Goal: Task Accomplishment & Management: Manage account settings

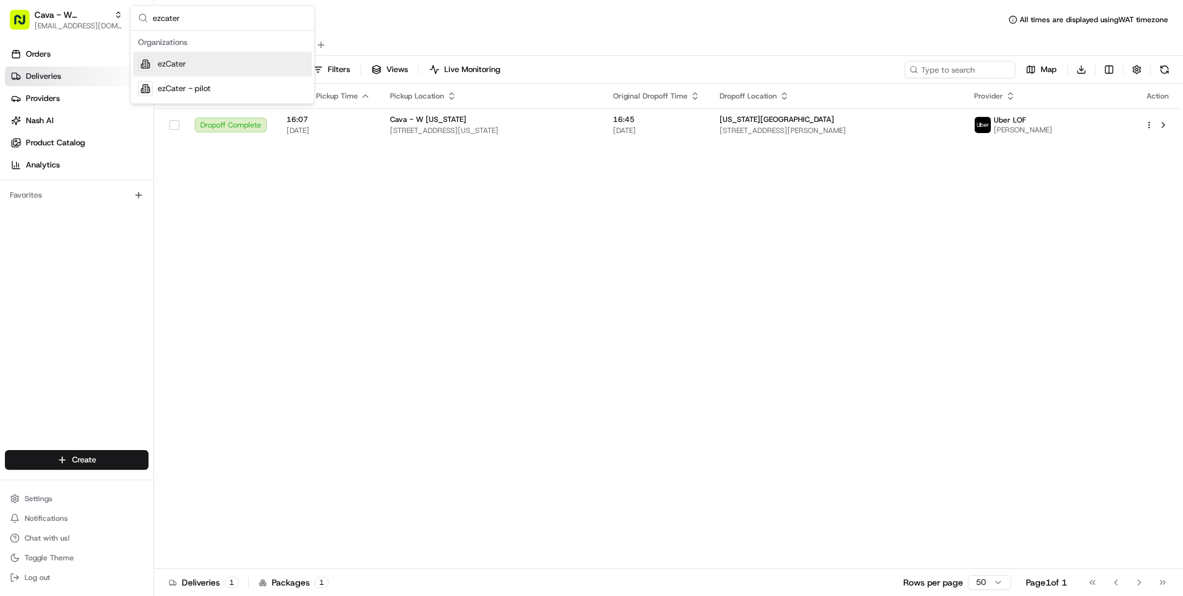
type input "ezcater"
click at [188, 59] on div "ezCater" at bounding box center [222, 64] width 179 height 25
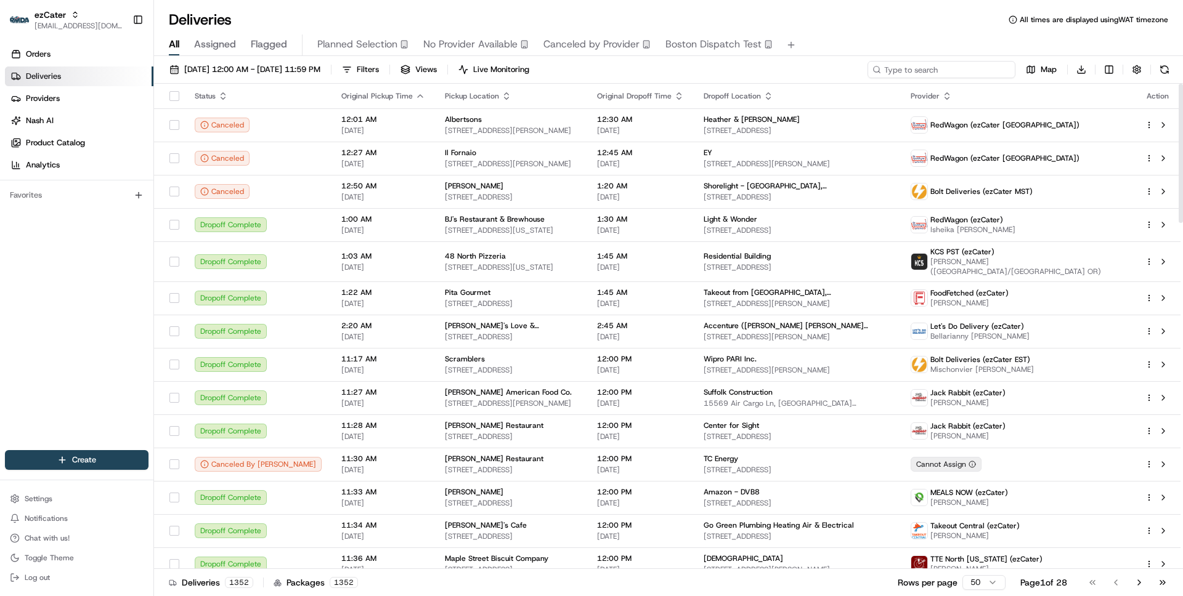
click at [948, 65] on input at bounding box center [941, 69] width 148 height 17
paste input "REZFJA"
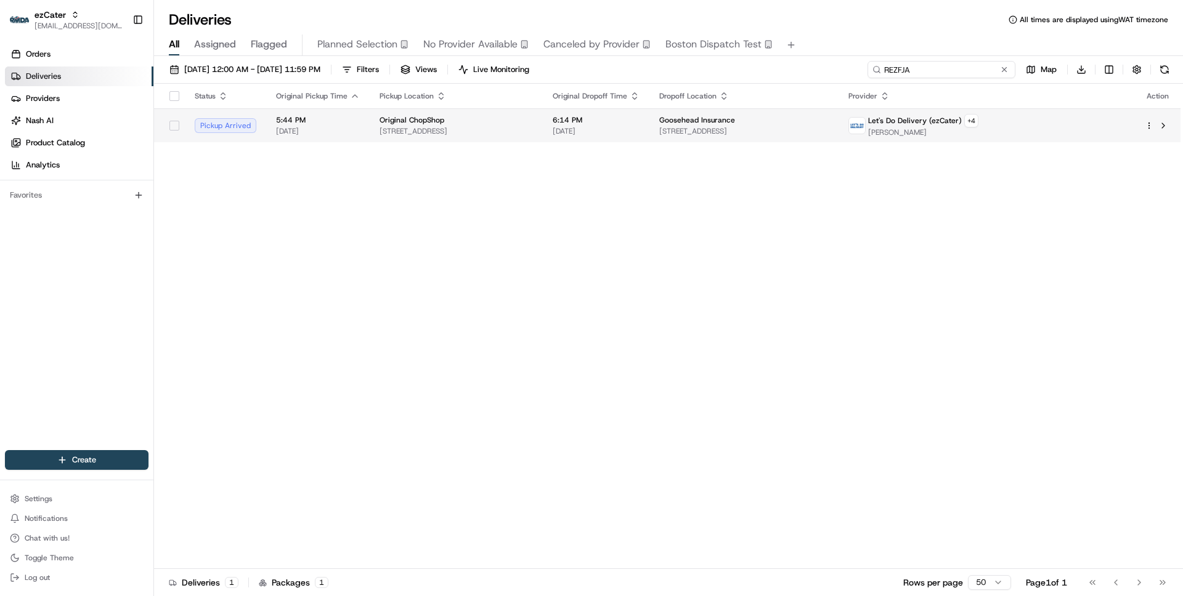
type input "REZFJA"
click at [533, 124] on div "Original ChopShop" at bounding box center [455, 120] width 153 height 10
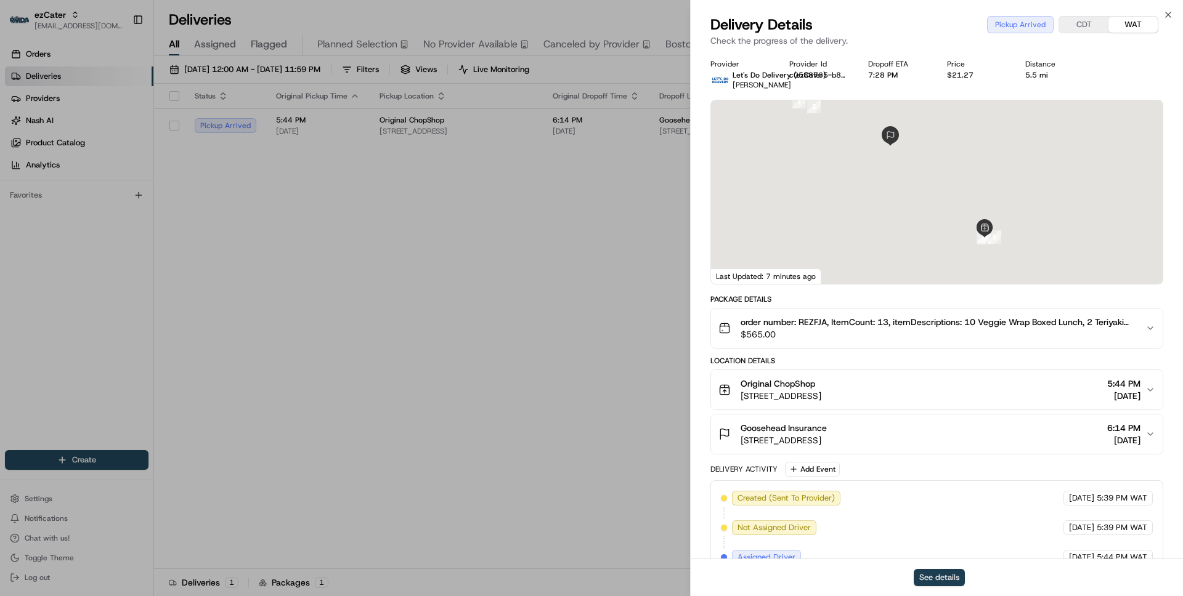
click at [943, 578] on button "See details" at bounding box center [939, 577] width 51 height 17
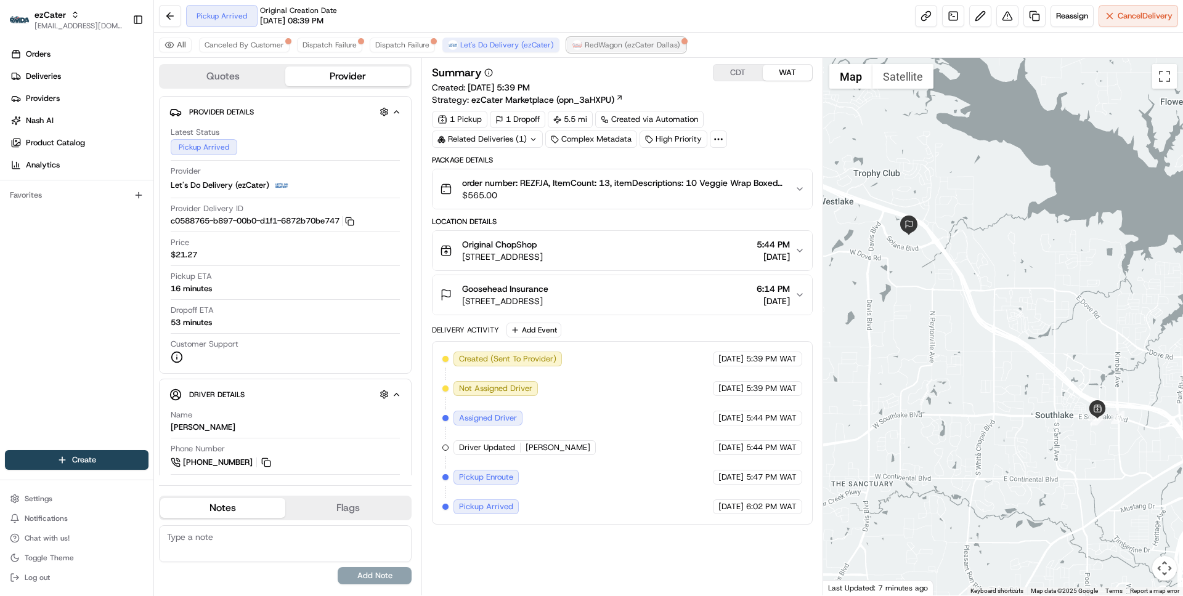
click at [611, 49] on span "RedWagon (ezCater Dallas)" at bounding box center [632, 45] width 95 height 10
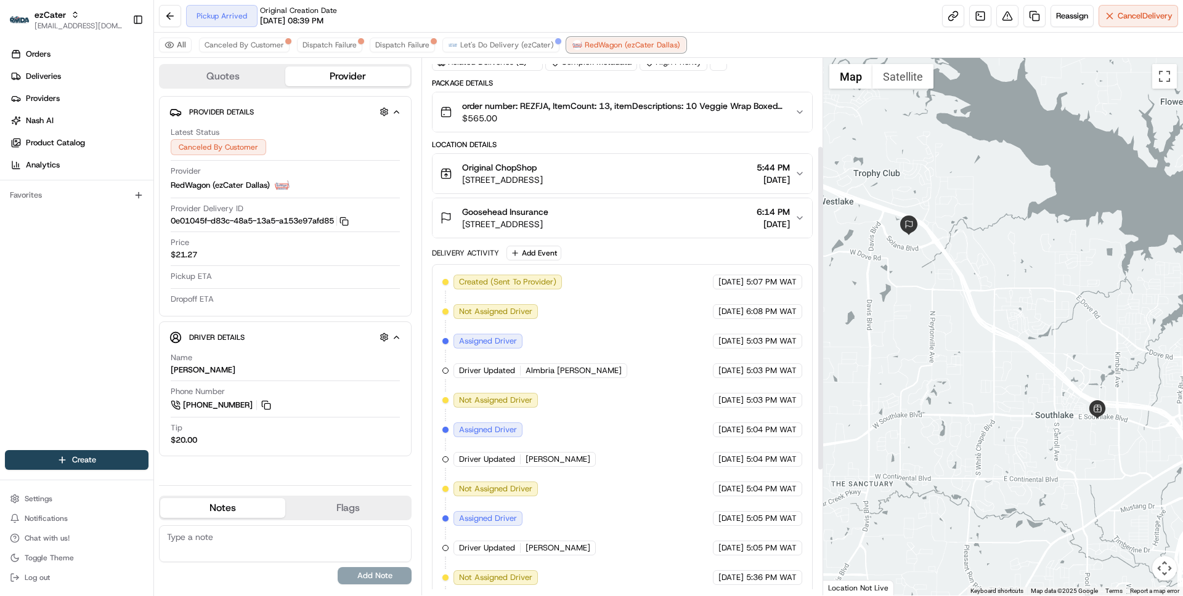
scroll to position [349, 0]
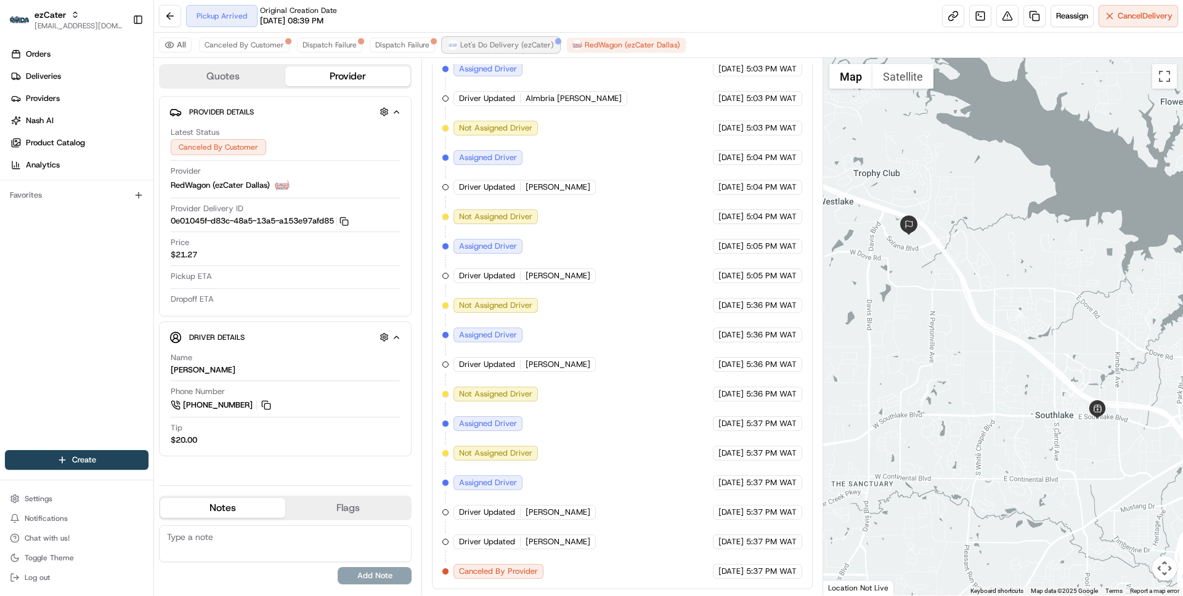
click at [520, 42] on span "Let's Do Delivery (ezCater)" at bounding box center [507, 45] width 94 height 10
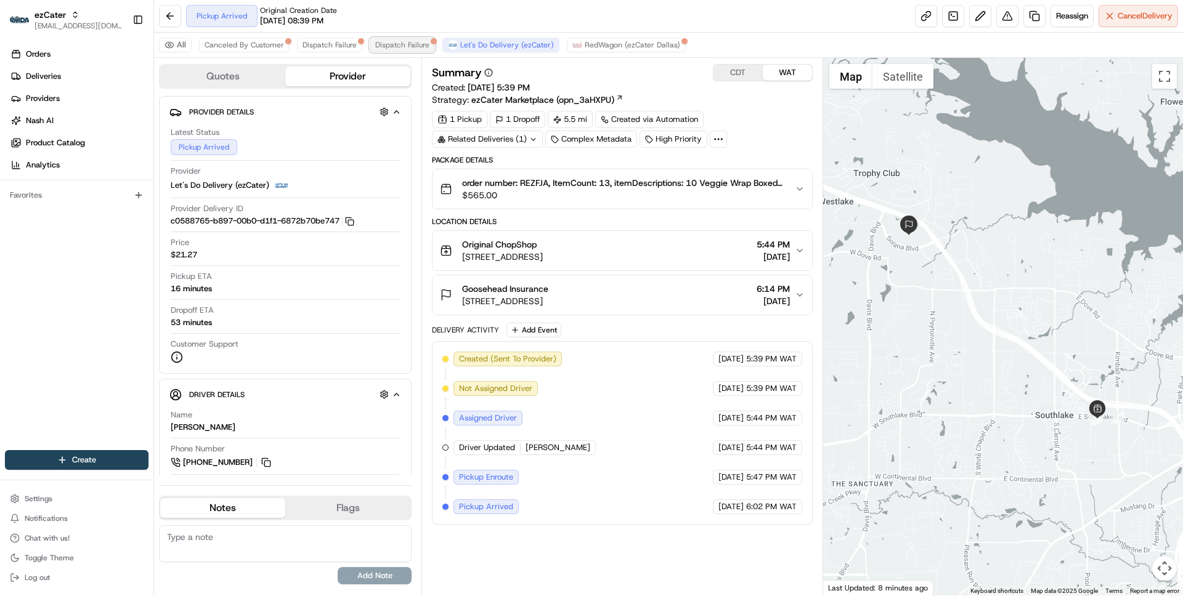
click at [406, 49] on span "Dispatch Failure" at bounding box center [402, 45] width 54 height 10
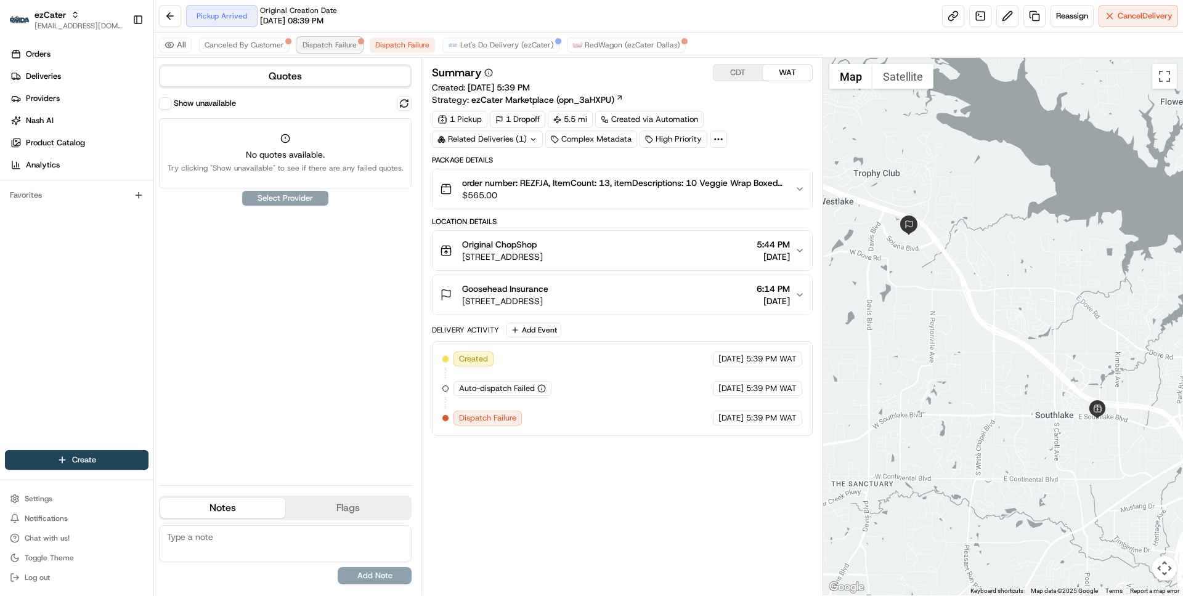
click at [332, 45] on span "Dispatch Failure" at bounding box center [329, 45] width 54 height 10
click at [240, 46] on span "Canceled By Customer" at bounding box center [244, 45] width 79 height 10
click at [605, 46] on span "RedWagon (ezCater Dallas)" at bounding box center [632, 45] width 95 height 10
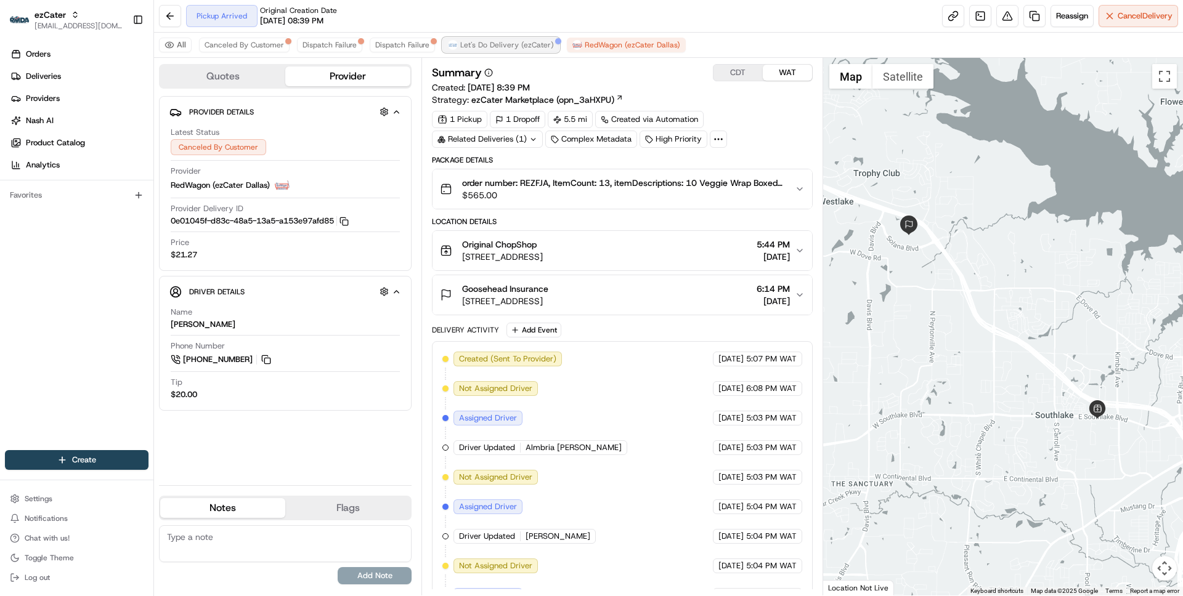
click at [492, 44] on span "Let's Do Delivery (ezCater)" at bounding box center [507, 45] width 94 height 10
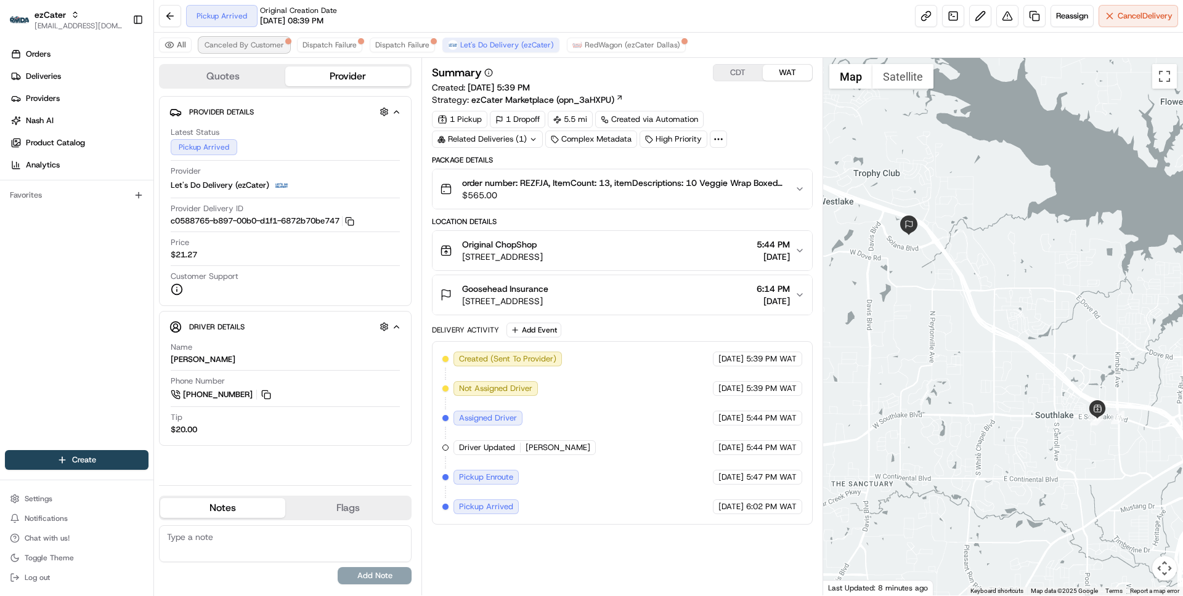
click at [232, 40] on span "Canceled By Customer" at bounding box center [244, 45] width 79 height 10
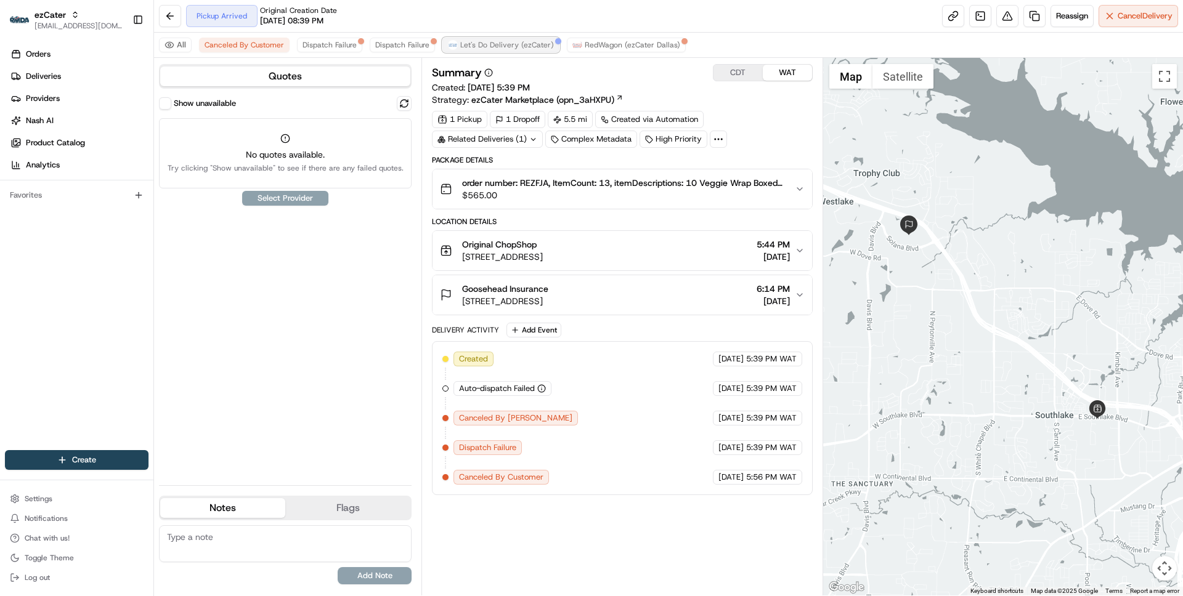
click at [487, 43] on span "Let's Do Delivery (ezCater)" at bounding box center [507, 45] width 94 height 10
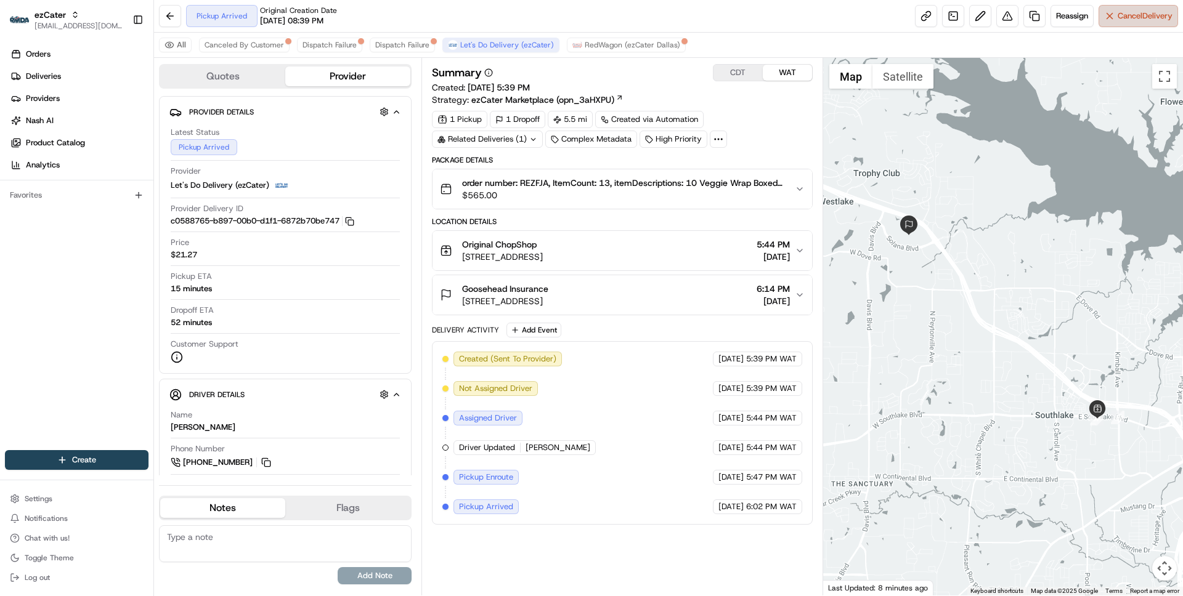
click at [1125, 17] on span "Cancel Delivery" at bounding box center [1144, 15] width 55 height 11
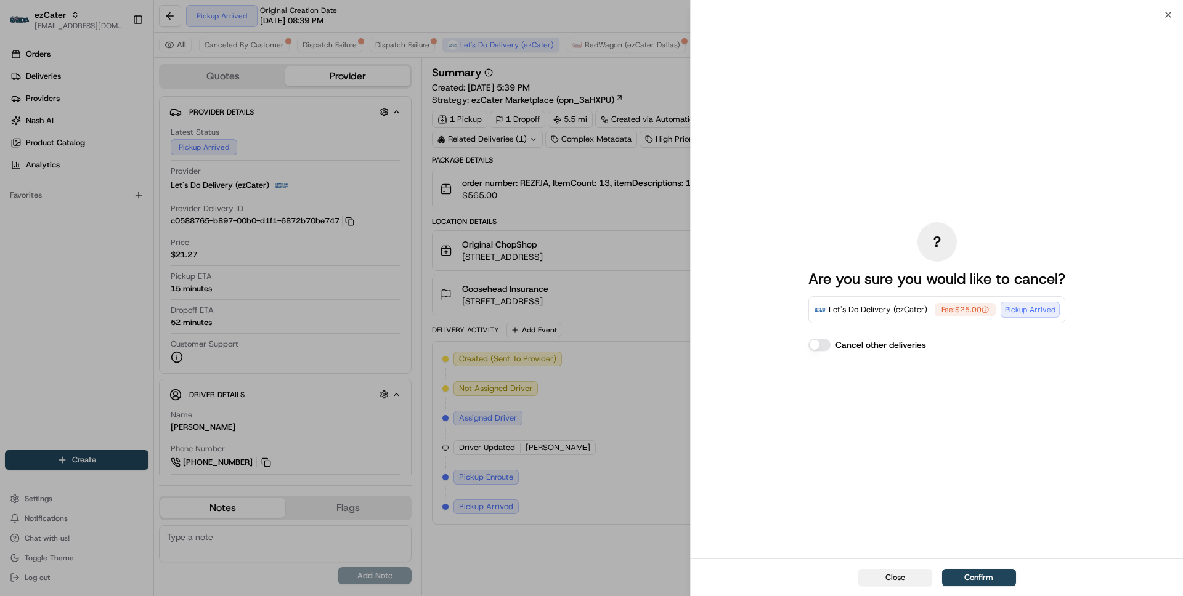
click at [880, 569] on button "Close" at bounding box center [895, 577] width 74 height 17
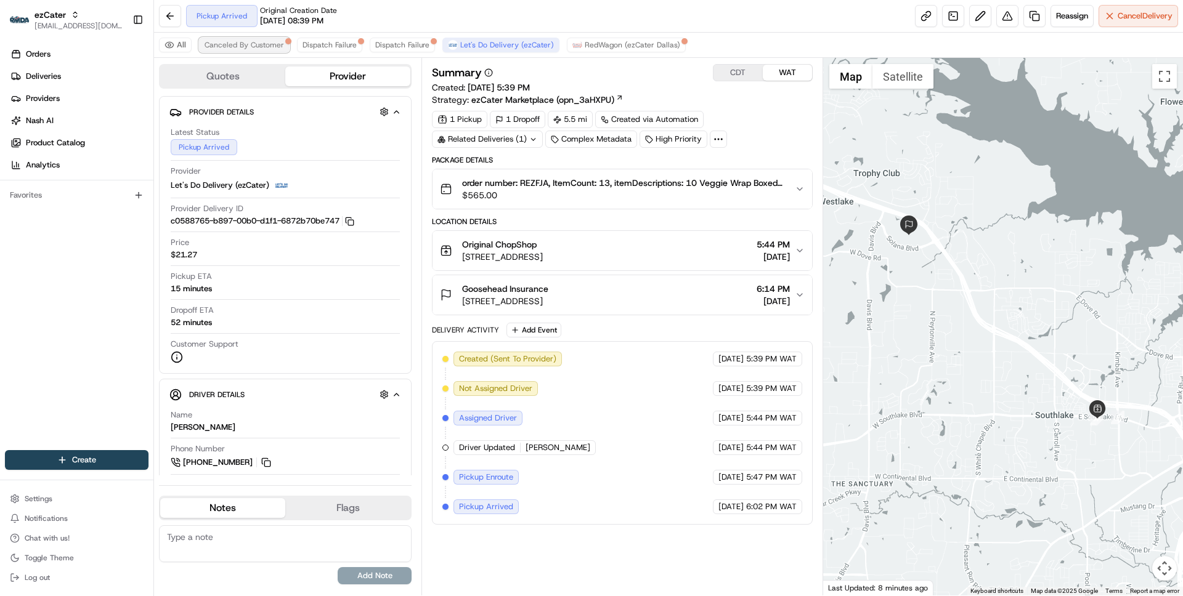
click at [257, 43] on span "Canceled By Customer" at bounding box center [244, 45] width 79 height 10
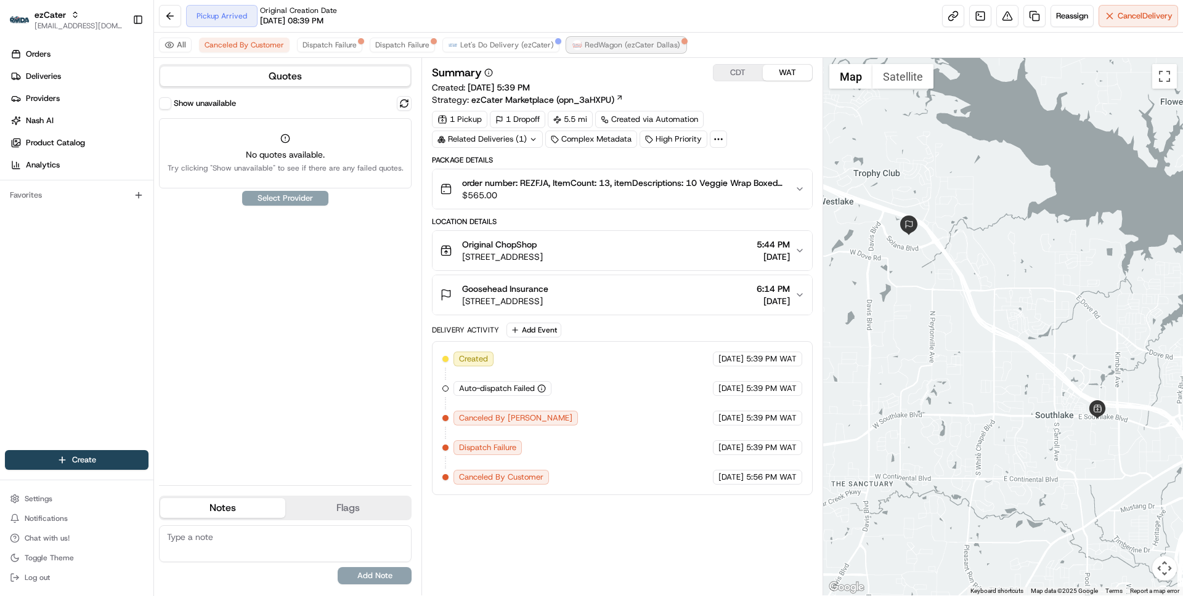
click at [604, 43] on span "RedWagon (ezCater Dallas)" at bounding box center [632, 45] width 95 height 10
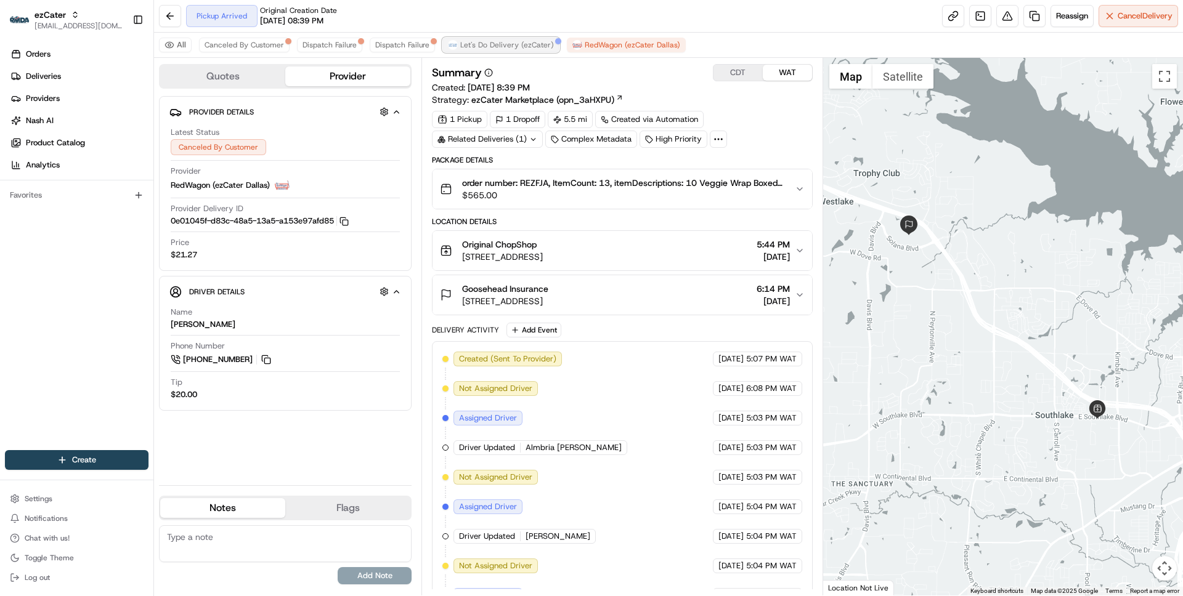
click at [511, 45] on span "Let's Do Delivery (ezCater)" at bounding box center [507, 45] width 94 height 10
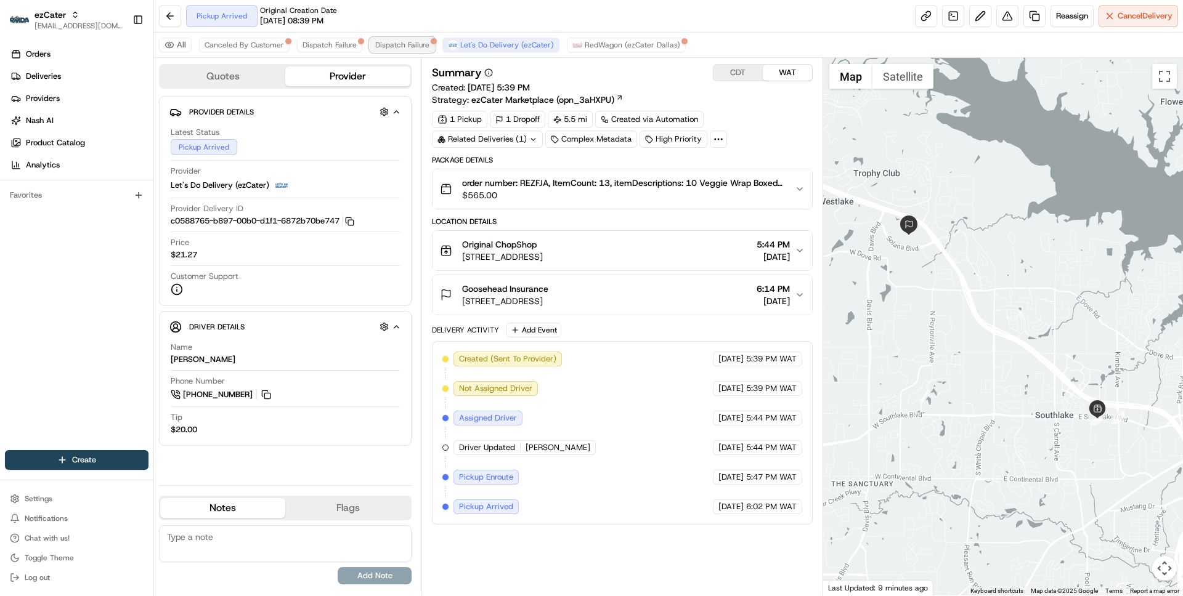
click at [397, 41] on span "Dispatch Failure" at bounding box center [402, 45] width 54 height 10
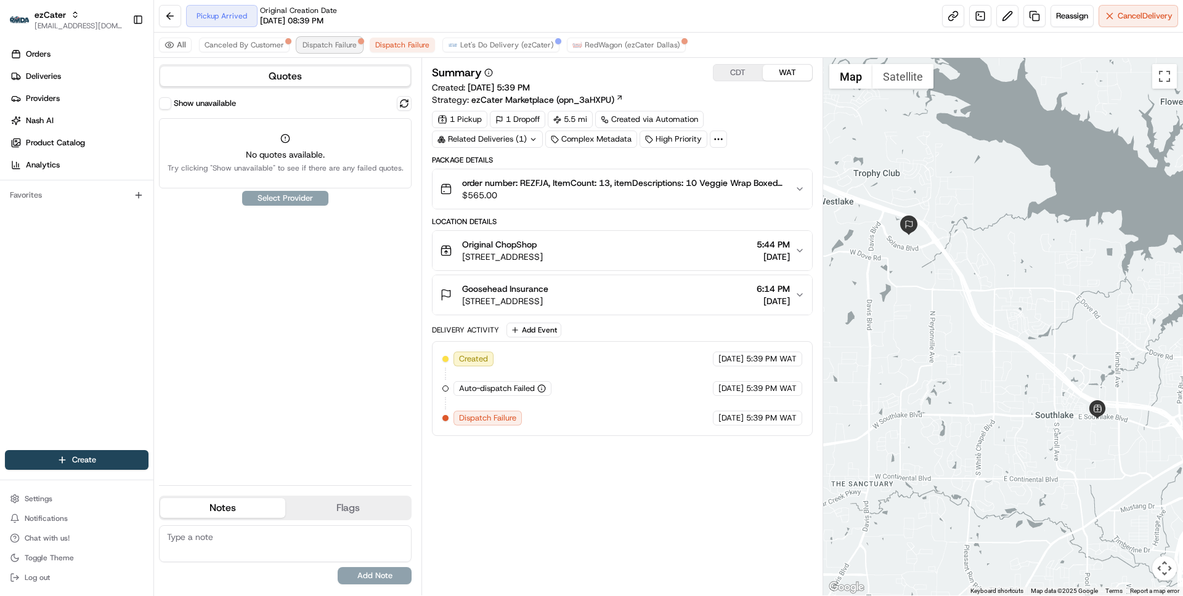
click at [326, 44] on span "Dispatch Failure" at bounding box center [329, 45] width 54 height 10
click at [243, 43] on span "Canceled By Customer" at bounding box center [244, 45] width 79 height 10
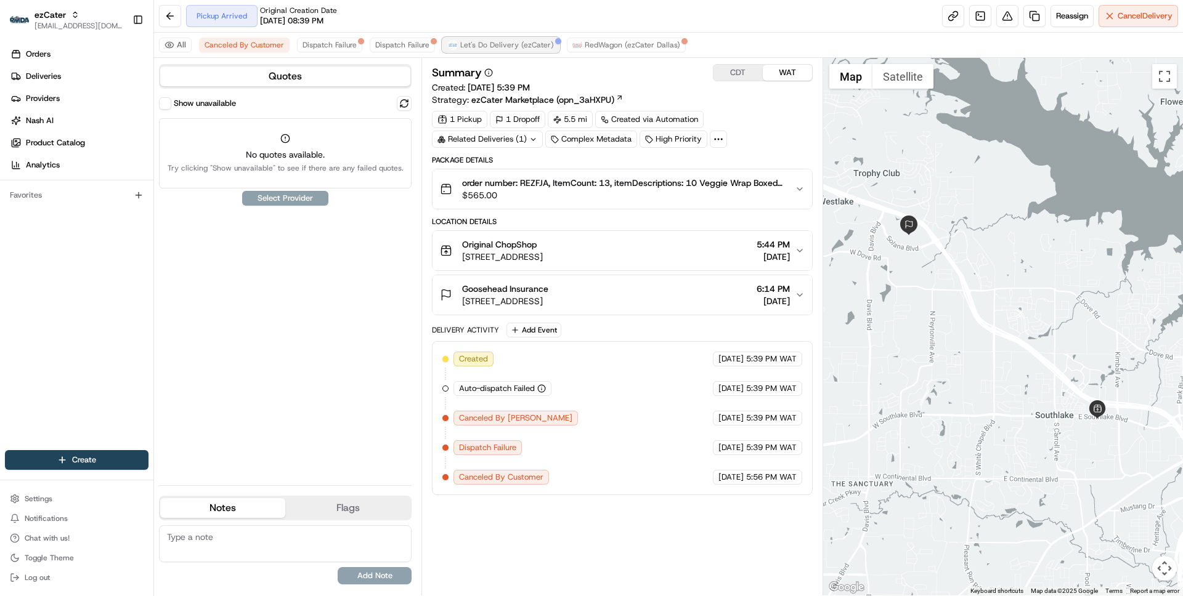
click at [481, 41] on span "Let's Do Delivery (ezCater)" at bounding box center [507, 45] width 94 height 10
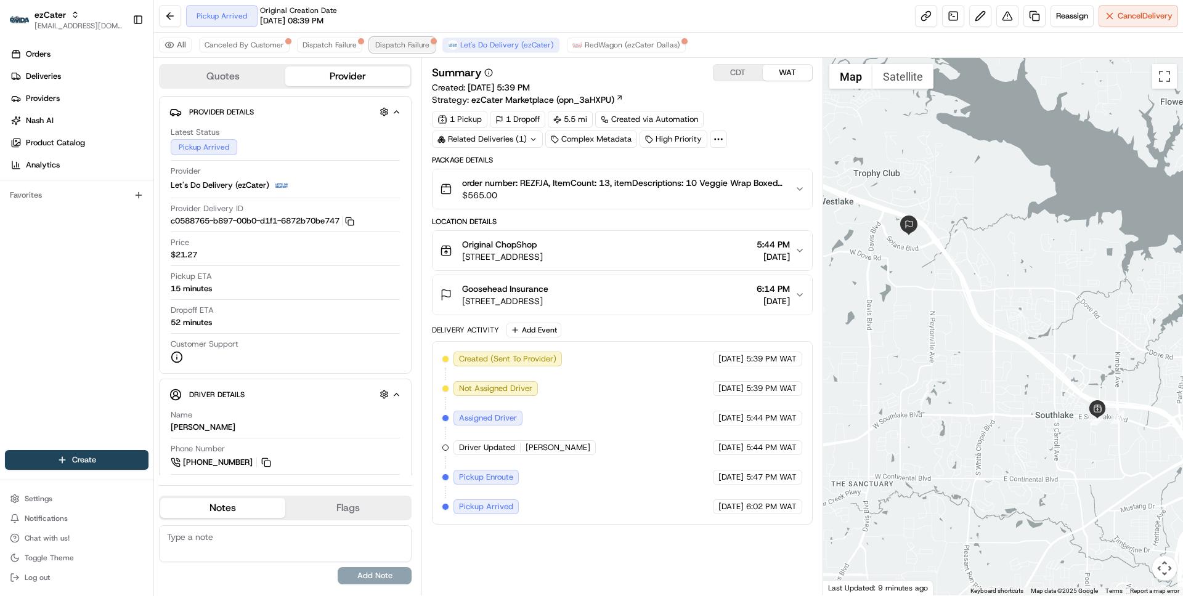
click at [394, 47] on span "Dispatch Failure" at bounding box center [402, 45] width 54 height 10
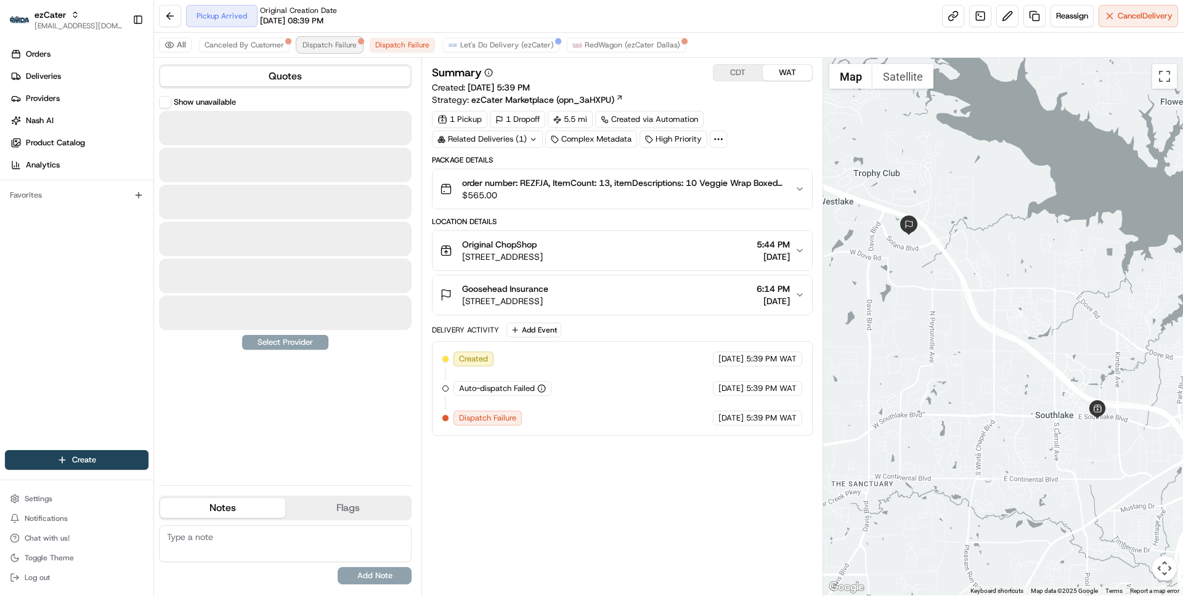
click at [331, 44] on span "Dispatch Failure" at bounding box center [329, 45] width 54 height 10
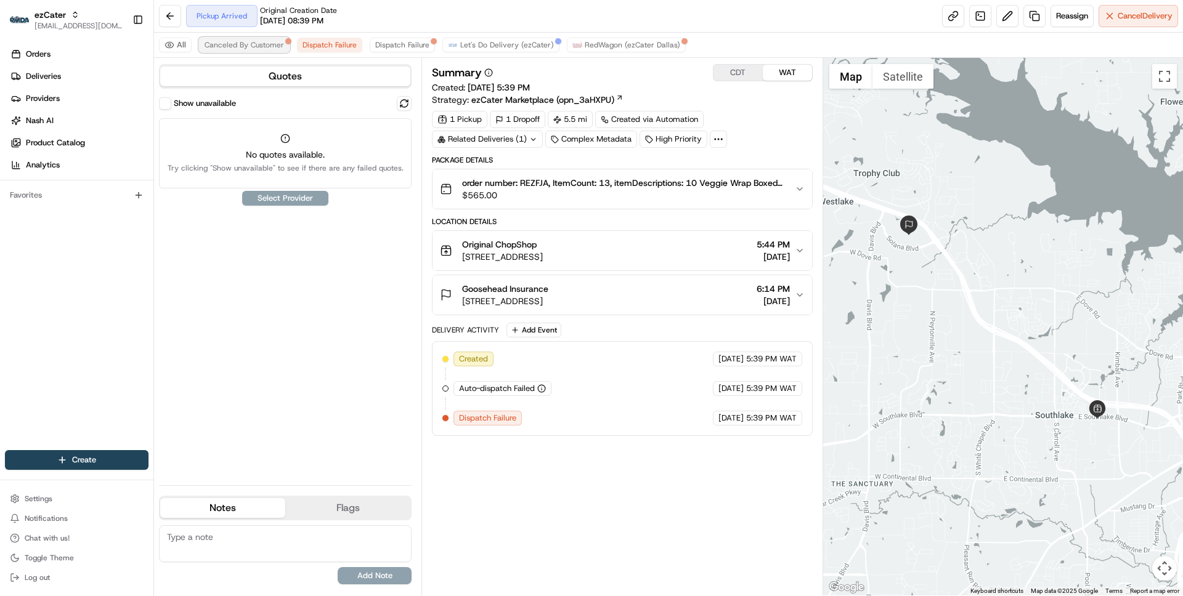
click at [251, 43] on span "Canceled By Customer" at bounding box center [244, 45] width 79 height 10
click at [495, 33] on div "All Canceled By Customer Dispatch Failure Dispatch Failure Let's Do Delivery (e…" at bounding box center [668, 45] width 1029 height 25
click at [489, 41] on span "Let's Do Delivery (ezCater)" at bounding box center [507, 45] width 94 height 10
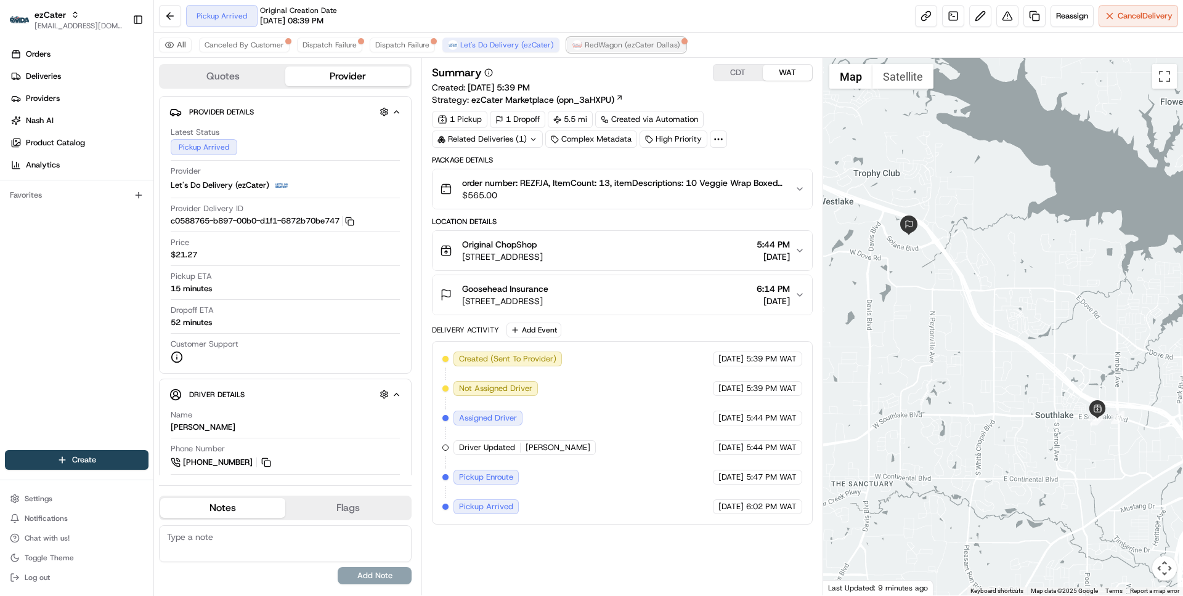
click at [609, 46] on span "RedWagon (ezCater Dallas)" at bounding box center [632, 45] width 95 height 10
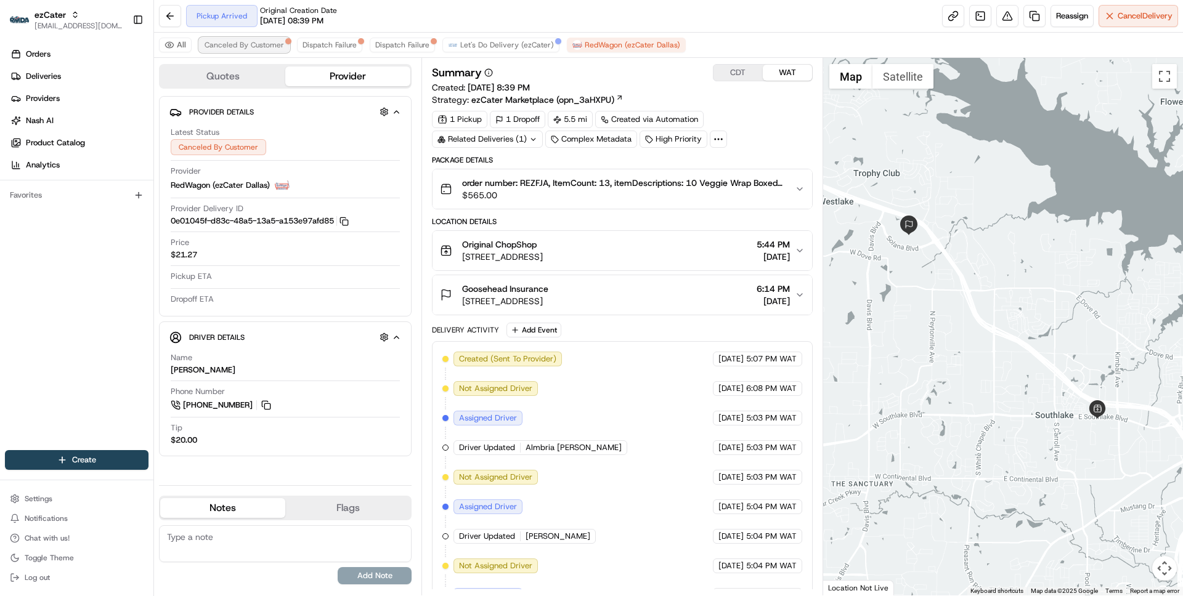
click at [236, 45] on span "Canceled By Customer" at bounding box center [244, 45] width 79 height 10
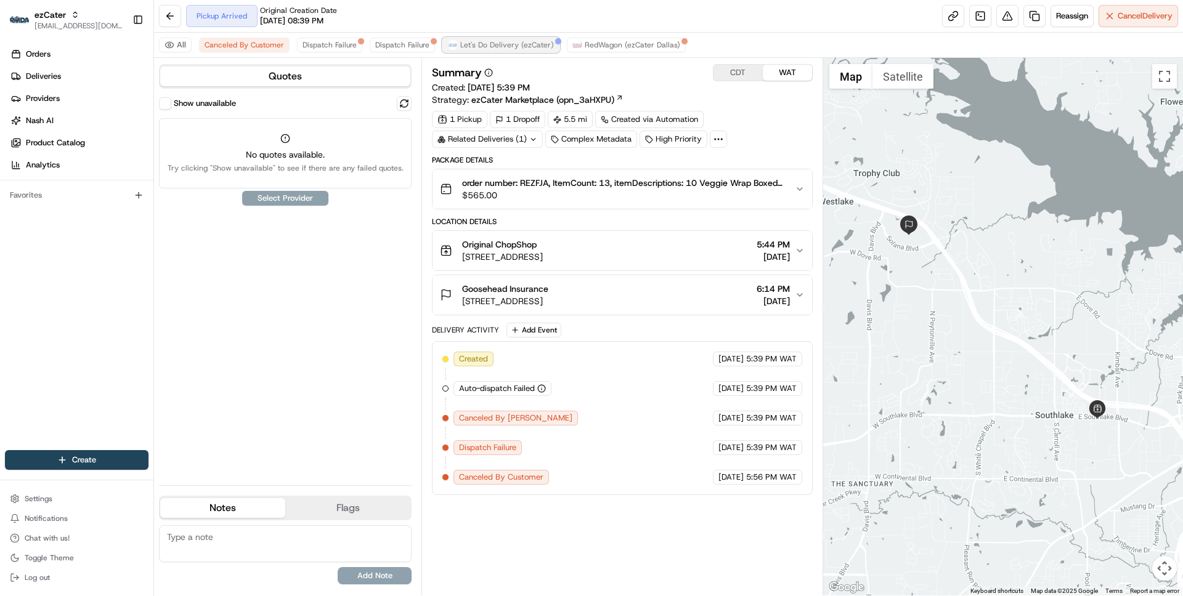
click at [536, 48] on span "Let's Do Delivery (ezCater)" at bounding box center [507, 45] width 94 height 10
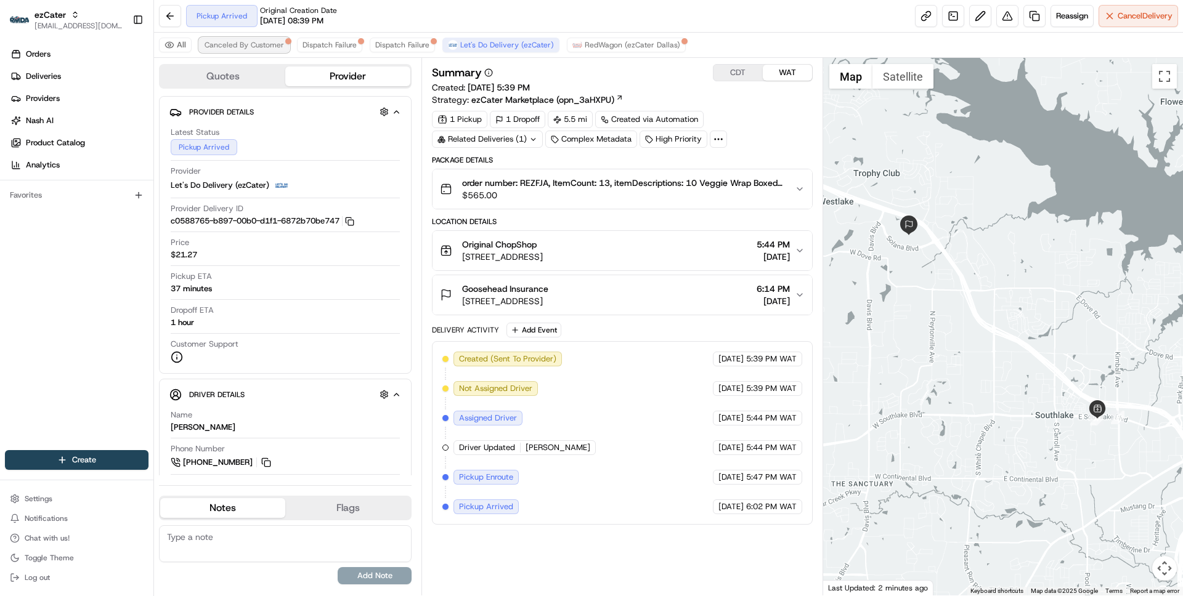
click at [239, 46] on span "Canceled By Customer" at bounding box center [244, 45] width 79 height 10
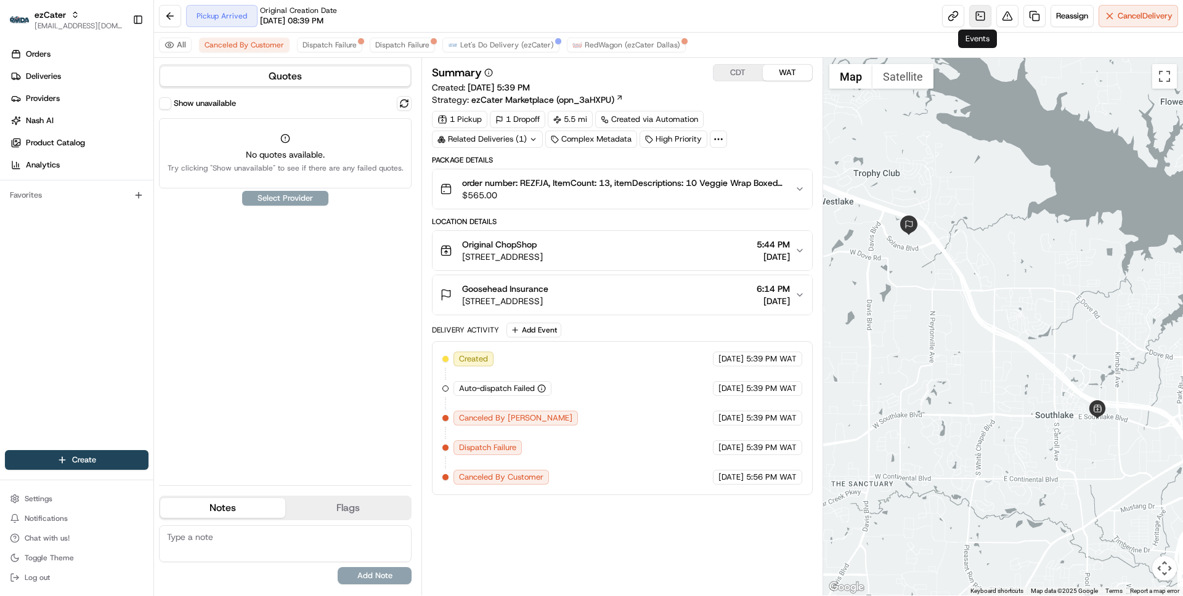
click at [978, 15] on link at bounding box center [980, 16] width 22 height 22
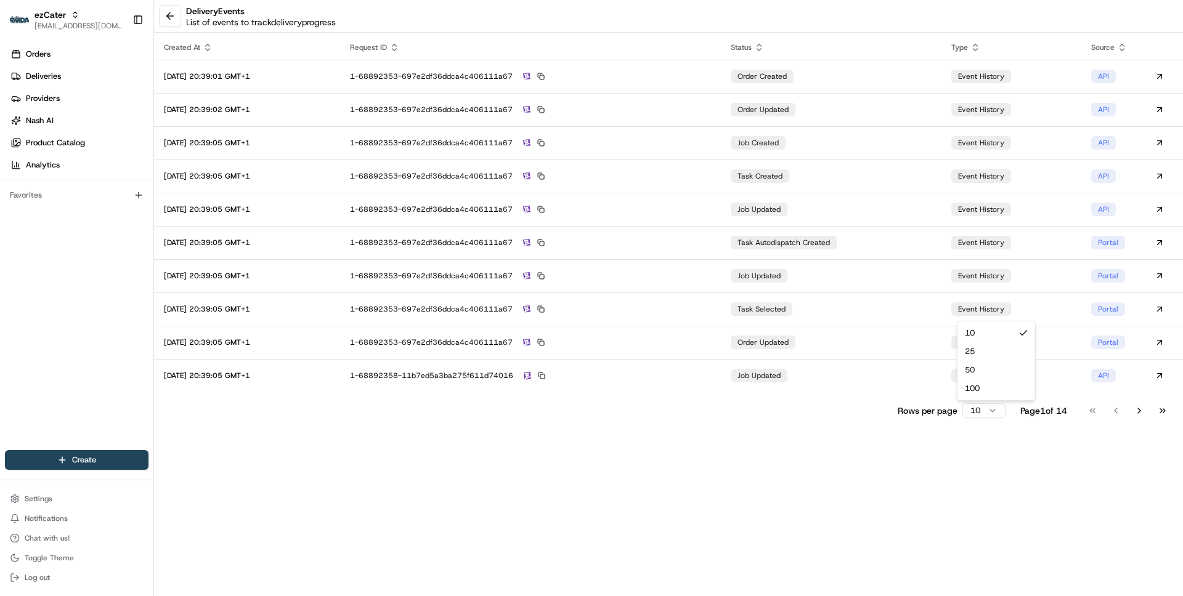
click at [990, 411] on html "ezCater wisdom@usenash.com Toggle Sidebar Orders Deliveries Providers Nash AI P…" at bounding box center [591, 298] width 1183 height 596
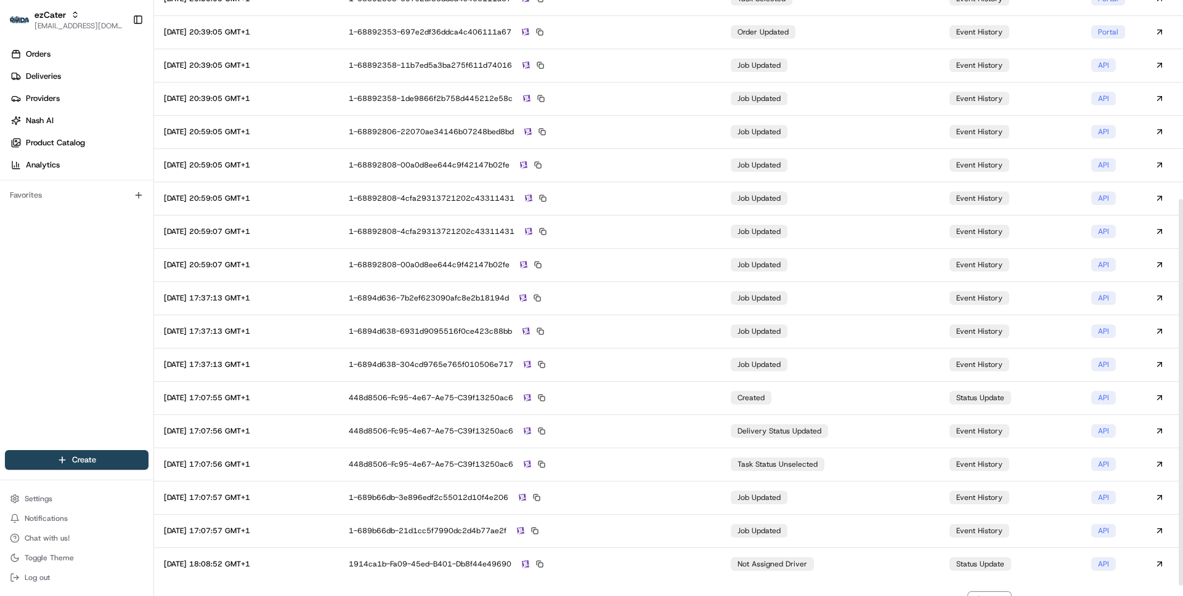
scroll to position [322, 0]
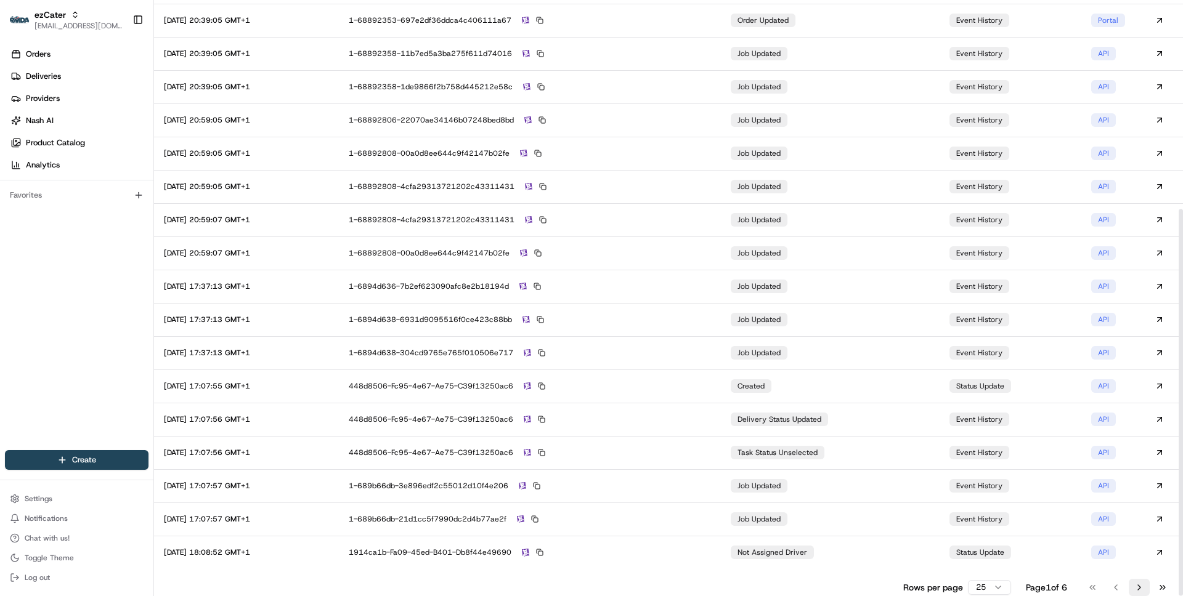
click at [1137, 588] on button "Go to next page" at bounding box center [1139, 587] width 21 height 17
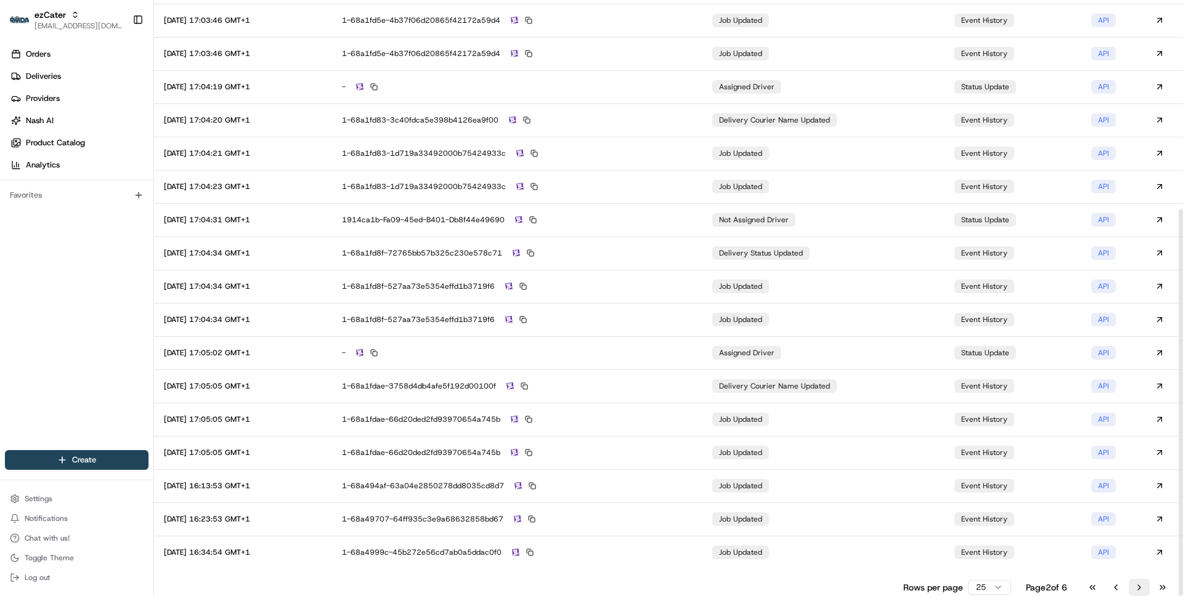
click at [1138, 588] on button "Go to next page" at bounding box center [1139, 587] width 21 height 17
click at [1140, 585] on button "Go to next page" at bounding box center [1139, 587] width 21 height 17
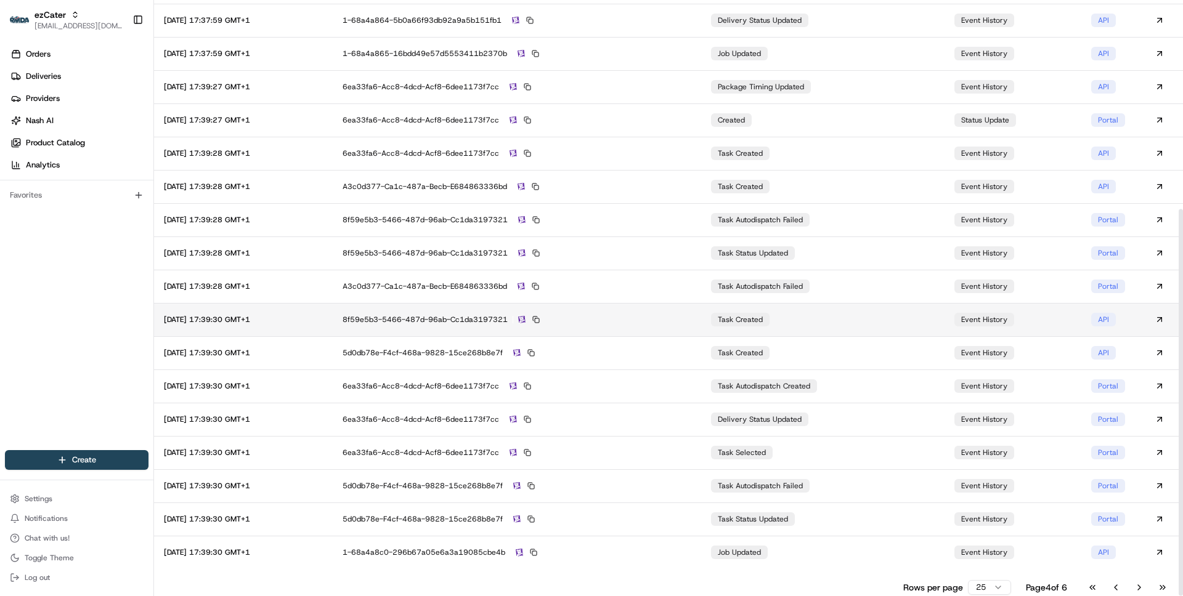
scroll to position [0, 0]
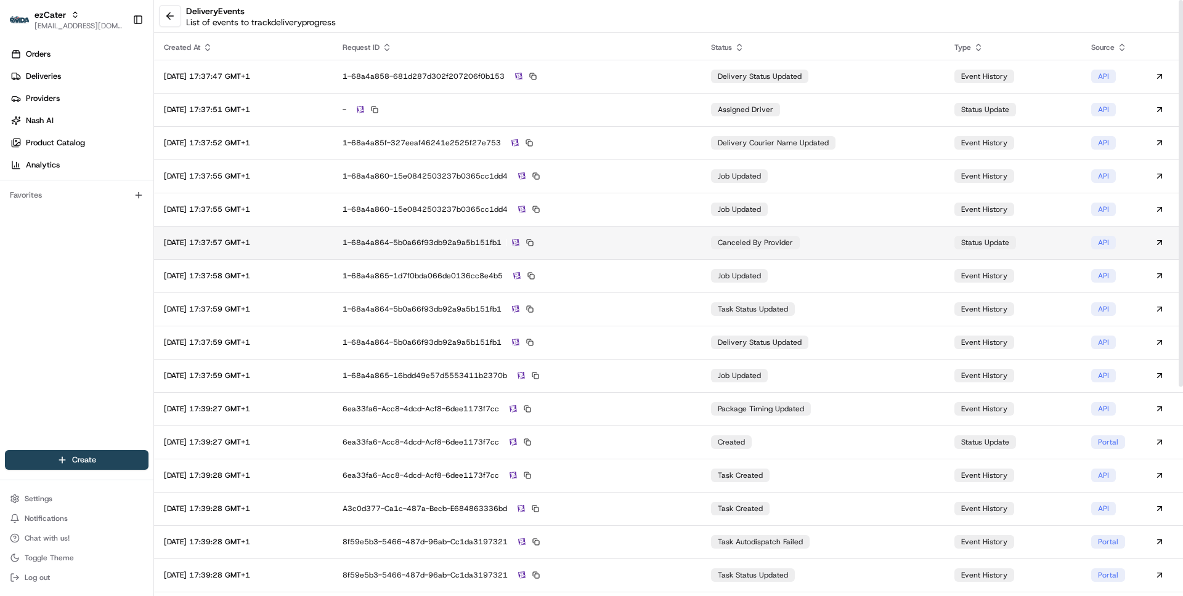
click at [691, 245] on div "1-68a4a864-5b0a66f93db92a9a5b151fb1" at bounding box center [517, 242] width 349 height 11
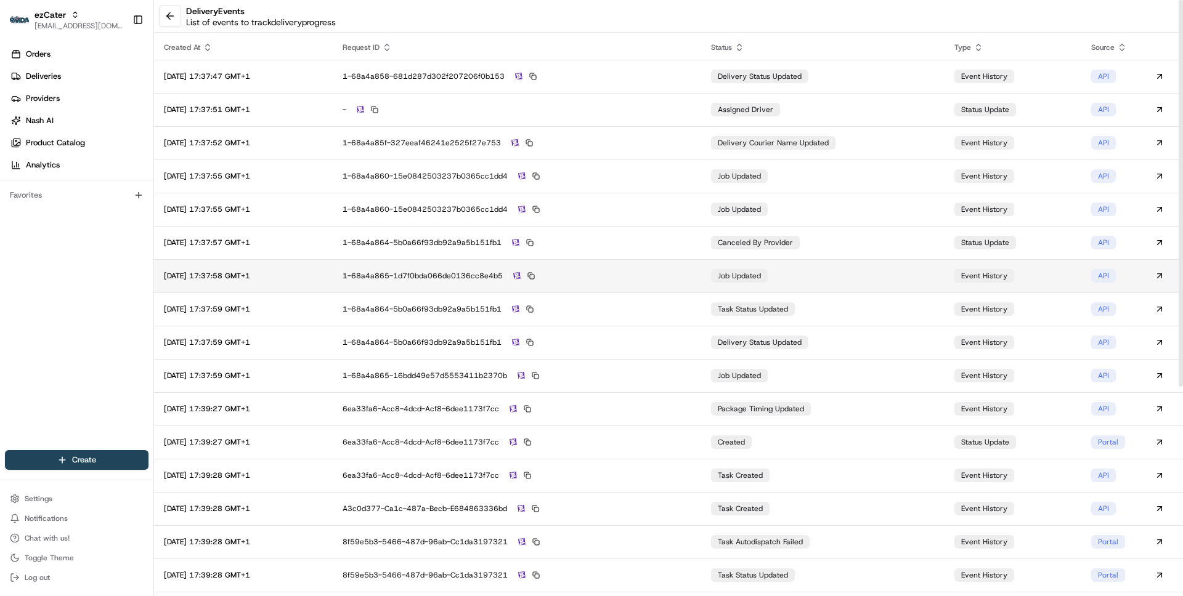
click at [675, 272] on div "1-68a4a865-1d7f0bda066de0136cc8e4b5" at bounding box center [517, 275] width 349 height 11
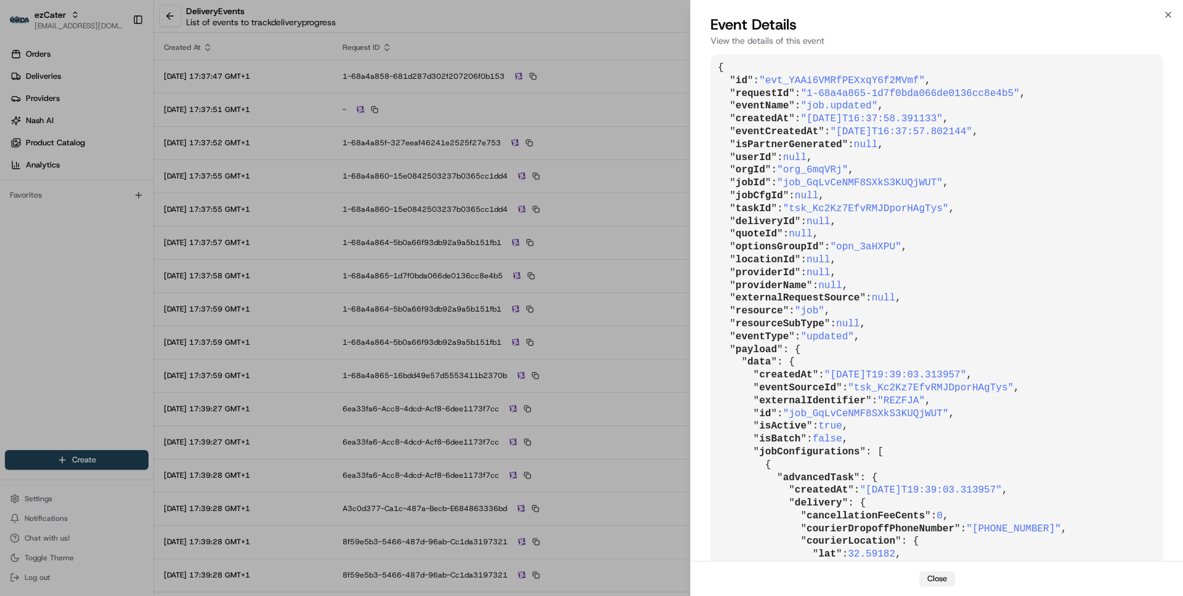
click at [940, 581] on button "Close" at bounding box center [937, 579] width 36 height 15
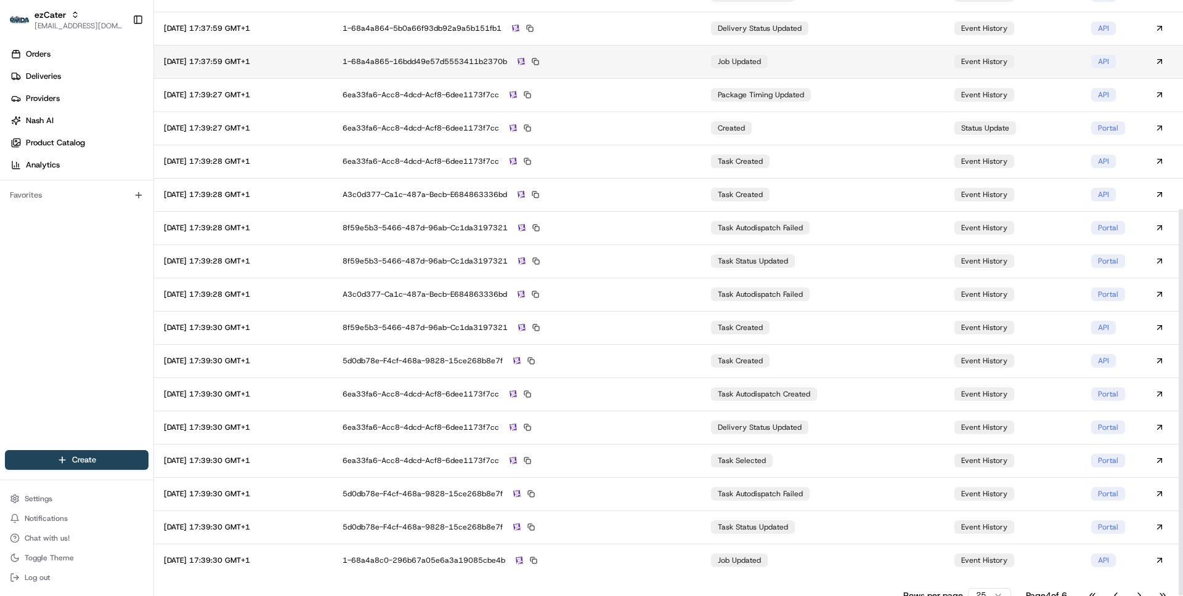
scroll to position [322, 0]
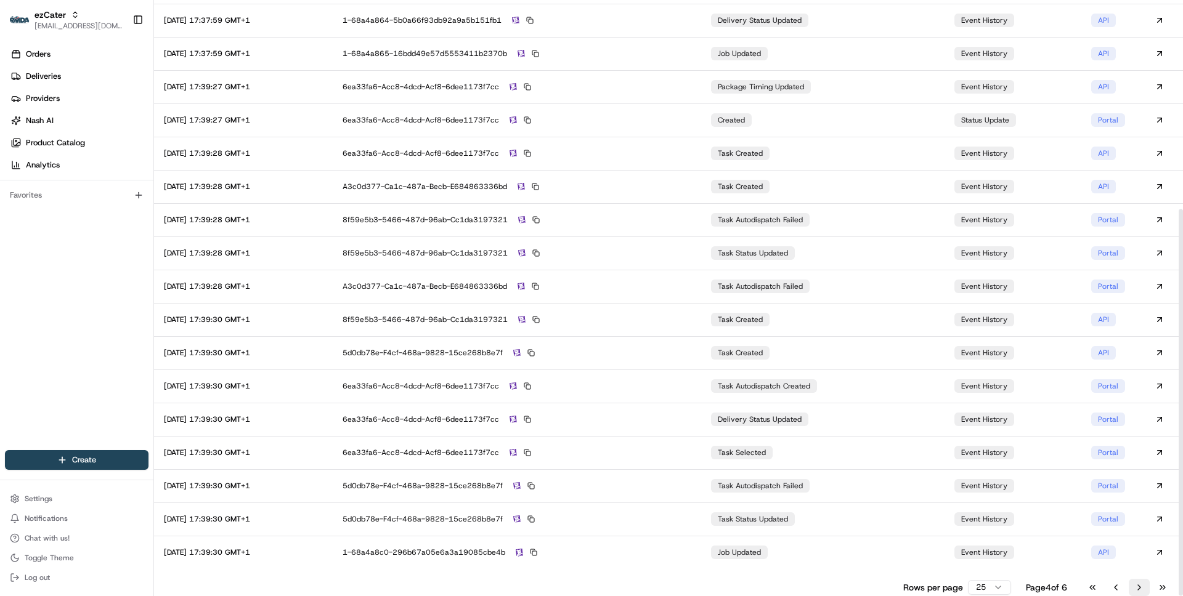
click at [1138, 583] on button "Go to next page" at bounding box center [1139, 587] width 21 height 17
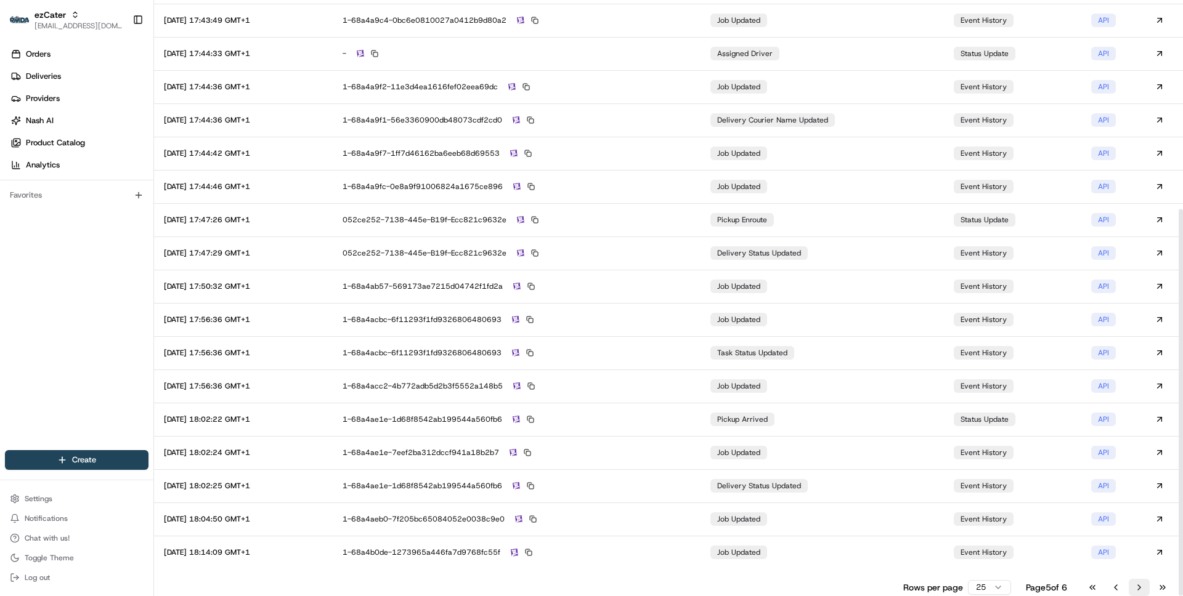
click at [1141, 587] on button "Go to next page" at bounding box center [1139, 587] width 21 height 17
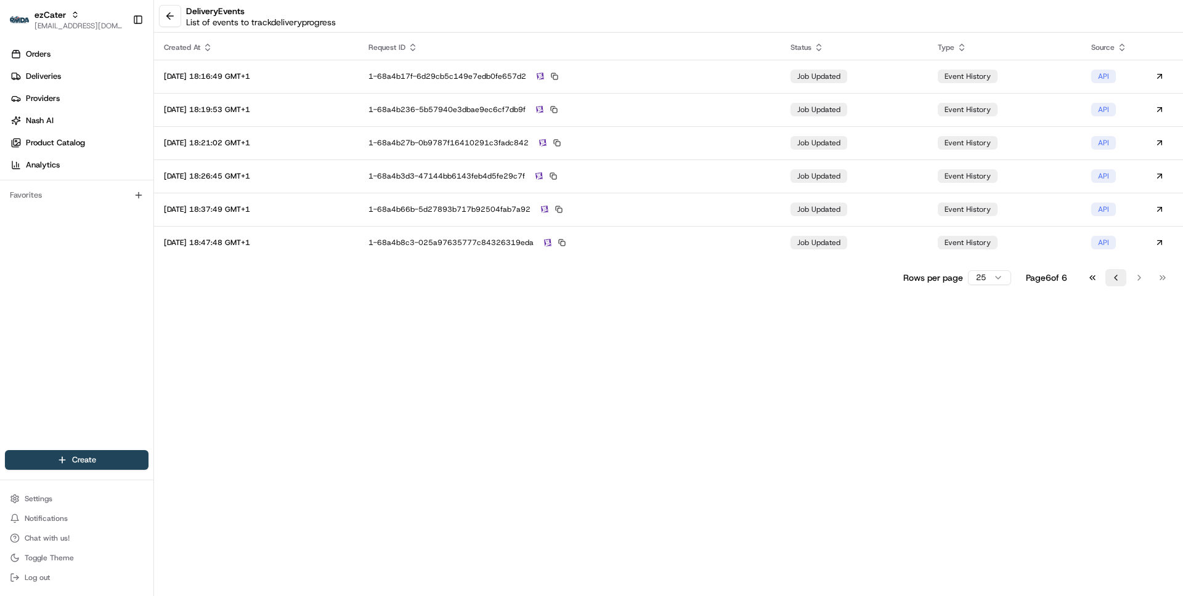
click at [1113, 274] on button "Go to previous page" at bounding box center [1115, 277] width 21 height 17
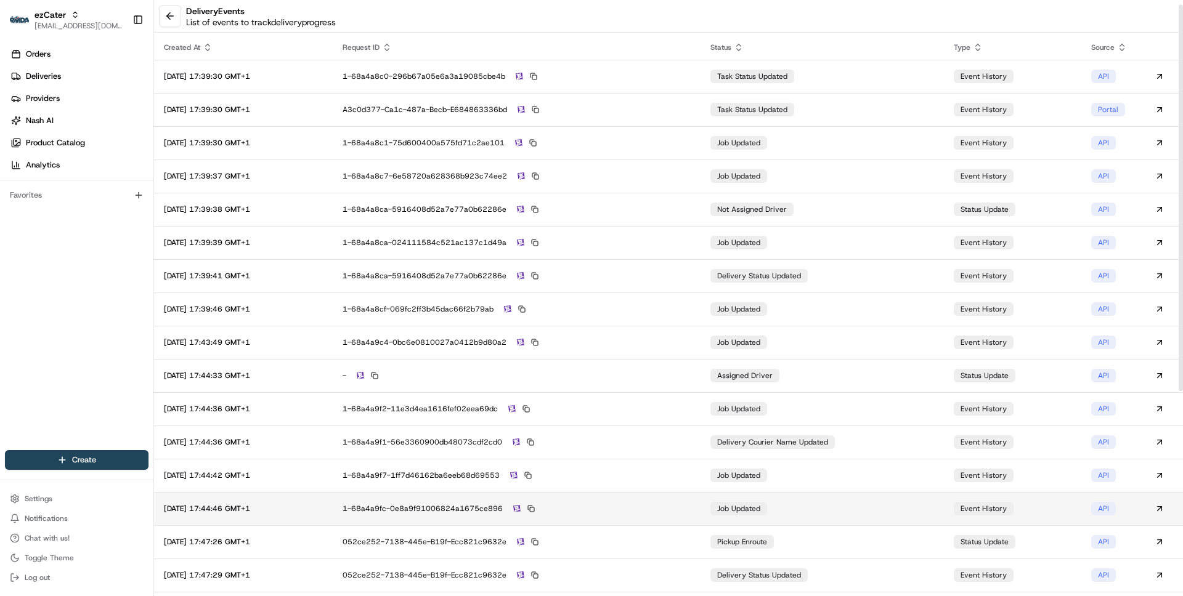
scroll to position [322, 0]
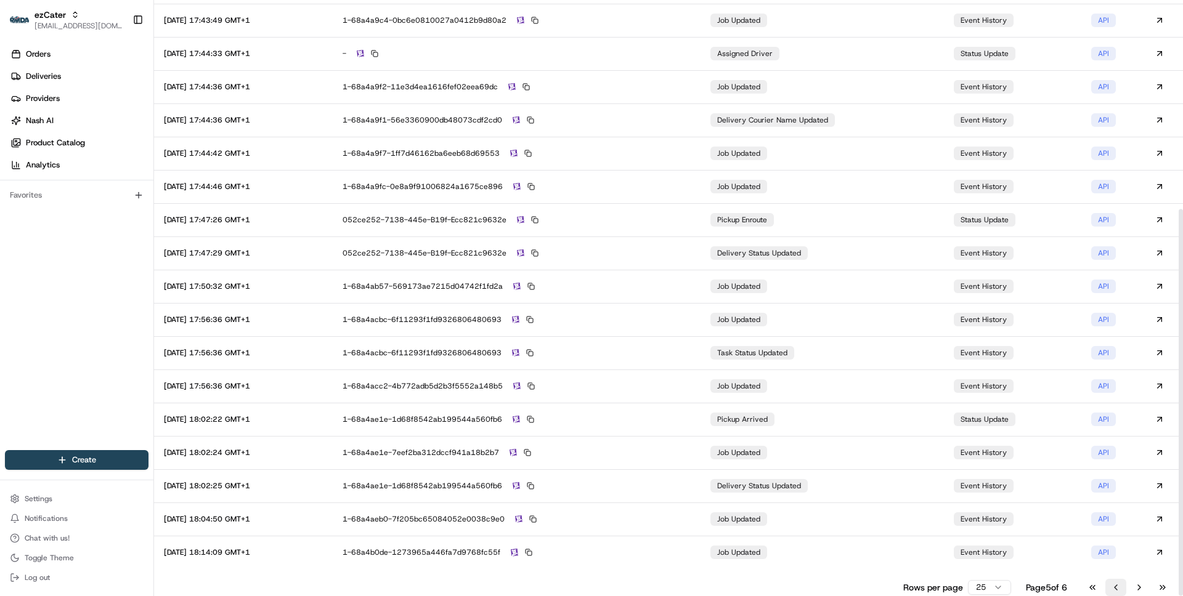
click at [1116, 589] on button "Go to previous page" at bounding box center [1115, 587] width 21 height 17
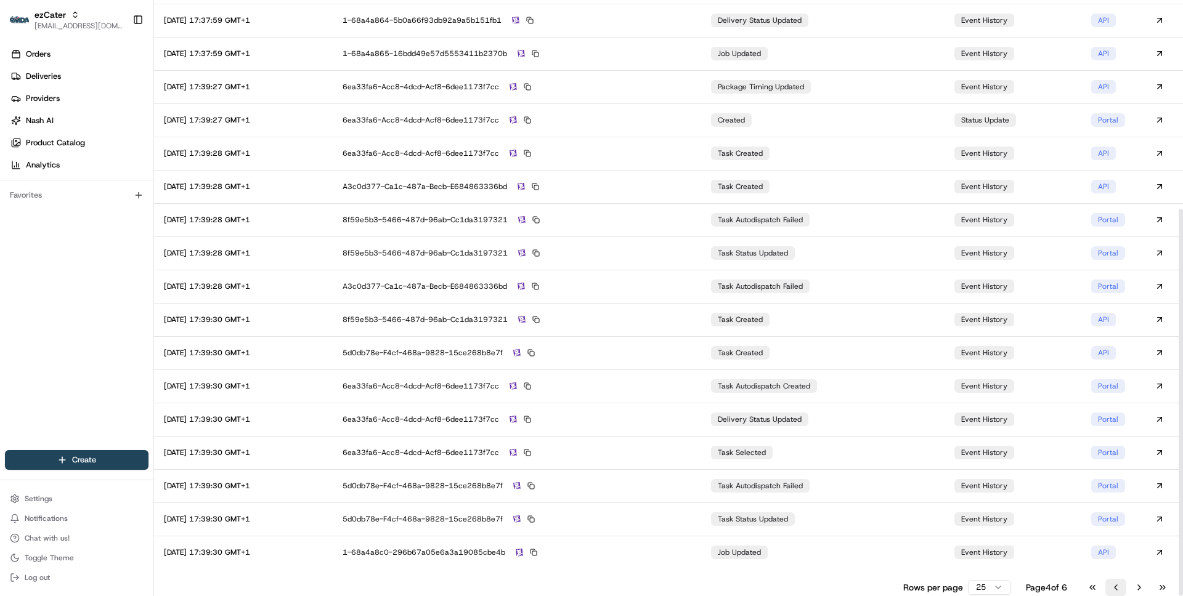
click at [1117, 589] on button "Go to previous page" at bounding box center [1115, 587] width 21 height 17
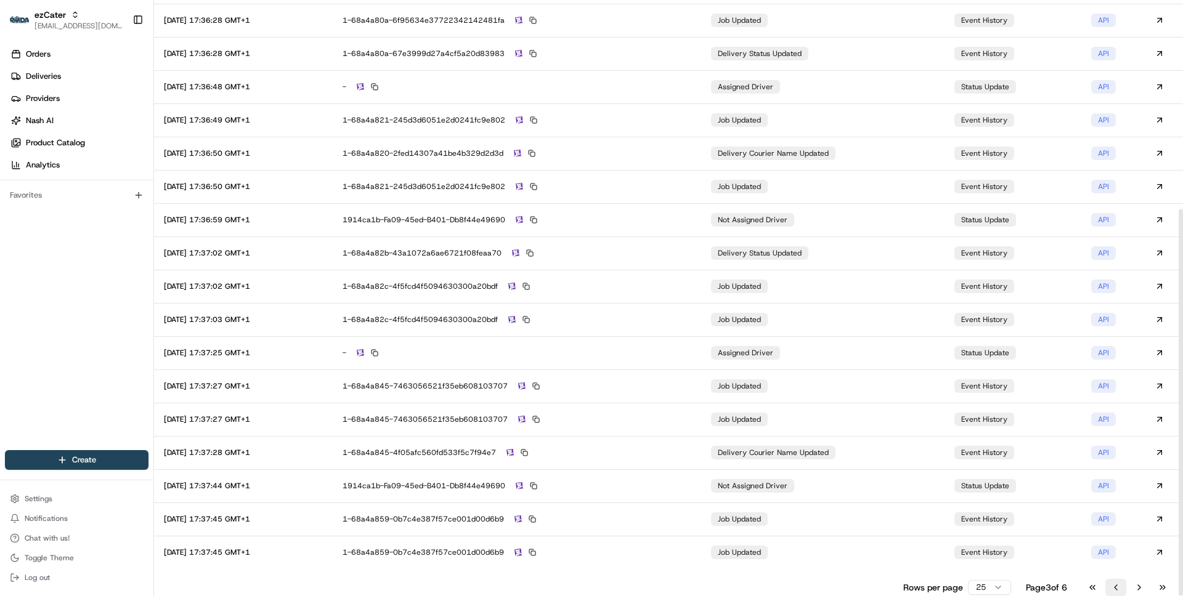
click at [1117, 591] on button "Go to previous page" at bounding box center [1115, 587] width 21 height 17
click at [1116, 593] on button "Go to previous page" at bounding box center [1115, 587] width 21 height 17
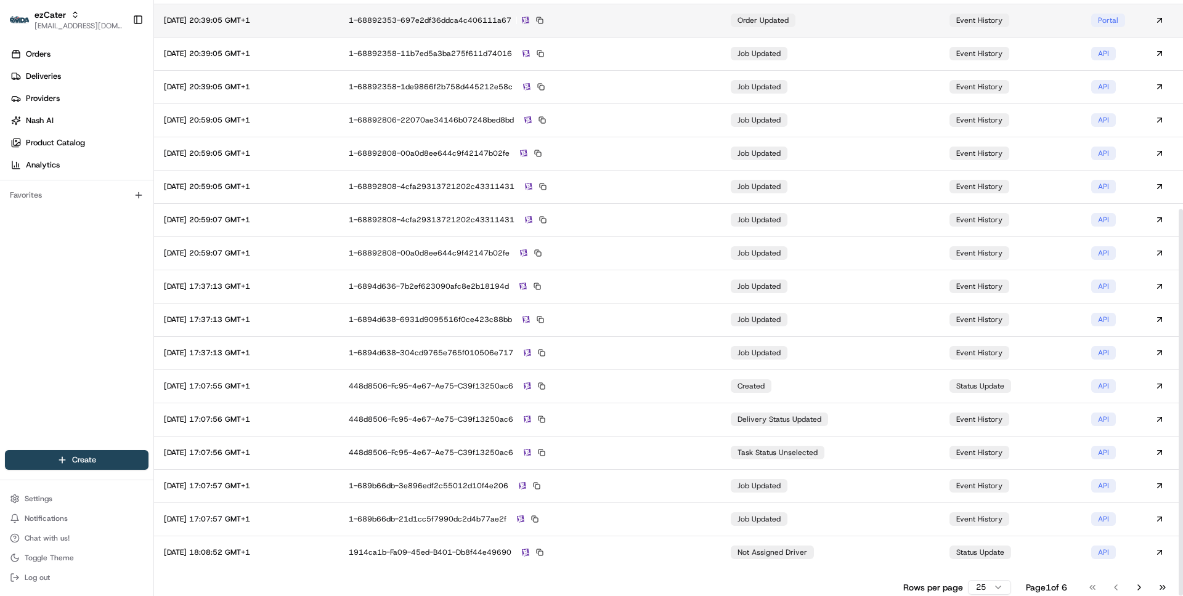
scroll to position [0, 0]
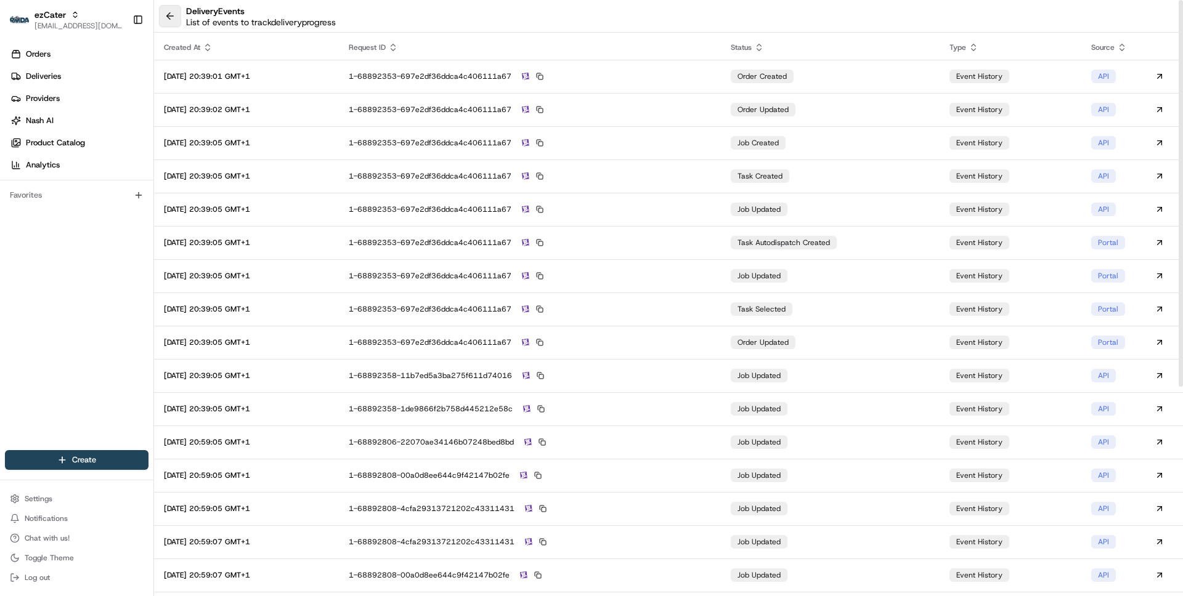
click at [171, 26] on button at bounding box center [170, 16] width 22 height 22
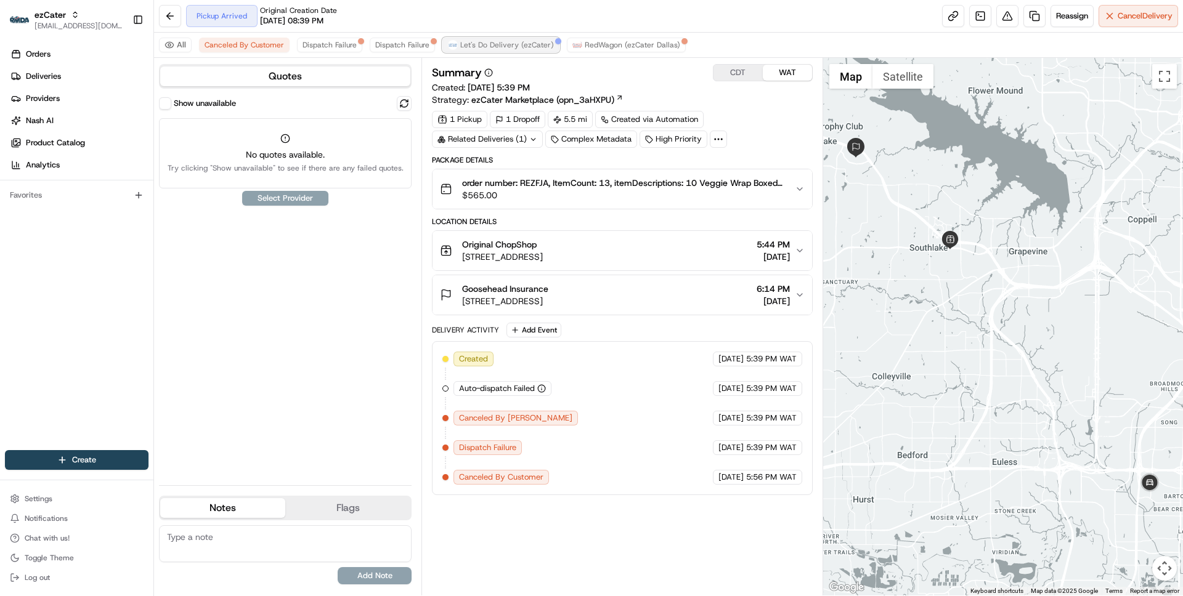
click at [504, 44] on span "Let's Do Delivery (ezCater)" at bounding box center [507, 45] width 94 height 10
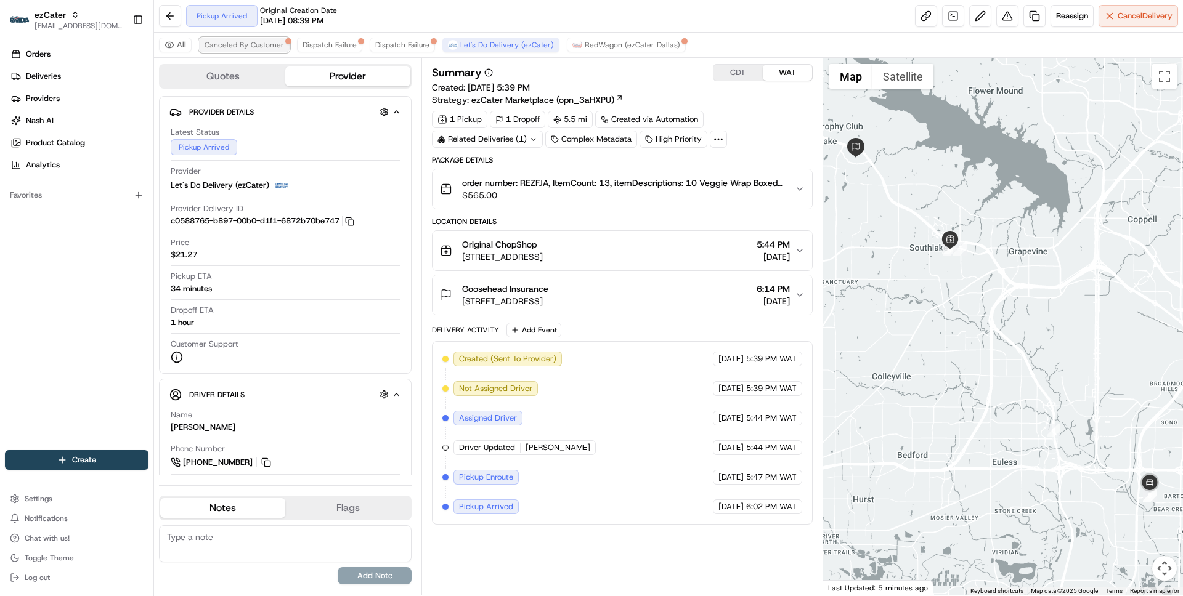
click at [246, 46] on span "Canceled By Customer" at bounding box center [244, 45] width 79 height 10
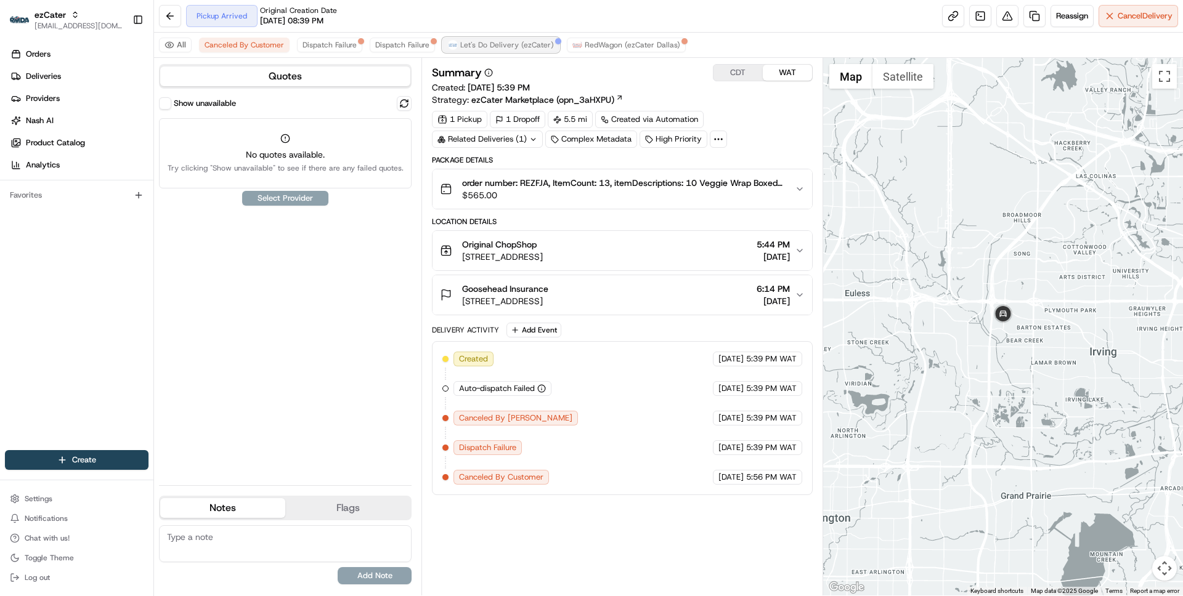
click at [506, 43] on span "Let's Do Delivery (ezCater)" at bounding box center [507, 45] width 94 height 10
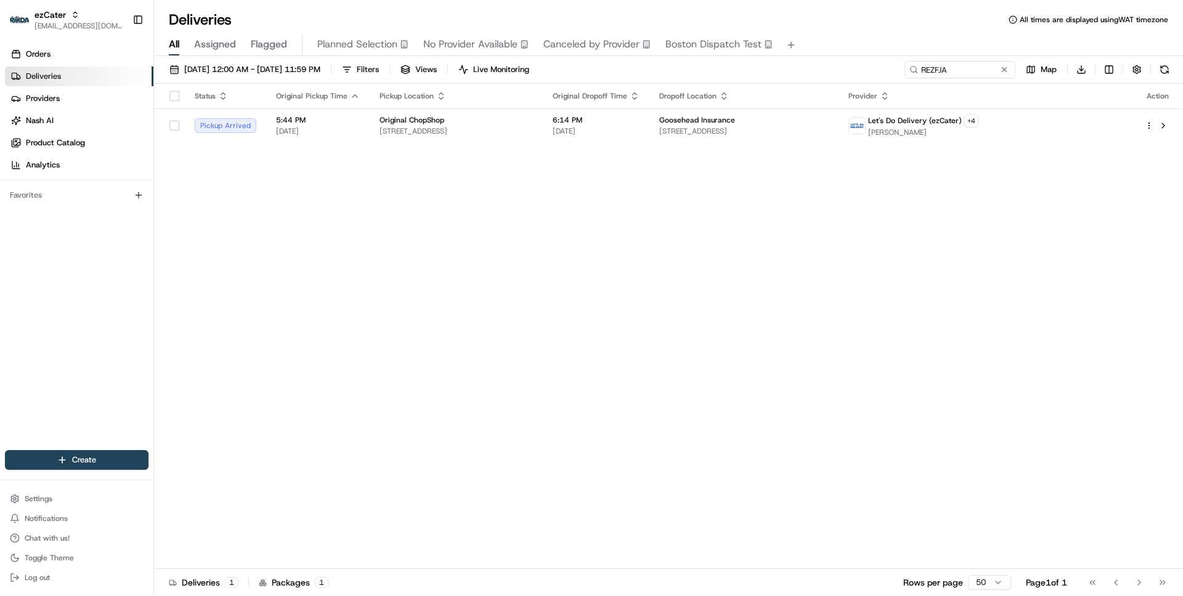
click at [72, 71] on link "Deliveries" at bounding box center [79, 77] width 148 height 20
click at [74, 11] on icon "button" at bounding box center [75, 14] width 9 height 9
type input "org_6mVvsA"
click at [187, 66] on span "Walmart LocalFinds" at bounding box center [194, 64] width 72 height 11
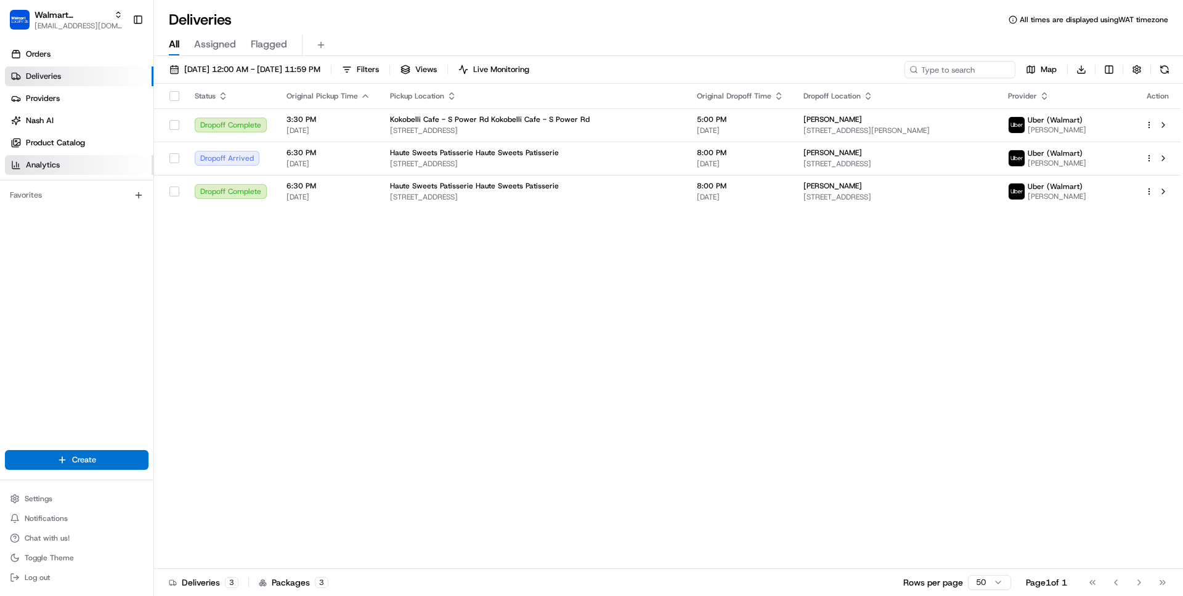
click at [49, 163] on span "Analytics" at bounding box center [43, 165] width 34 height 11
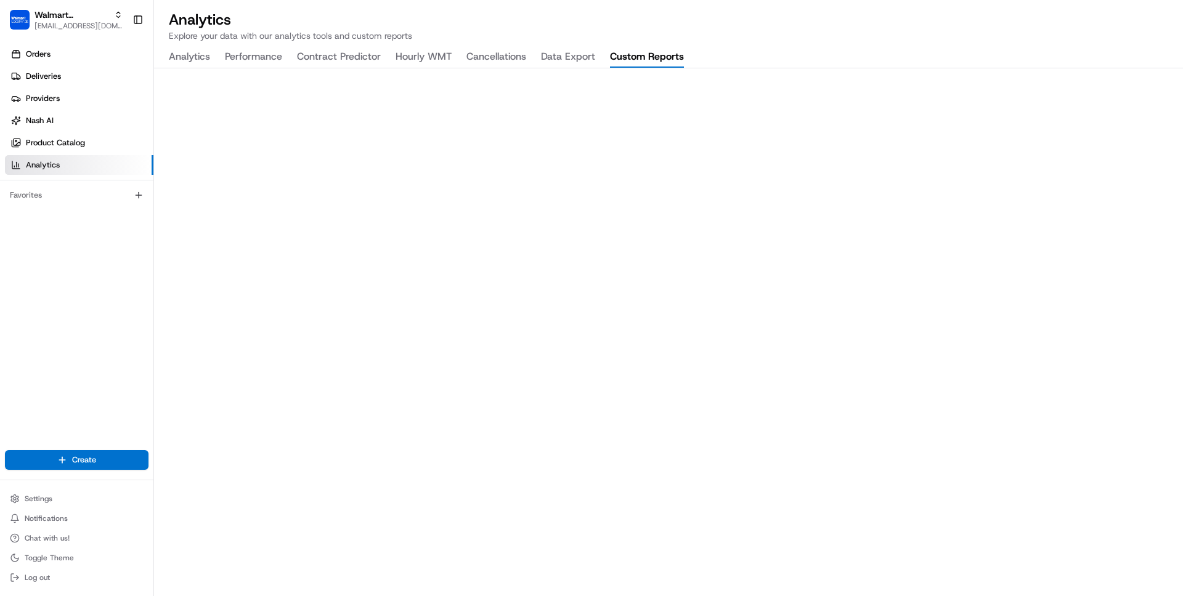
click at [630, 57] on button "Custom Reports" at bounding box center [647, 57] width 74 height 21
click at [191, 59] on button "Analytics" at bounding box center [189, 57] width 41 height 21
click at [582, 54] on button "Data Export" at bounding box center [568, 57] width 54 height 21
click at [647, 54] on button "Custom Reports" at bounding box center [647, 57] width 74 height 21
click at [588, 60] on button "Data Export" at bounding box center [568, 57] width 54 height 21
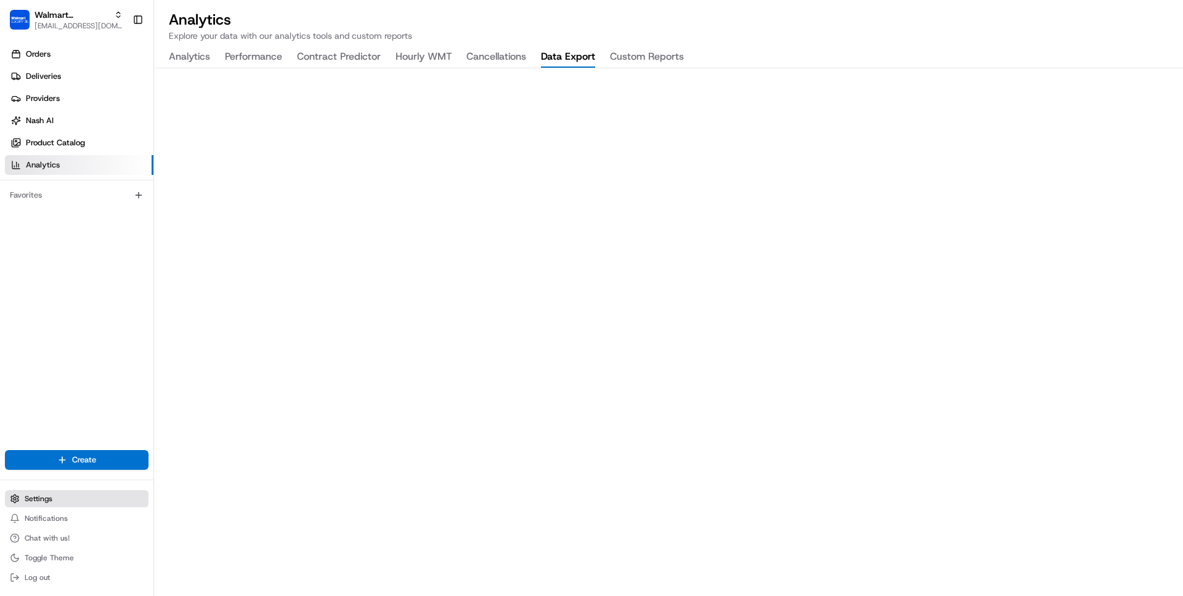
click at [48, 499] on span "Settings" at bounding box center [39, 499] width 28 height 10
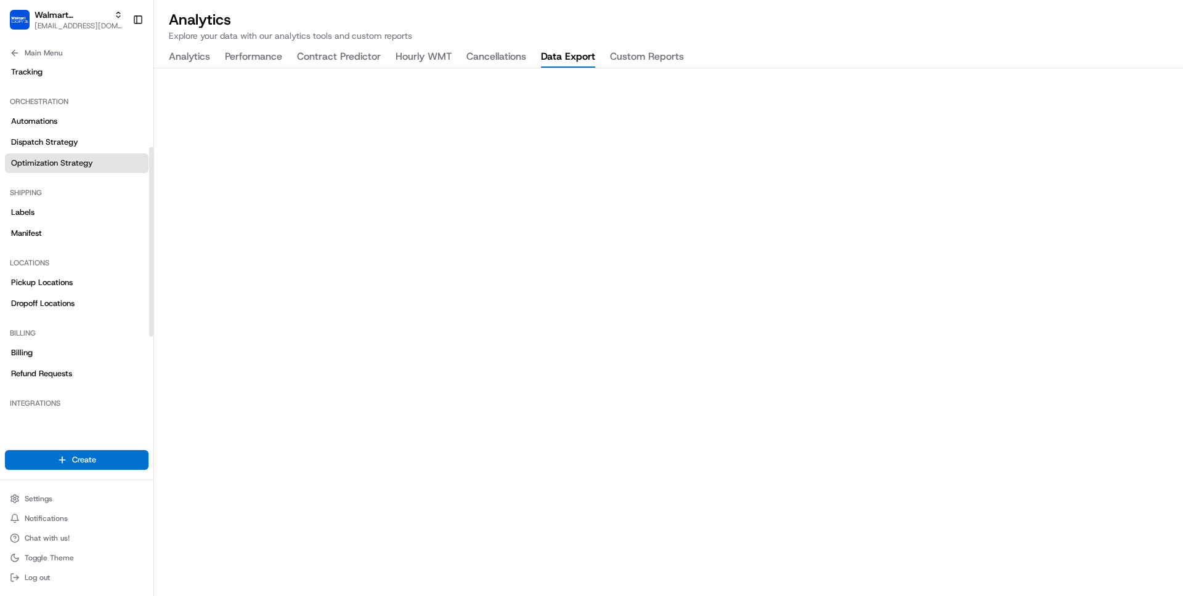
scroll to position [158, 0]
click at [44, 282] on span "Pickup Locations" at bounding box center [42, 282] width 62 height 11
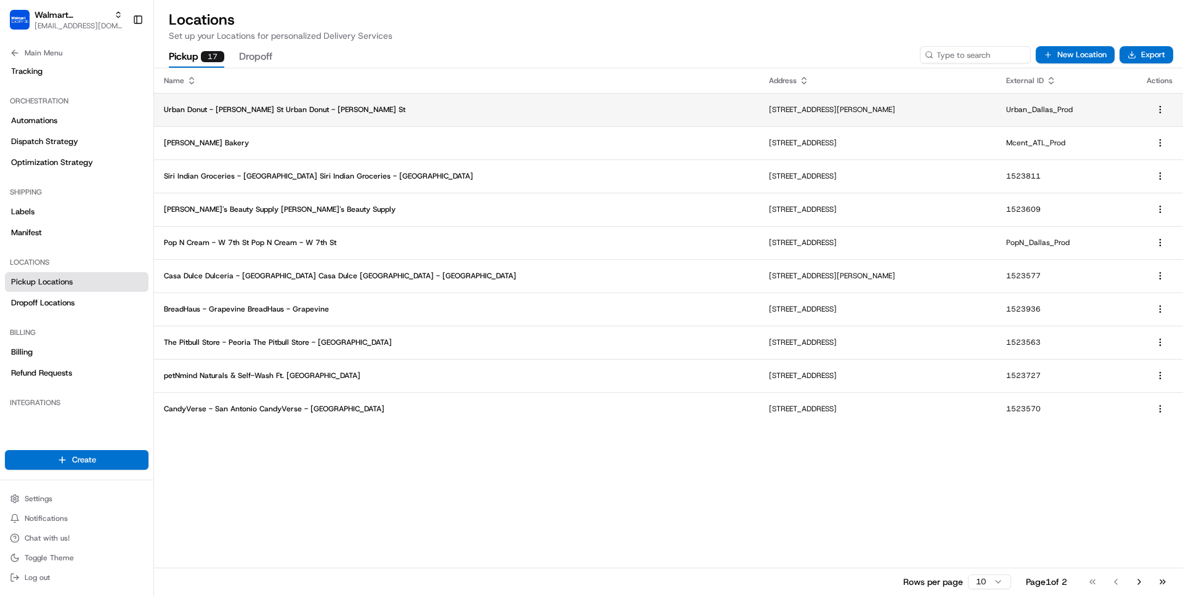
click at [394, 121] on td "Urban Donut - Allen St Urban Donut - Allen St" at bounding box center [456, 109] width 605 height 33
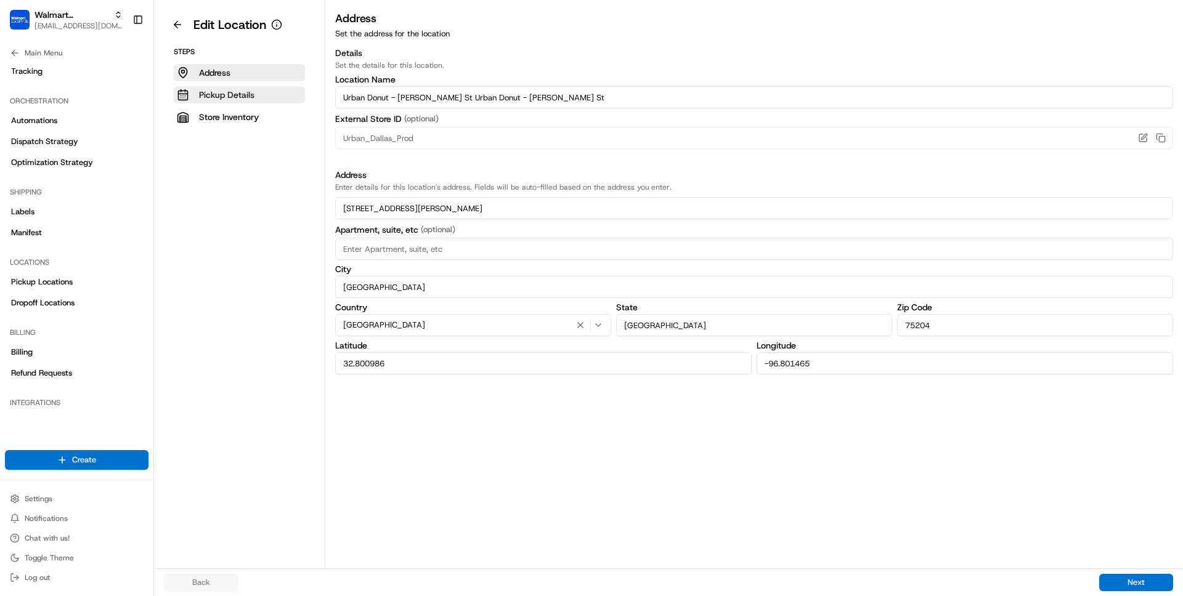
click at [229, 102] on button "Pickup Details" at bounding box center [239, 94] width 131 height 17
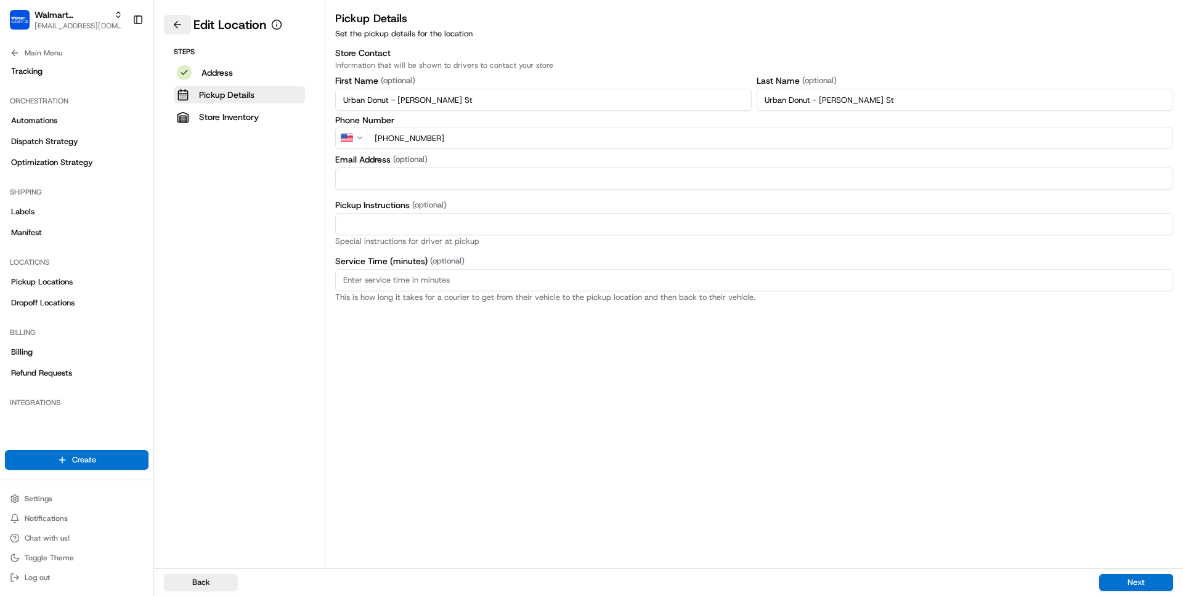
click at [178, 28] on button at bounding box center [177, 25] width 27 height 20
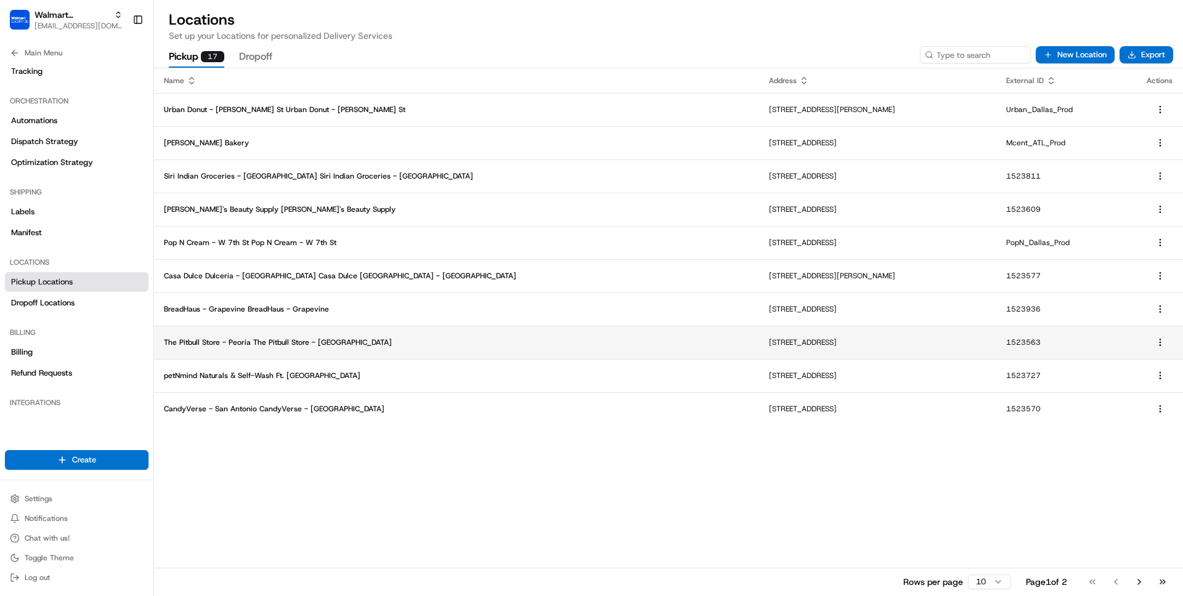
click at [384, 346] on p "The Pitbull Store - Peoria The Pitbull Store - Peoria" at bounding box center [456, 343] width 585 height 10
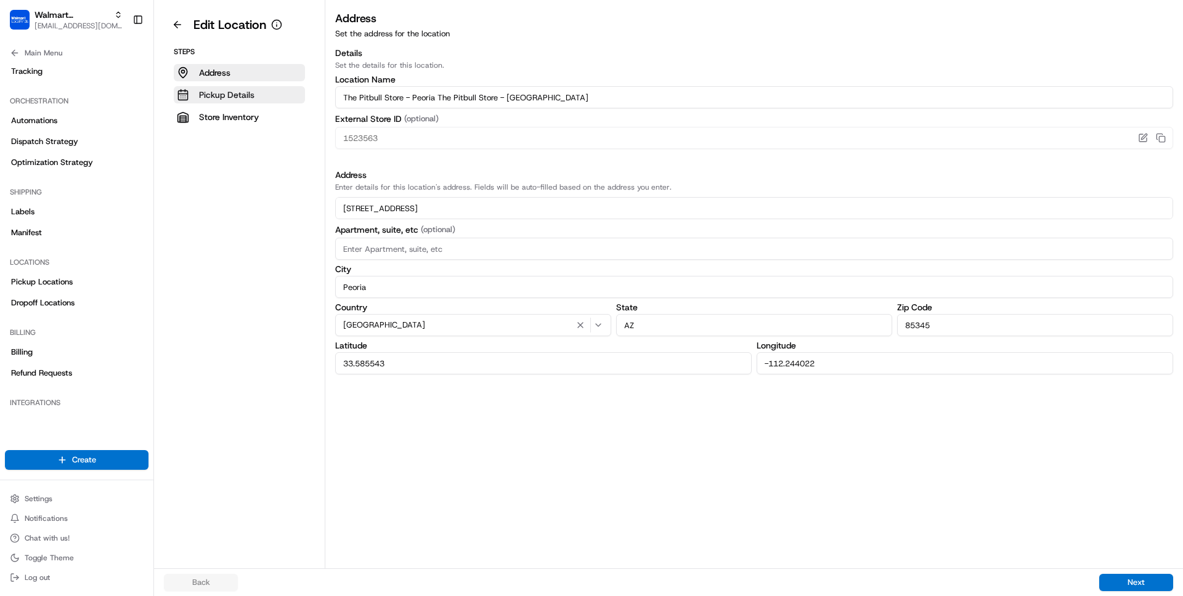
click at [245, 96] on p "Pickup Details" at bounding box center [226, 95] width 55 height 12
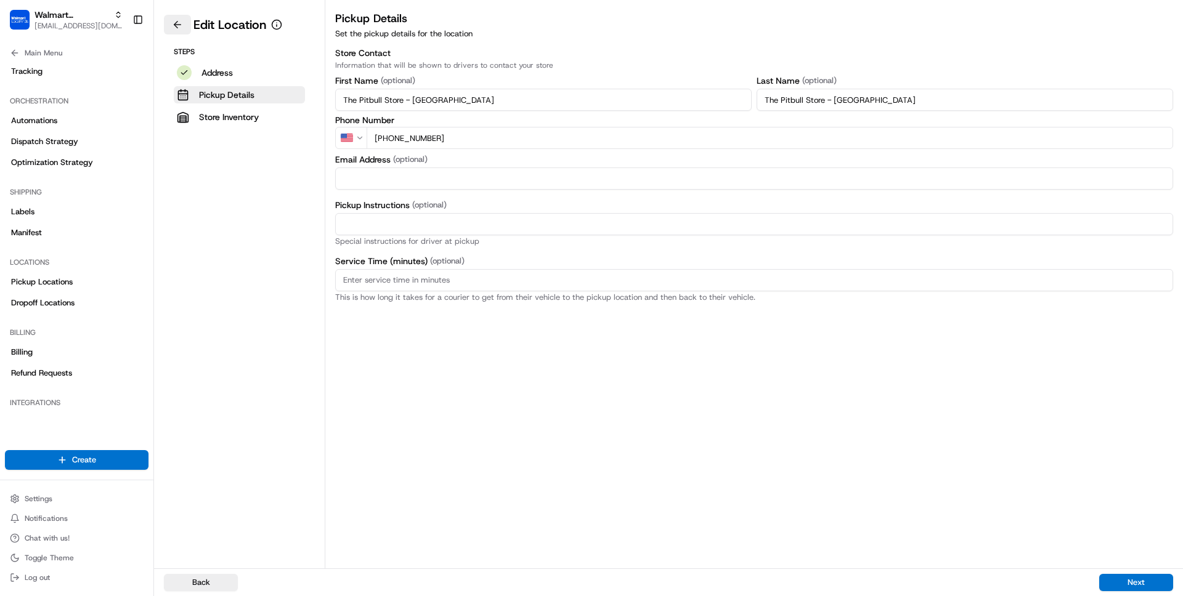
click at [176, 31] on button at bounding box center [177, 25] width 27 height 20
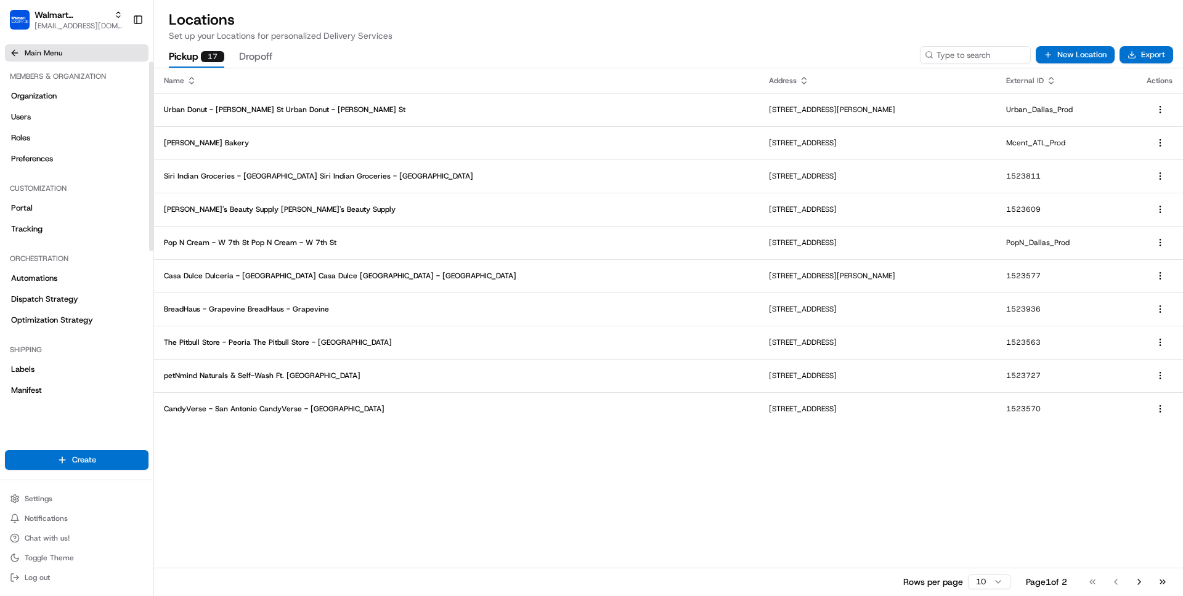
click at [22, 51] on button "Main Menu" at bounding box center [77, 52] width 144 height 17
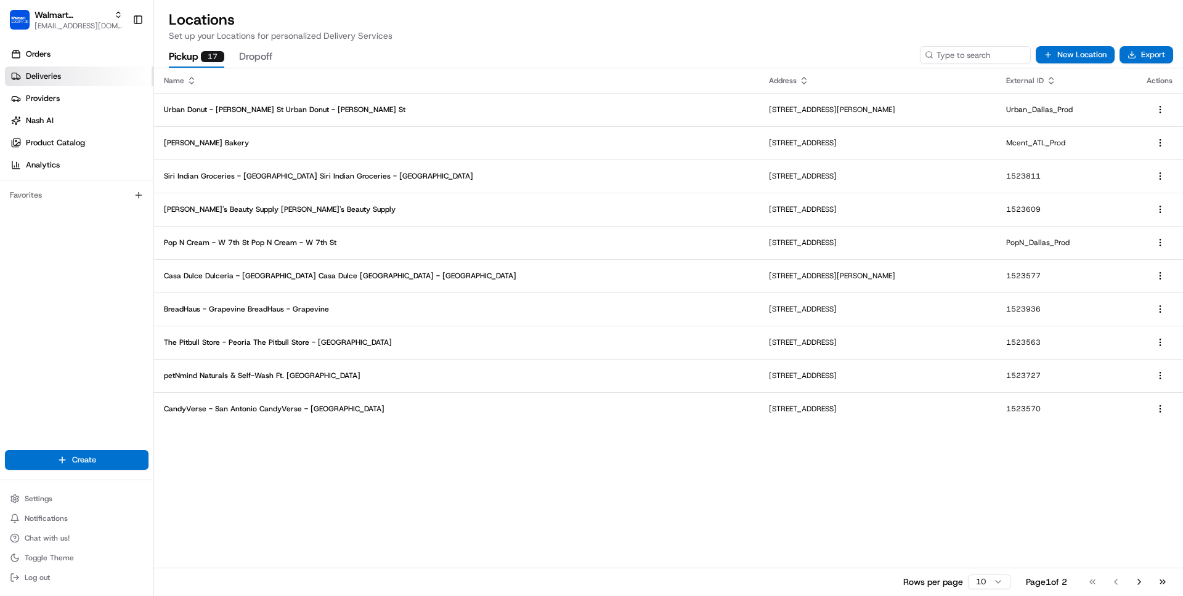
click at [44, 70] on link "Deliveries" at bounding box center [79, 77] width 148 height 20
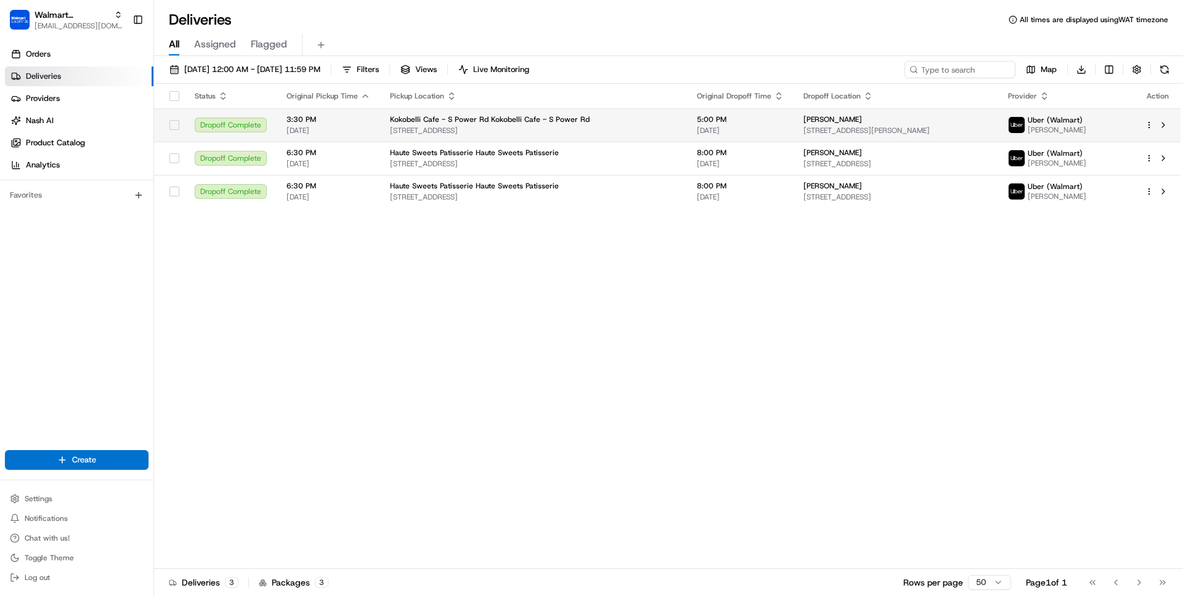
click at [570, 127] on span "1155 S Power Rd, Mesa, AZ, 85206, US" at bounding box center [533, 131] width 287 height 10
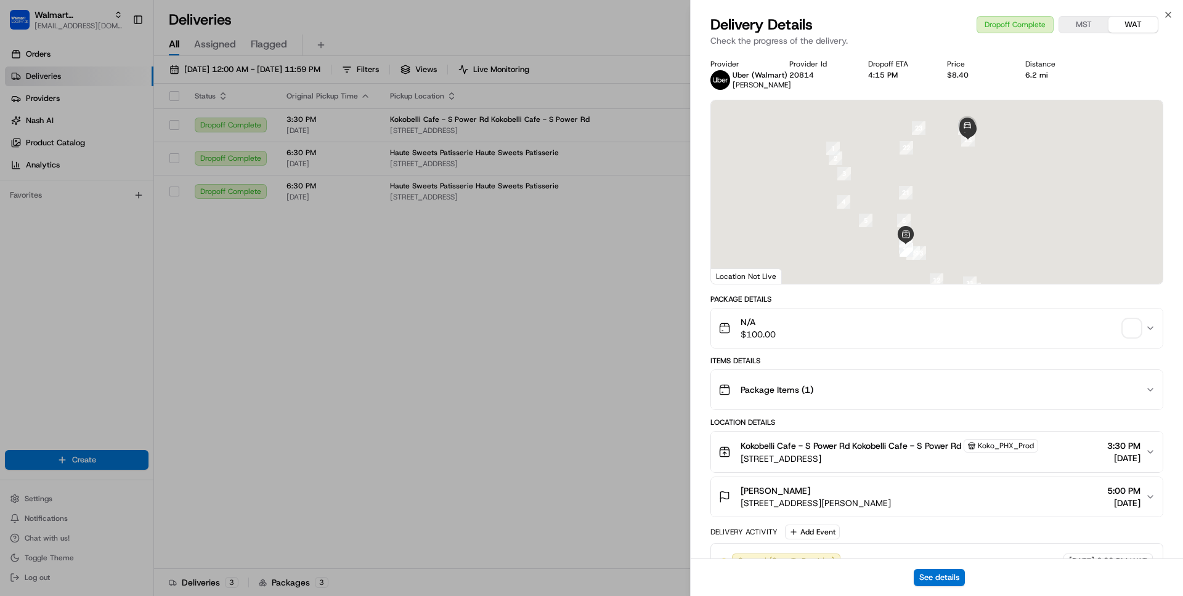
click at [782, 454] on span "1155 S Power Rd, Mesa, AZ, 85206, US" at bounding box center [889, 459] width 298 height 12
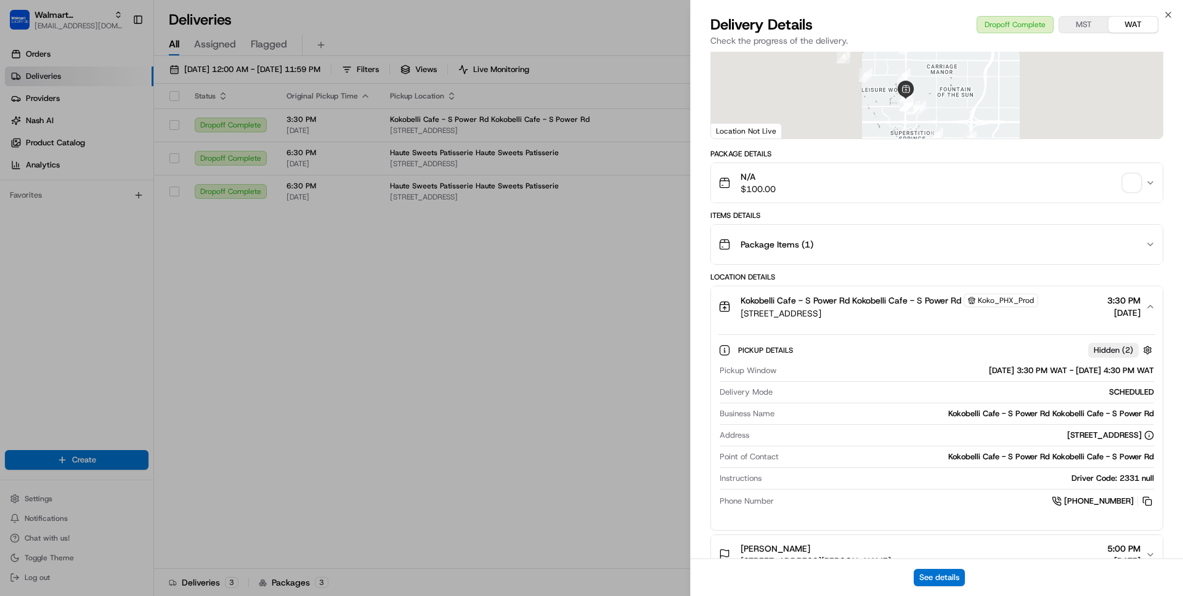
scroll to position [150, 0]
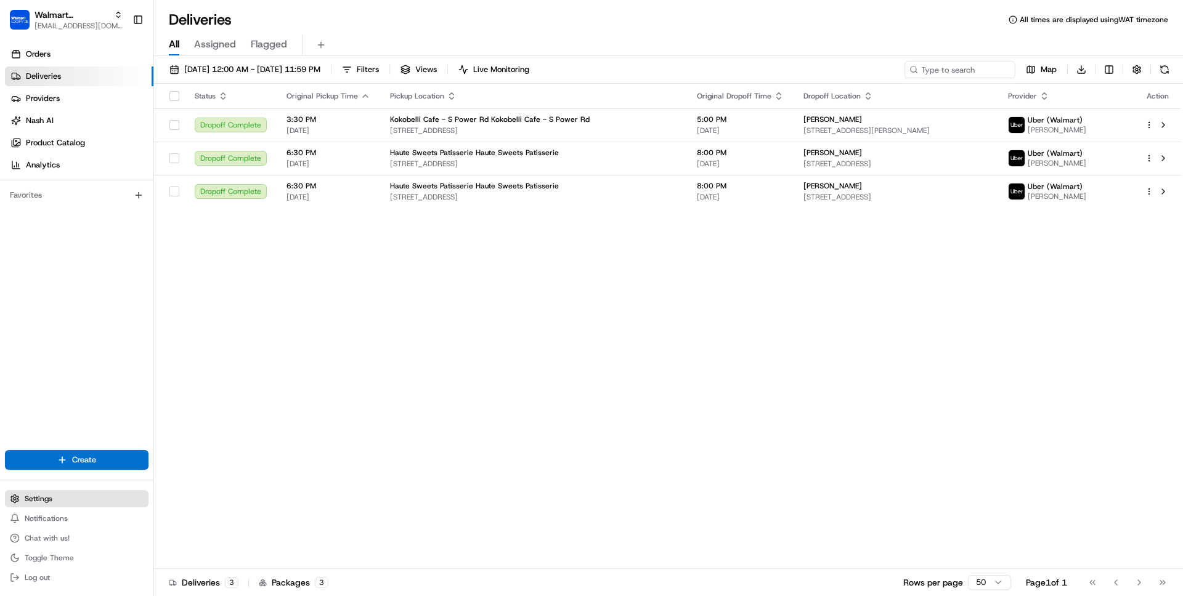
click at [56, 497] on button "Settings" at bounding box center [77, 498] width 144 height 17
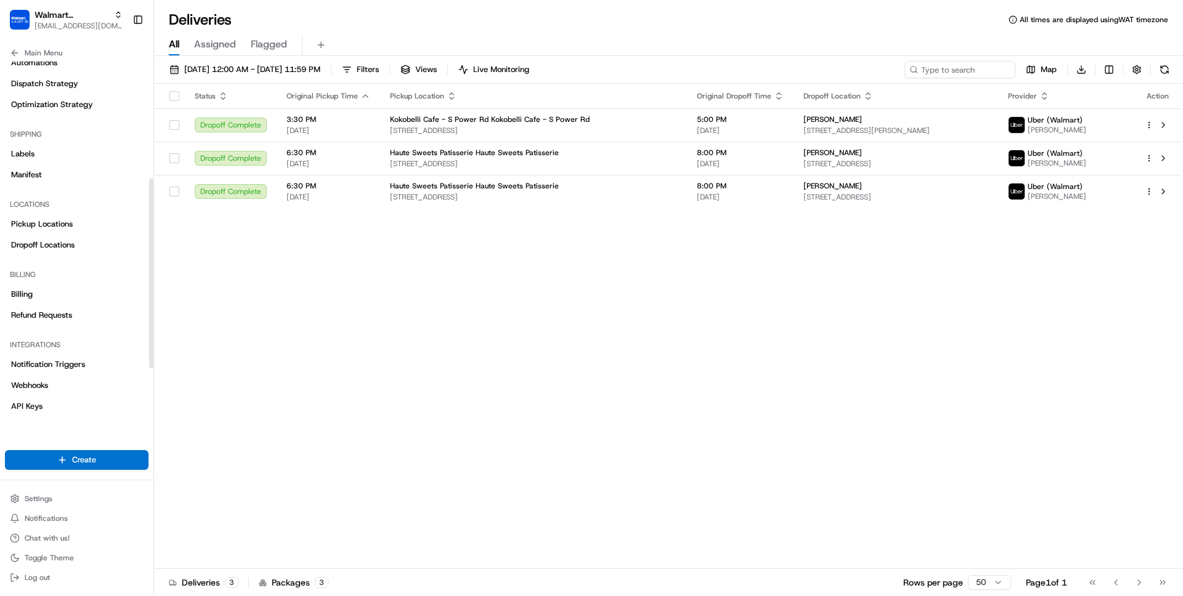
scroll to position [216, 0]
click at [43, 220] on span "Pickup Locations" at bounding box center [42, 223] width 62 height 11
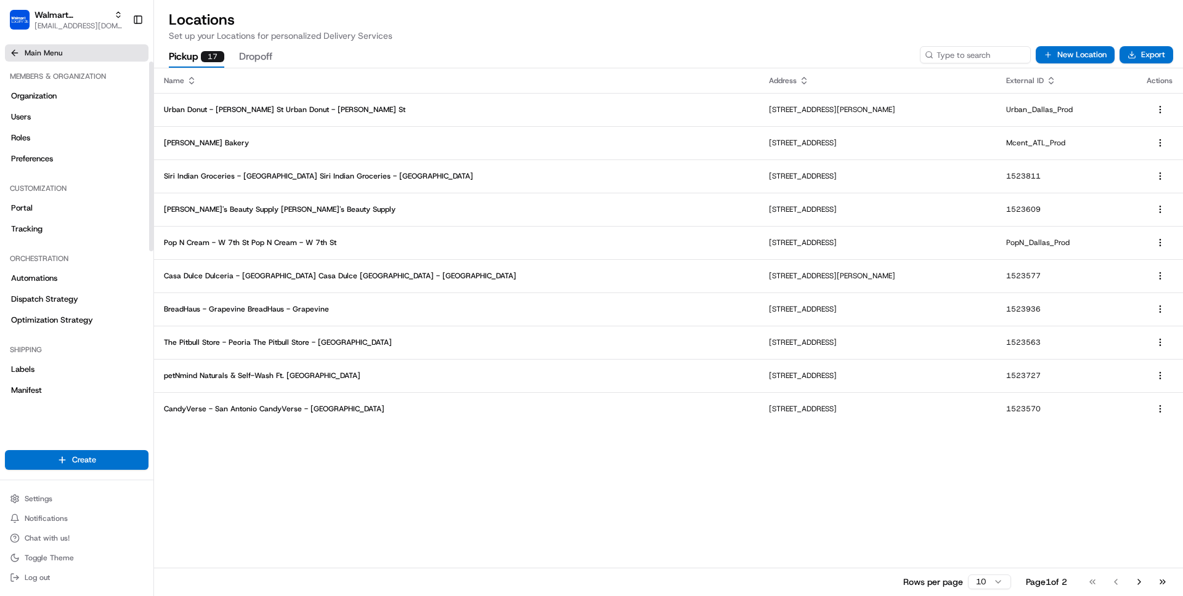
click at [38, 55] on span "Main Menu" at bounding box center [44, 53] width 38 height 10
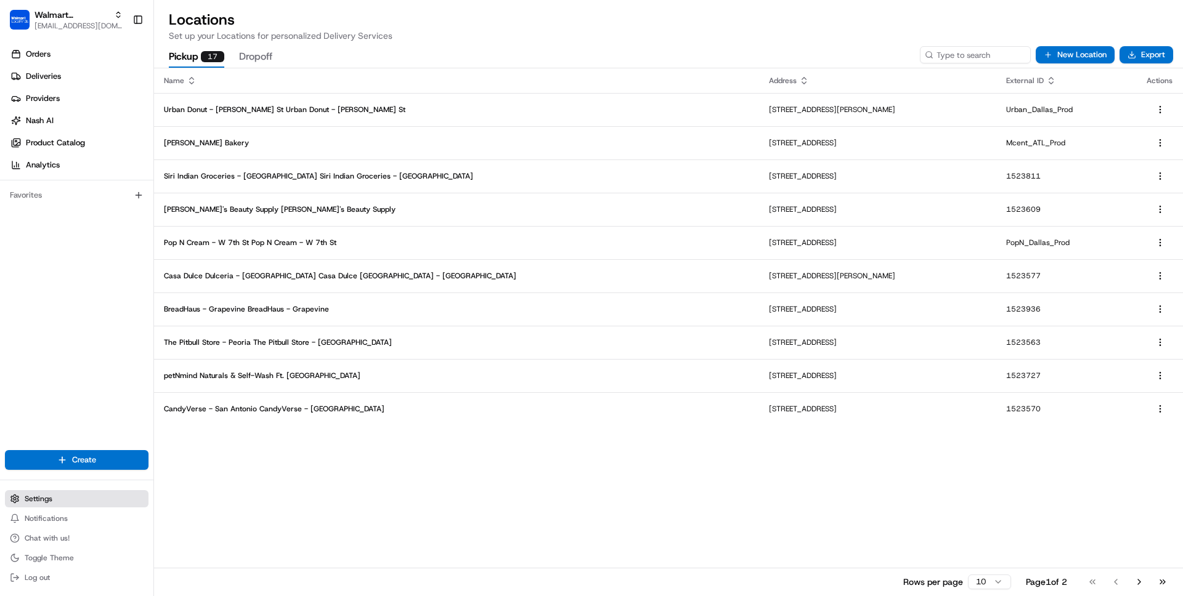
click at [48, 505] on button "Settings" at bounding box center [77, 498] width 144 height 17
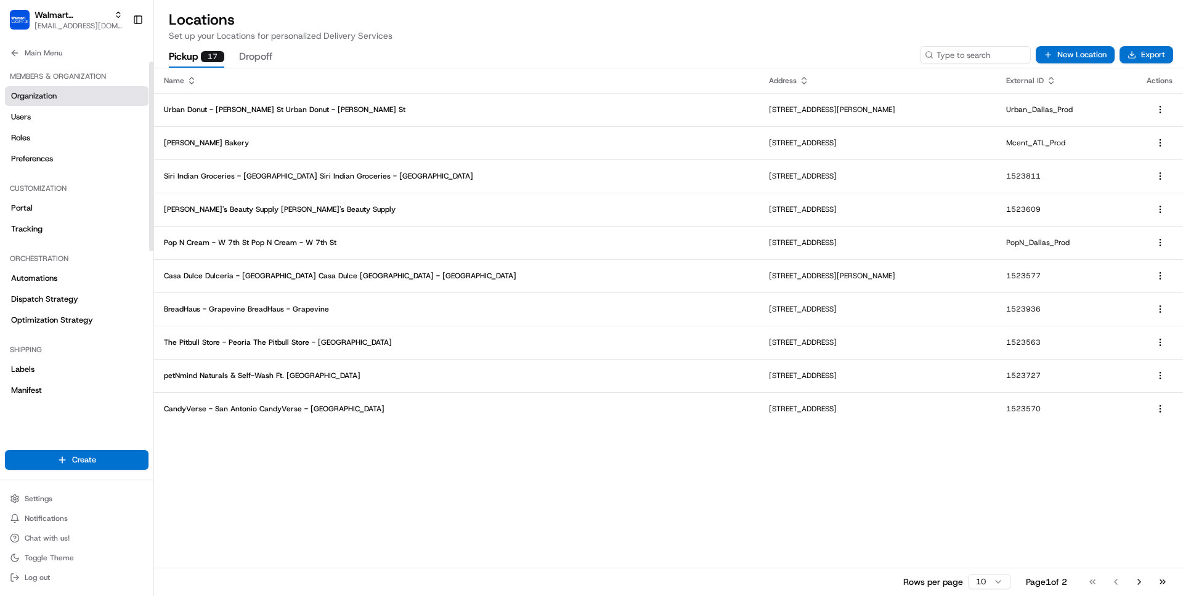
click at [52, 92] on span "Organization" at bounding box center [34, 96] width 46 height 11
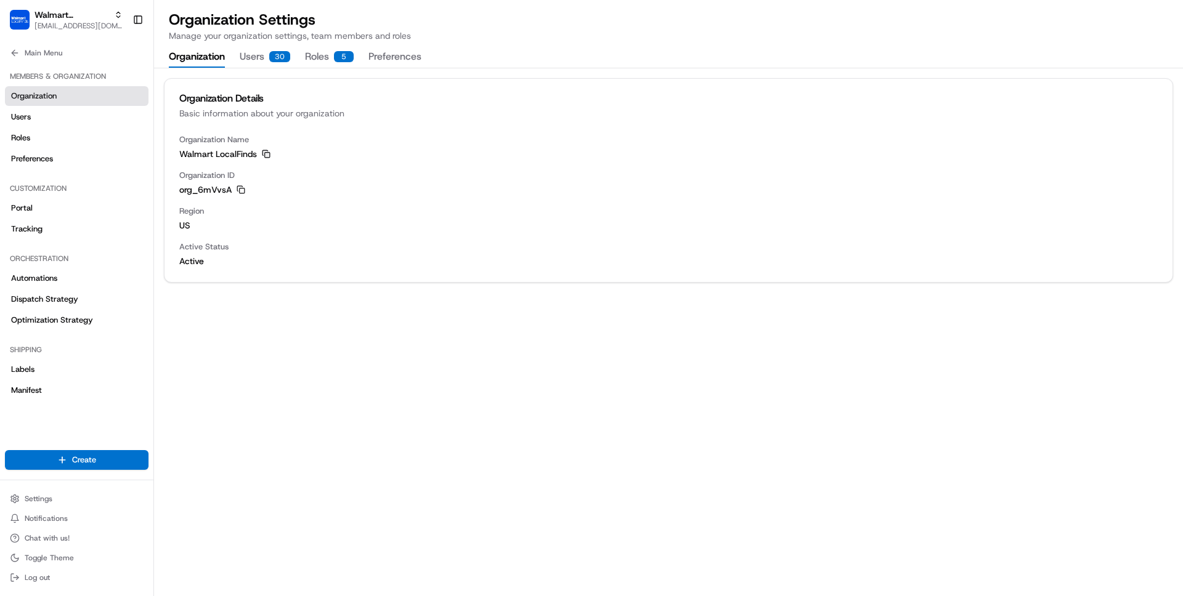
click at [265, 152] on icon "button" at bounding box center [266, 154] width 9 height 9
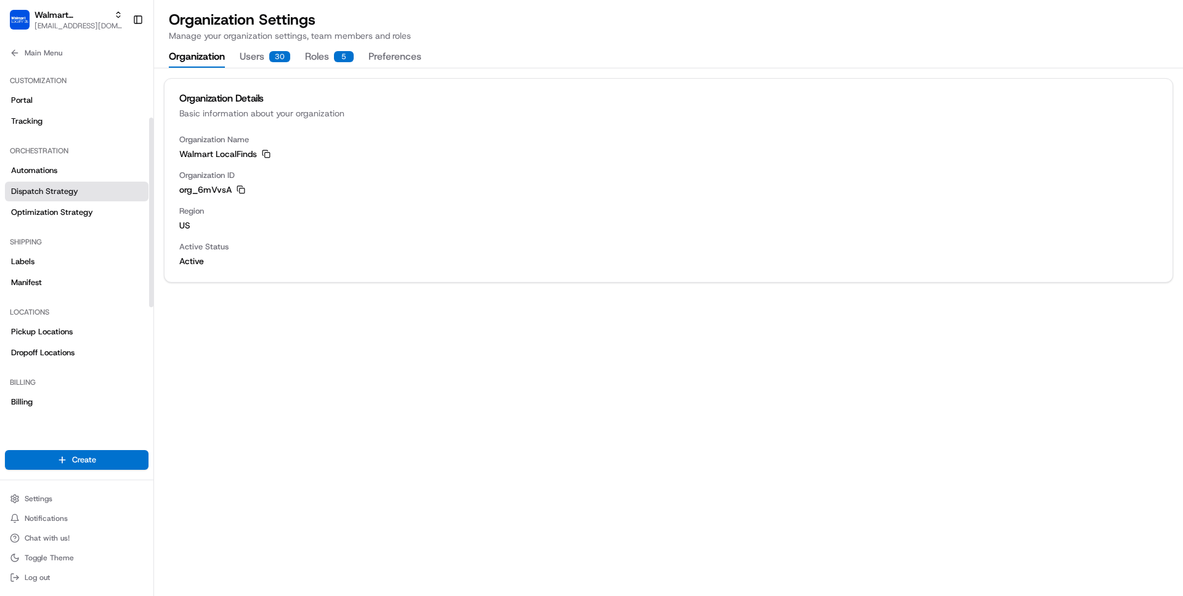
scroll to position [118, 0]
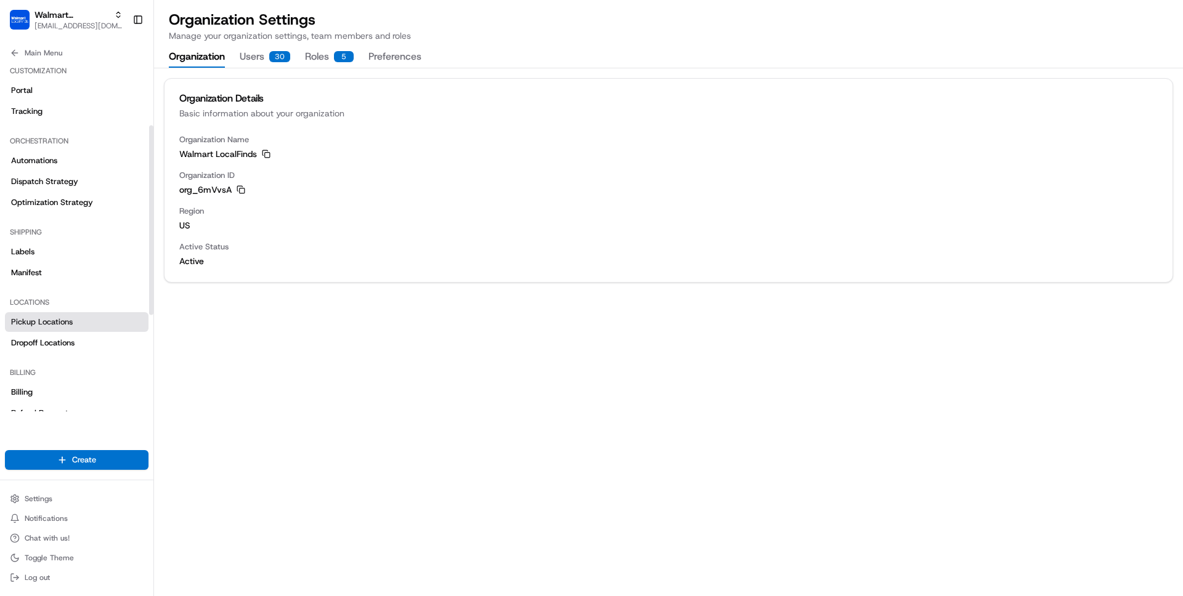
click at [49, 322] on span "Pickup Locations" at bounding box center [42, 322] width 62 height 11
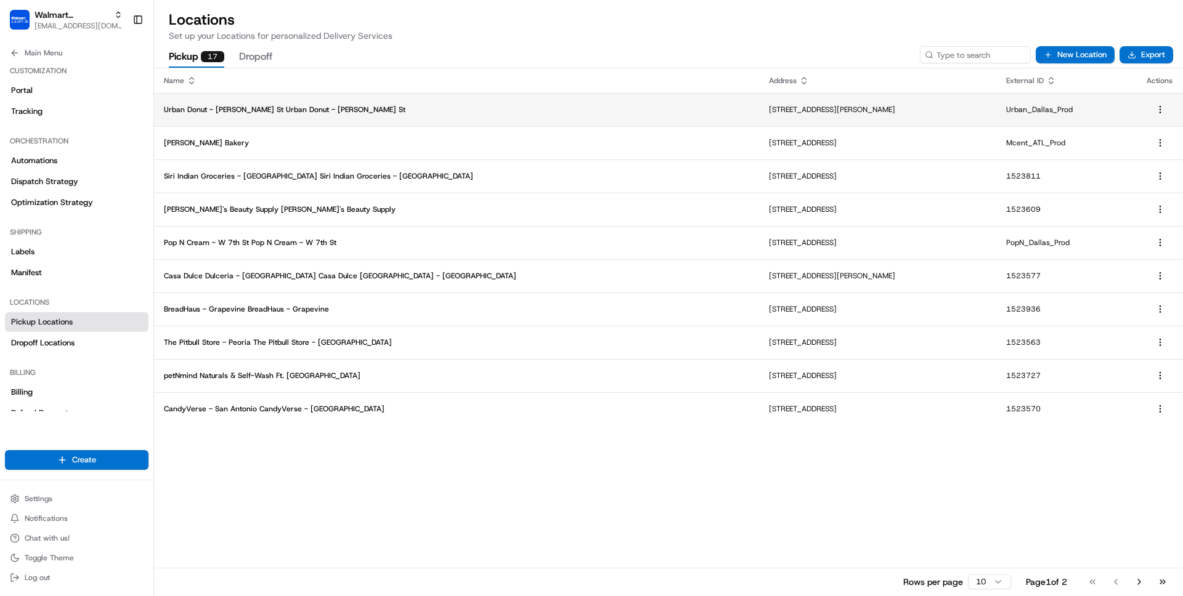
click at [323, 113] on p "Urban Donut - Allen St Urban Donut - Allen St" at bounding box center [456, 110] width 585 height 10
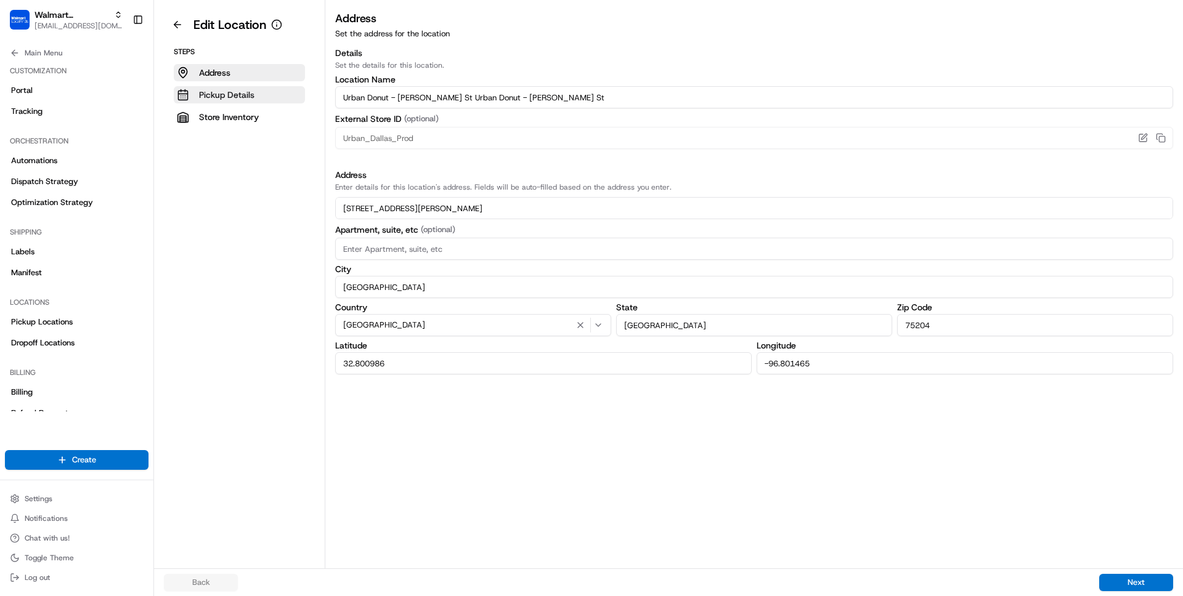
click at [224, 96] on p "Pickup Details" at bounding box center [226, 95] width 55 height 12
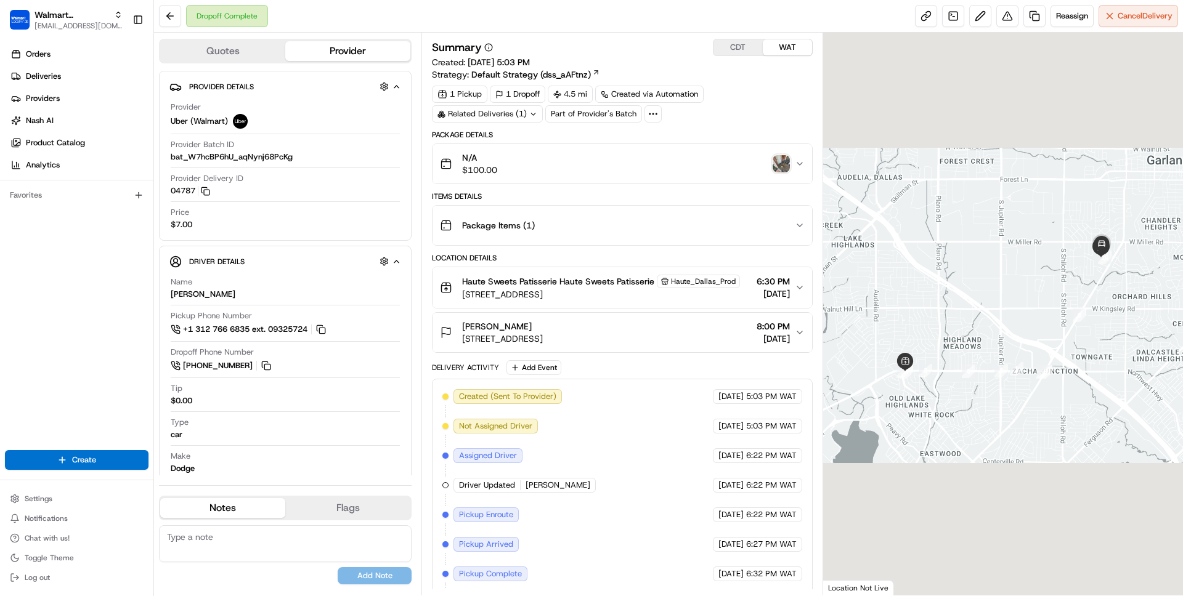
click at [633, 228] on div "Package Items ( 1 )" at bounding box center [617, 225] width 354 height 25
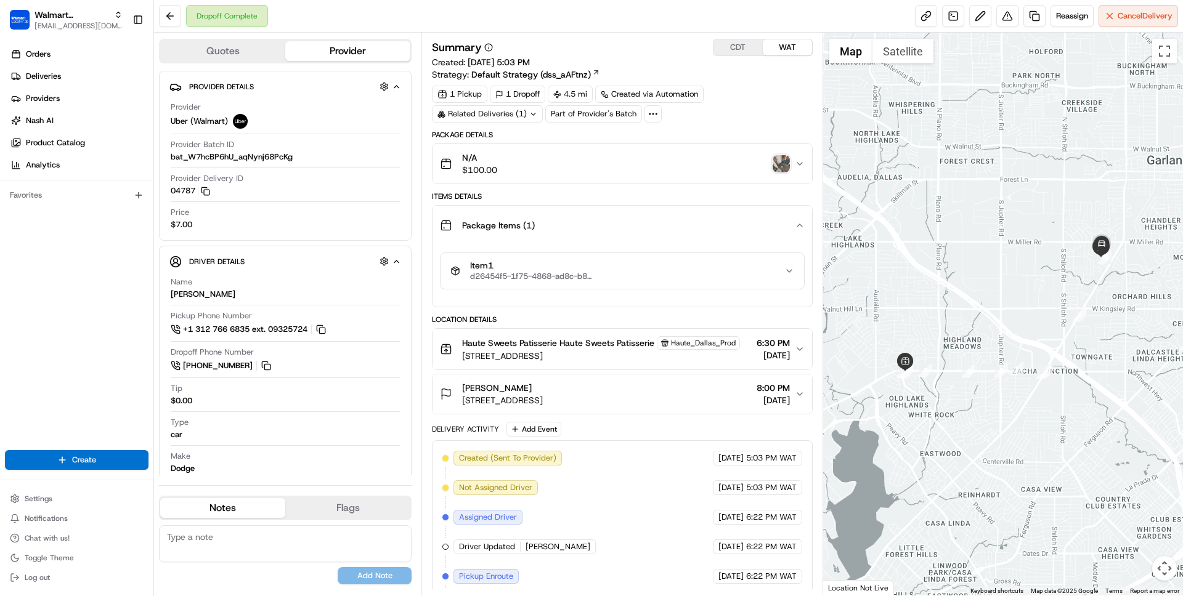
click at [633, 228] on div "Package Items ( 1 )" at bounding box center [617, 225] width 354 height 25
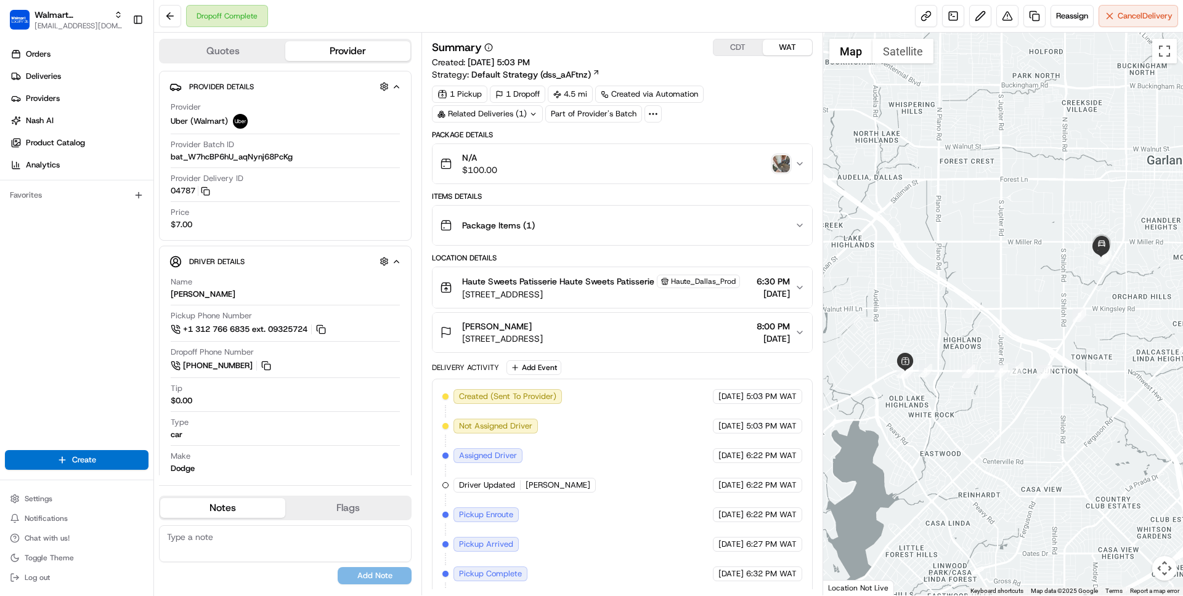
click at [586, 172] on div "N/A $100.00" at bounding box center [617, 164] width 354 height 25
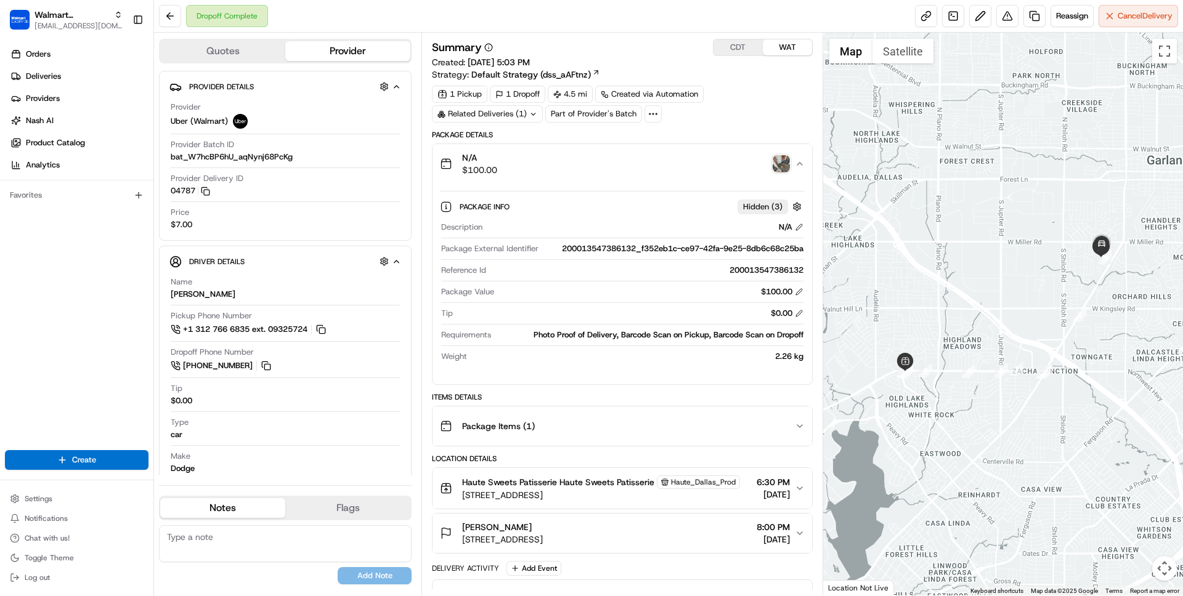
click at [586, 172] on div "N/A $100.00" at bounding box center [617, 164] width 354 height 25
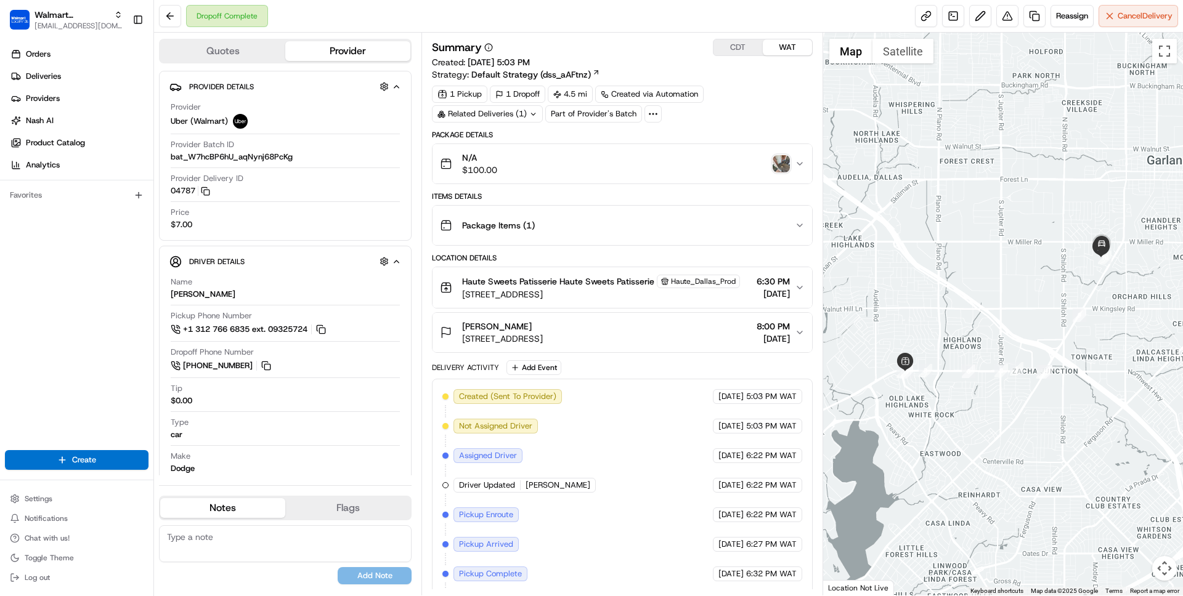
click at [586, 172] on div "N/A $100.00" at bounding box center [617, 164] width 354 height 25
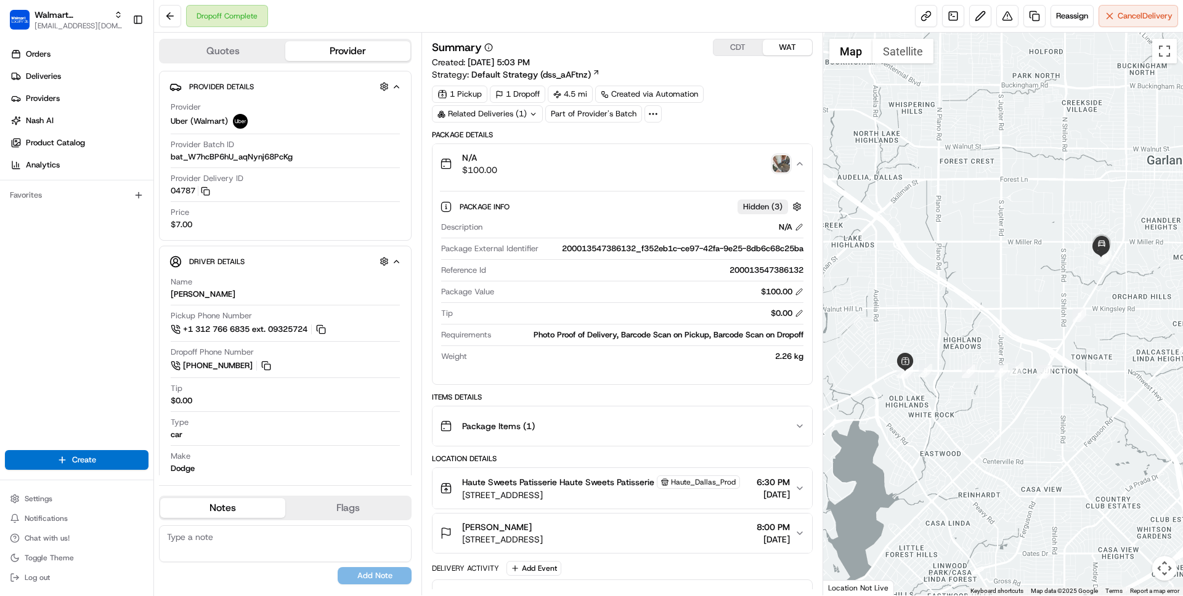
click at [586, 172] on div "N/A $100.00" at bounding box center [617, 164] width 354 height 25
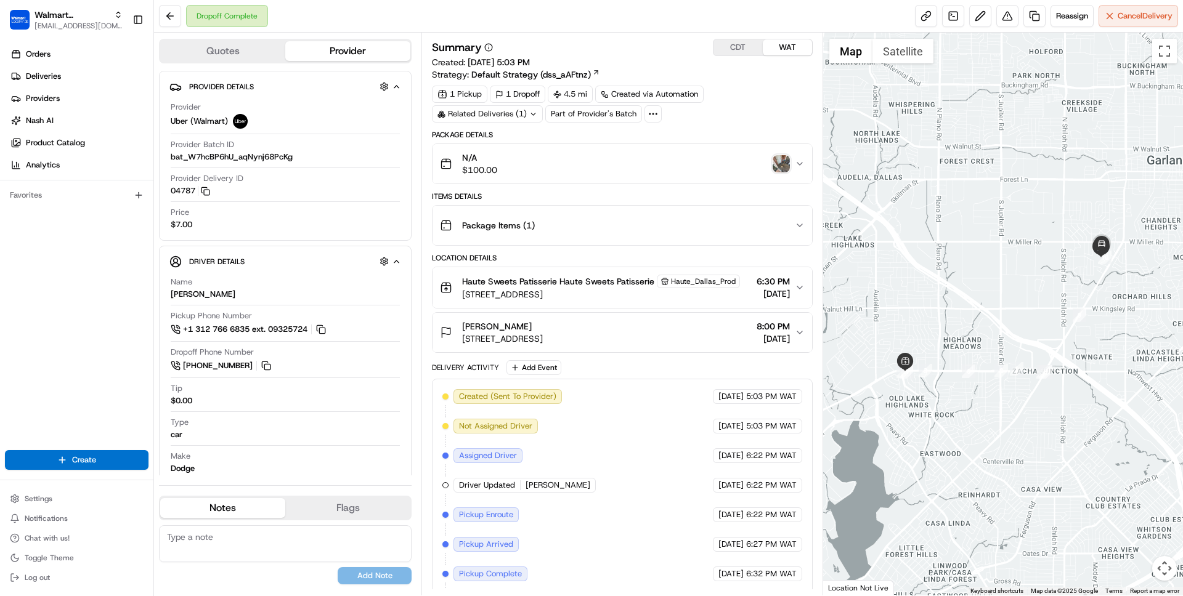
click at [593, 288] on span "Haute Sweets Patisserie Haute Sweets Patisserie" at bounding box center [558, 281] width 192 height 12
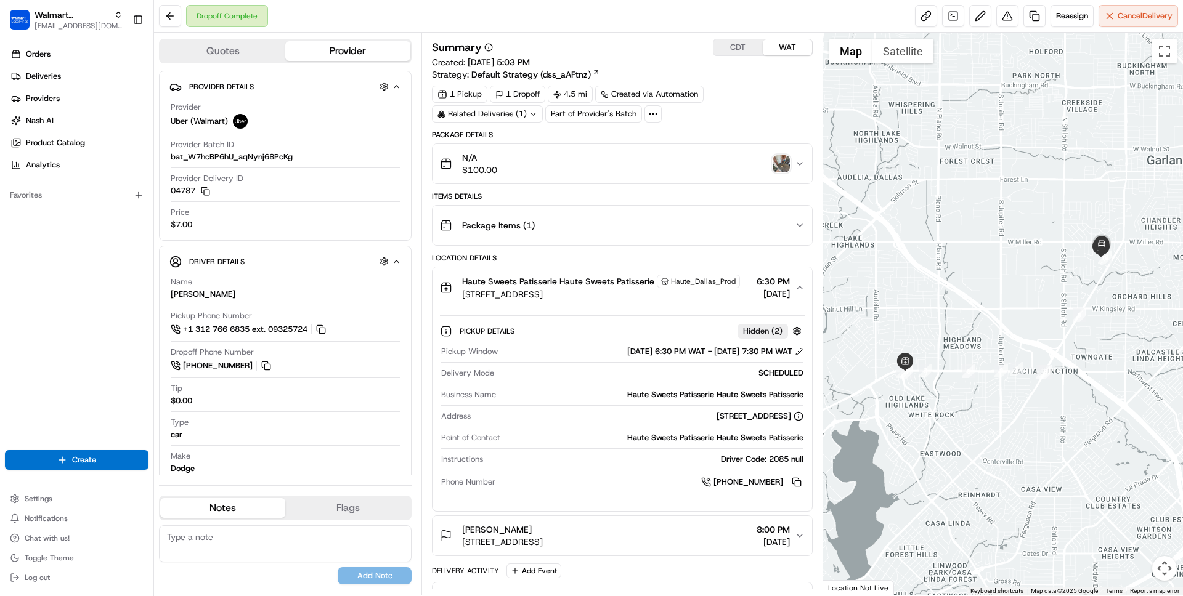
click at [593, 288] on span "Haute Sweets Patisserie Haute Sweets Patisserie" at bounding box center [558, 281] width 192 height 12
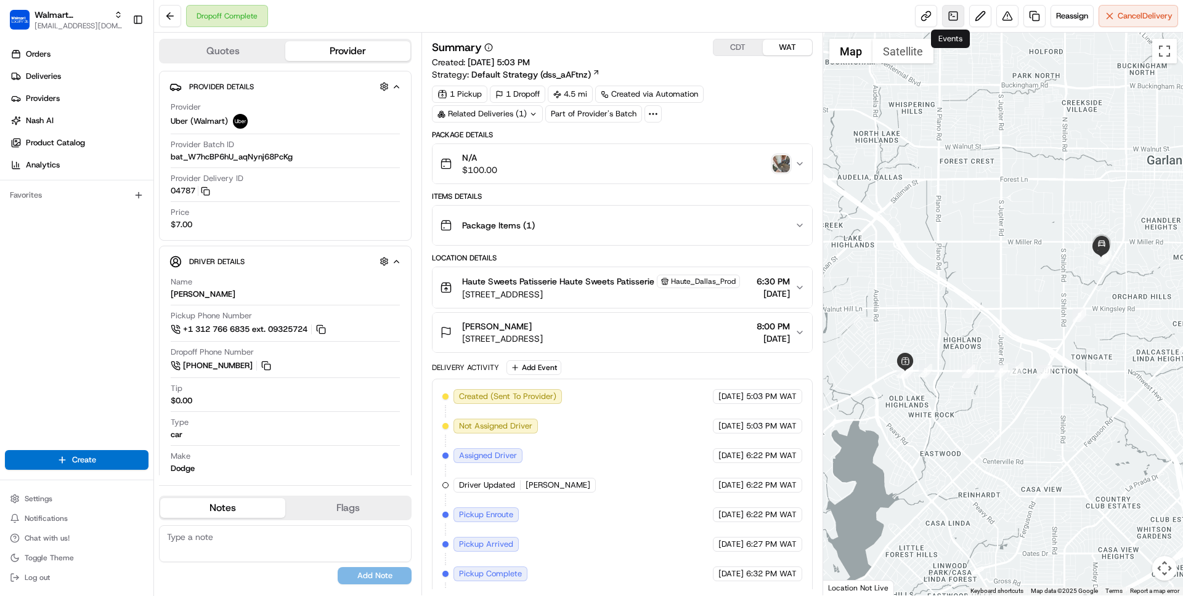
click at [957, 14] on link at bounding box center [953, 16] width 22 height 22
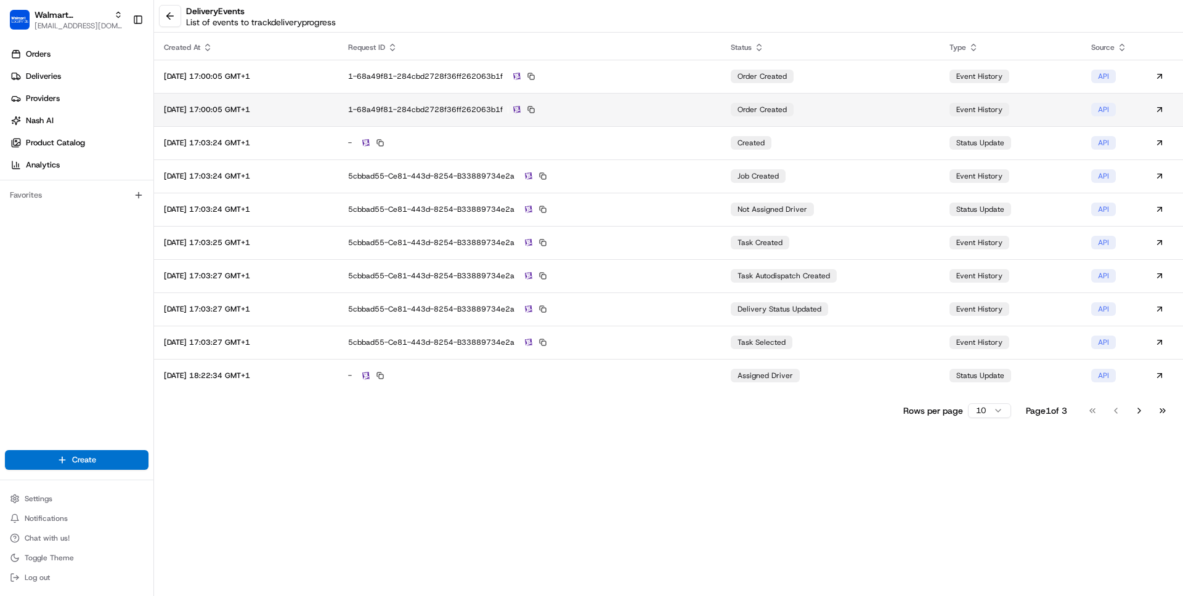
click at [602, 104] on div "1-68a49f81-284cbd2728f36ff262063b1f" at bounding box center [529, 109] width 363 height 11
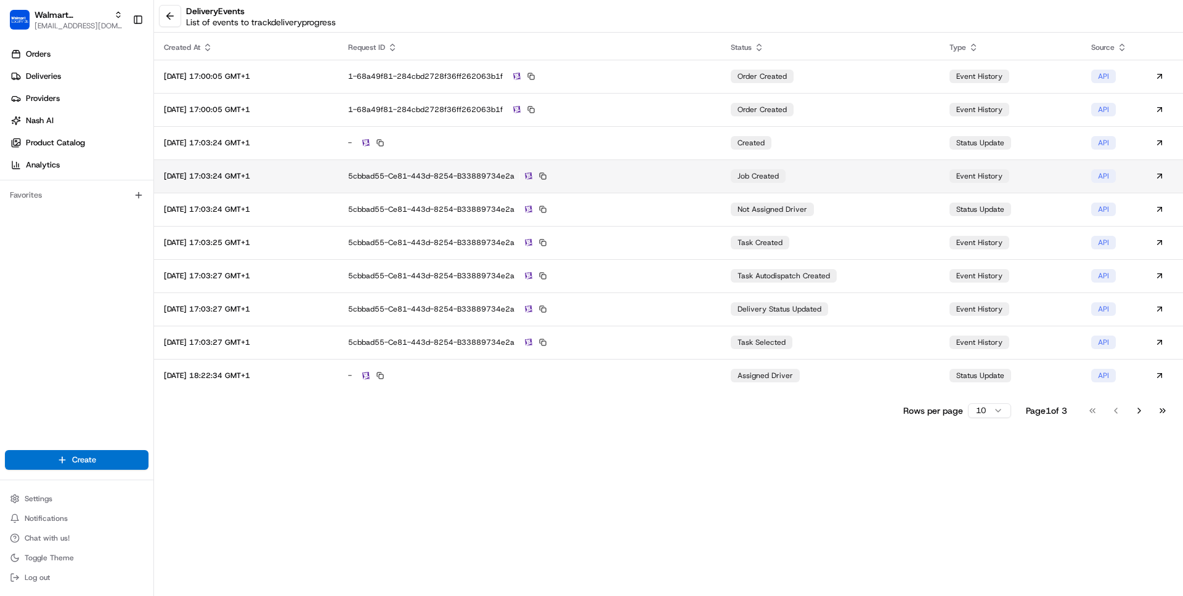
click at [701, 187] on td "5cbbad55-ce81-443d-8254-b33889734e2a" at bounding box center [529, 176] width 383 height 33
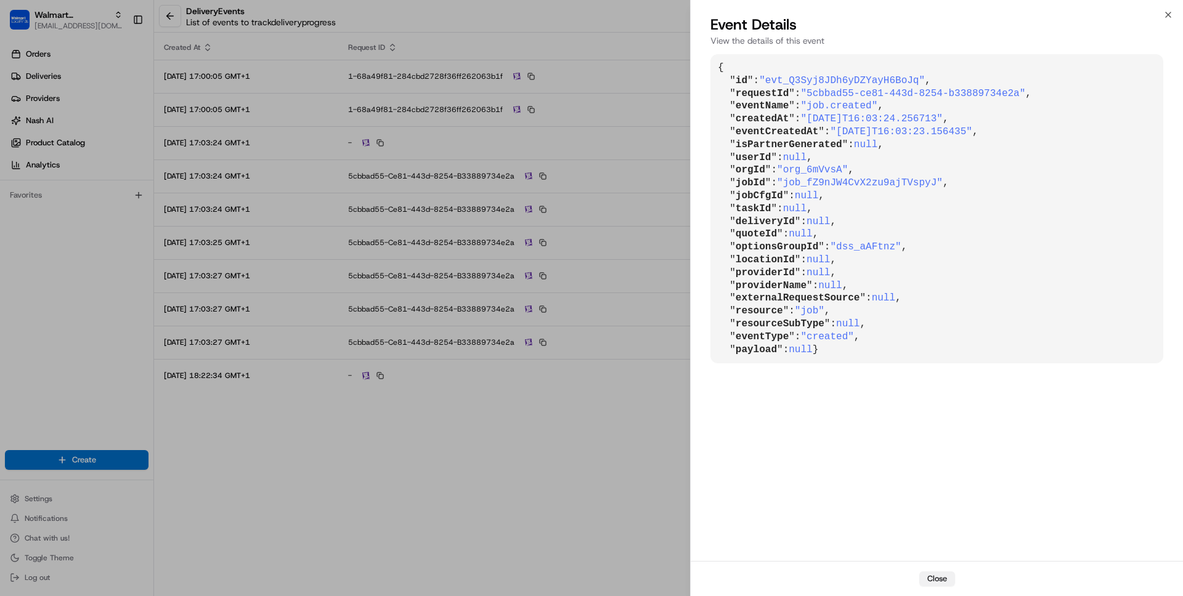
click at [938, 578] on button "Close" at bounding box center [937, 579] width 36 height 15
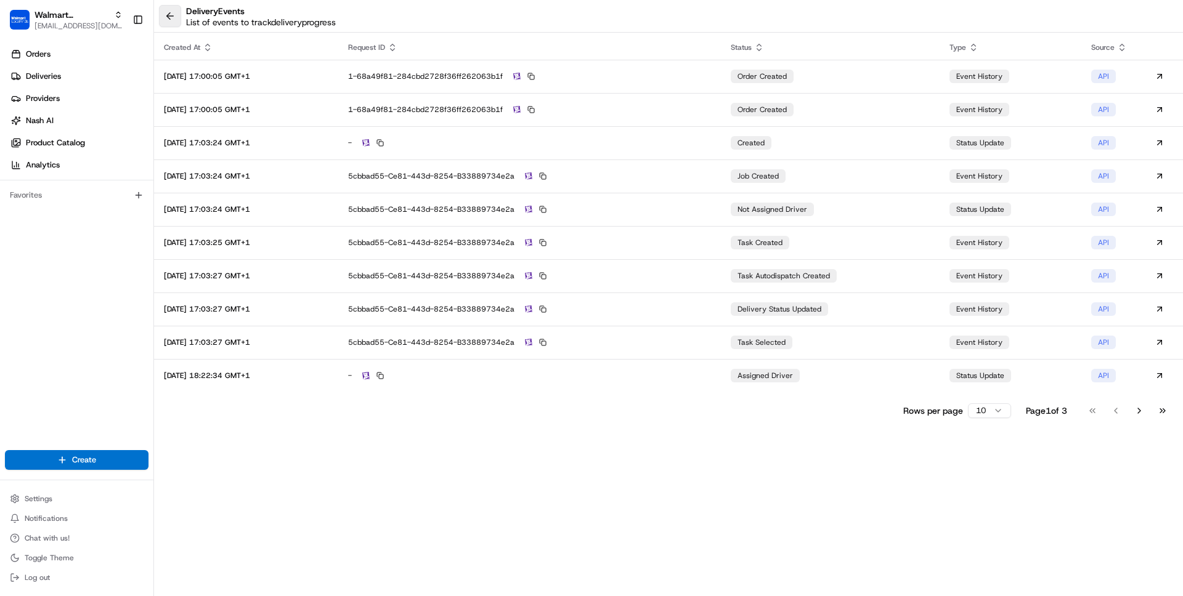
click at [176, 22] on button at bounding box center [170, 16] width 22 height 22
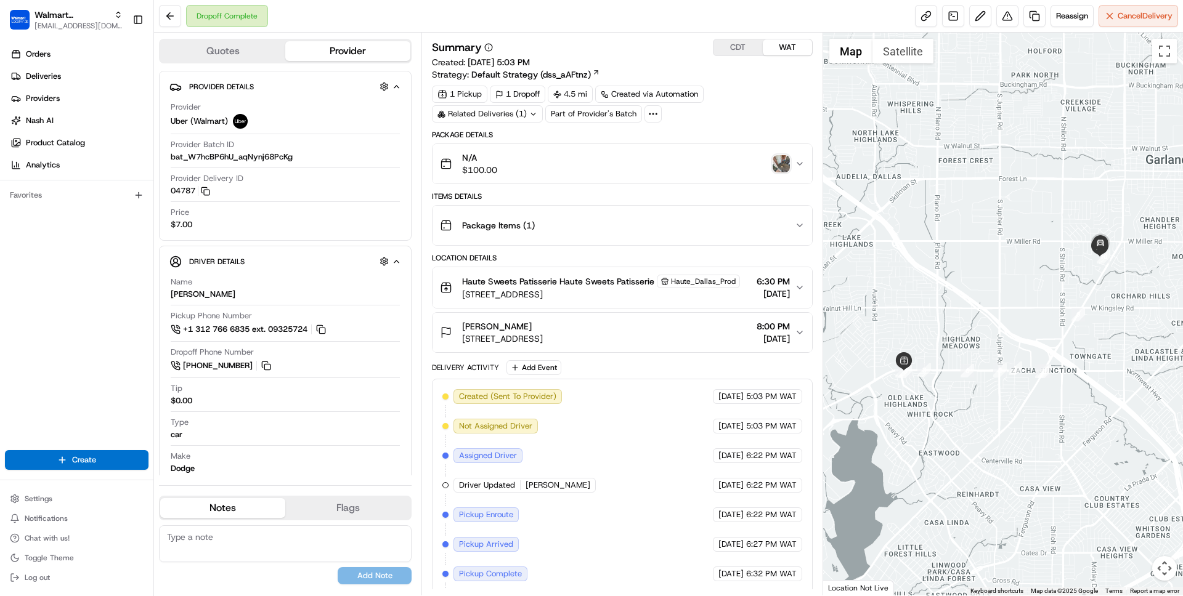
click at [564, 288] on span "Haute Sweets Patisserie Haute Sweets Patisserie" at bounding box center [558, 281] width 192 height 12
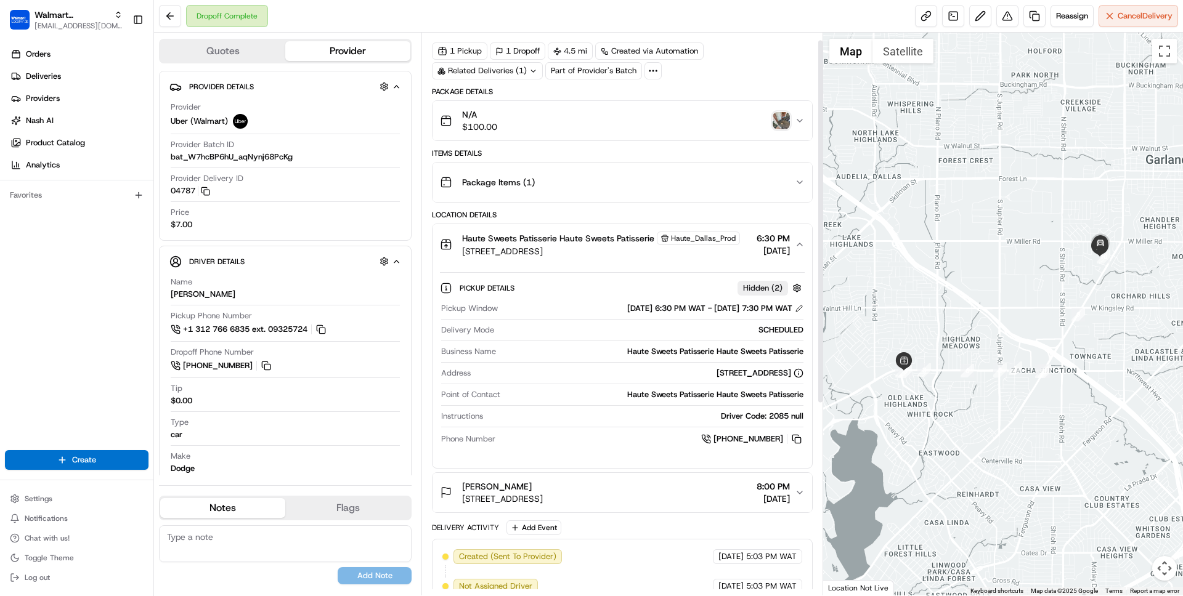
scroll to position [44, 0]
click at [726, 421] on div "Driver Code: 2085 null" at bounding box center [645, 415] width 315 height 11
drag, startPoint x: 726, startPoint y: 428, endPoint x: 792, endPoint y: 428, distance: 66.5
click at [792, 421] on div "Driver Code: 2085 null" at bounding box center [645, 415] width 315 height 11
click at [627, 421] on div "Driver Code: 2085 null" at bounding box center [645, 415] width 315 height 11
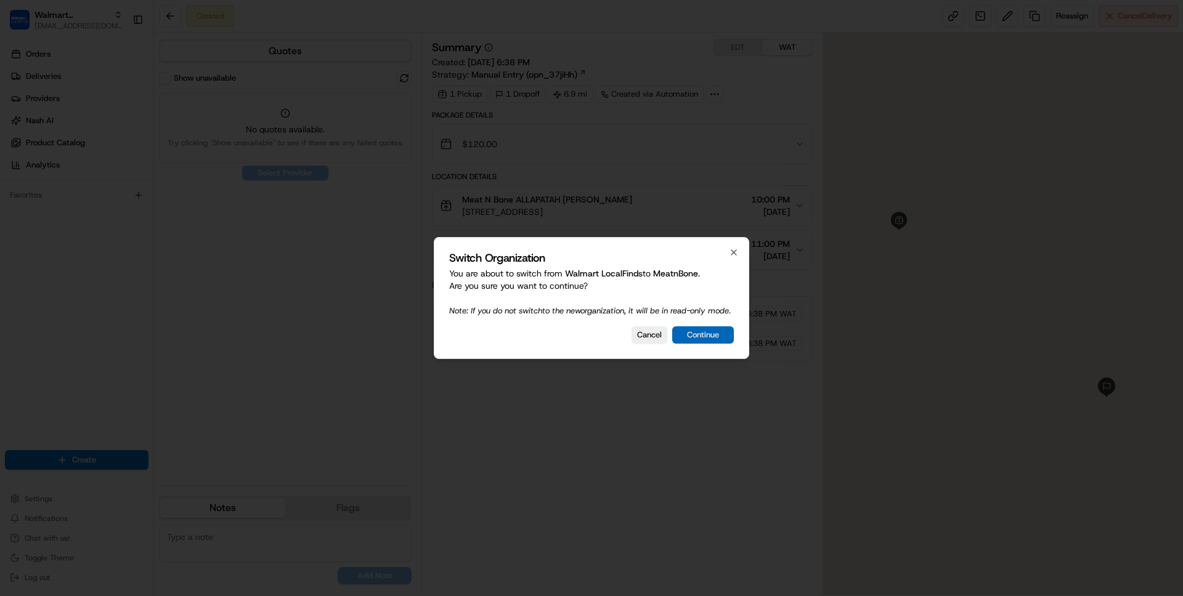
click at [711, 344] on button "Continue" at bounding box center [703, 334] width 62 height 17
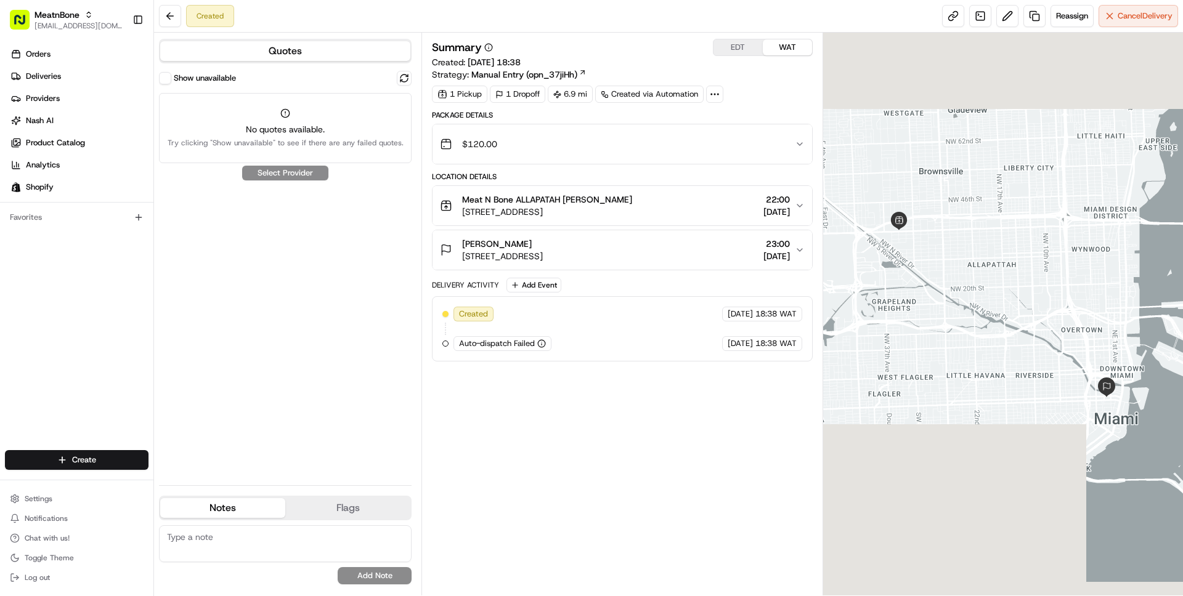
click at [543, 243] on div "[PERSON_NAME]" at bounding box center [502, 244] width 81 height 12
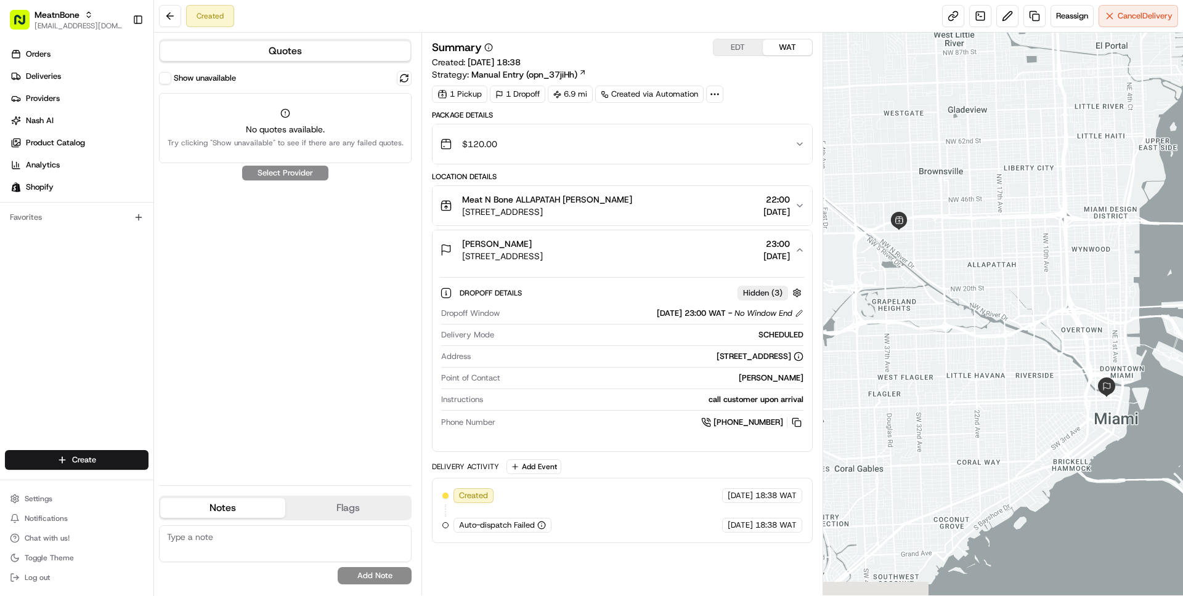
click at [752, 378] on div "[PERSON_NAME]" at bounding box center [654, 378] width 298 height 11
copy div "[PERSON_NAME]"
click at [647, 227] on div "Location Details Meat N Bone ALLAPATAH [PERSON_NAME] [STREET_ADDRESS] 22:00 [DA…" at bounding box center [622, 312] width 380 height 280
click at [784, 258] on span "[DATE]" at bounding box center [776, 256] width 26 height 12
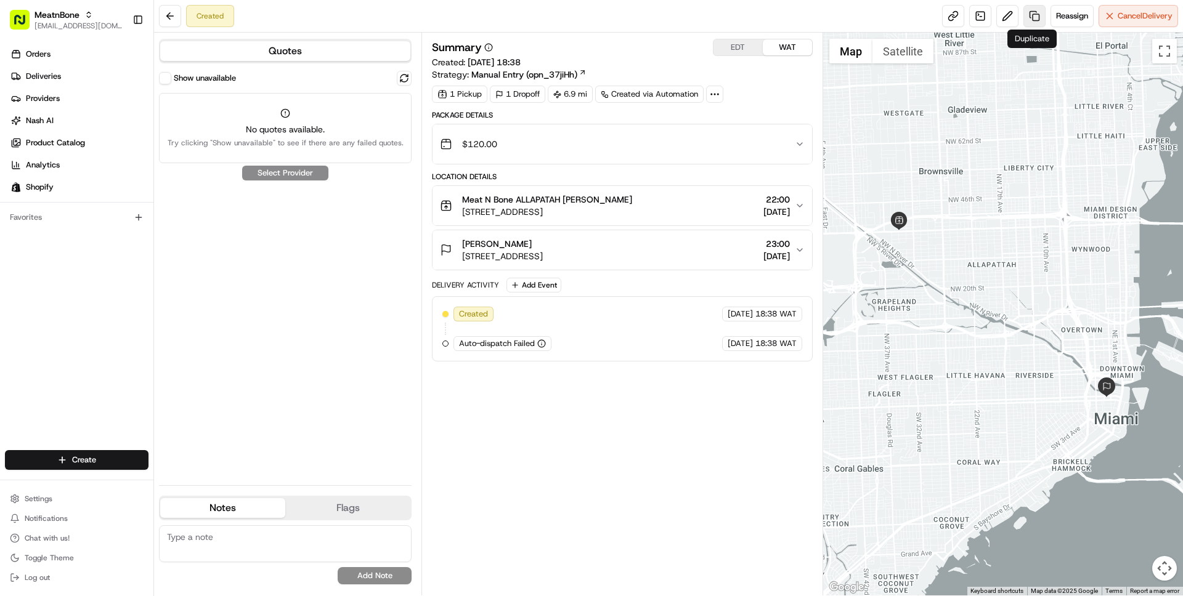
click at [1034, 22] on link at bounding box center [1034, 16] width 22 height 22
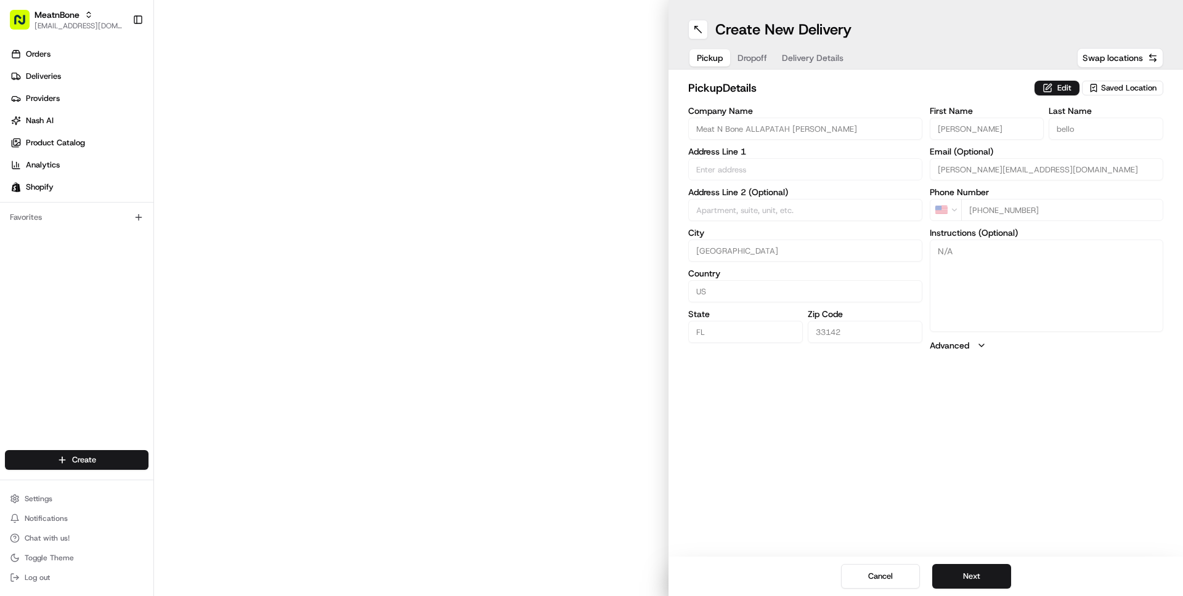
type input "[STREET_ADDRESS]"
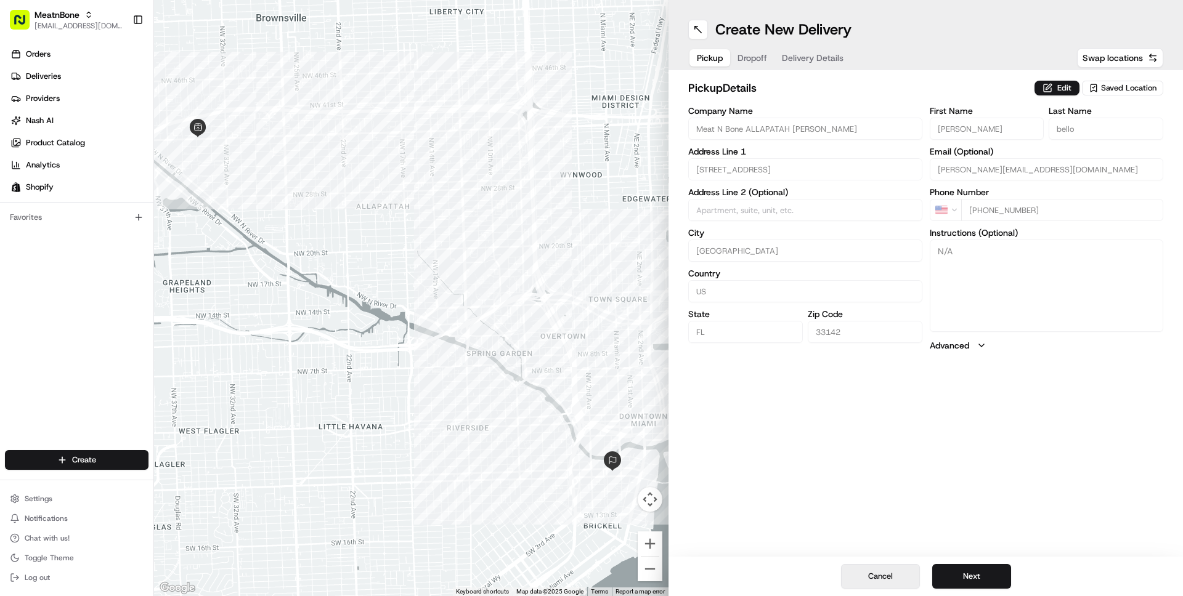
click at [895, 566] on button "Cancel" at bounding box center [880, 576] width 79 height 25
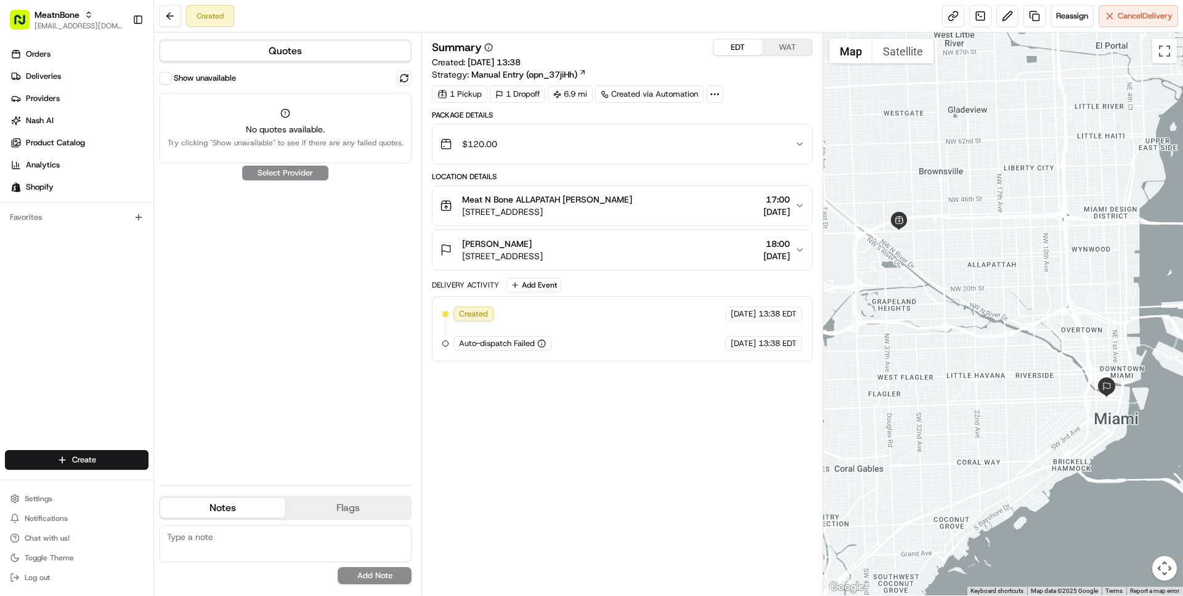
click at [732, 50] on button "EDT" at bounding box center [737, 47] width 49 height 16
click at [763, 206] on span "[DATE]" at bounding box center [776, 212] width 26 height 12
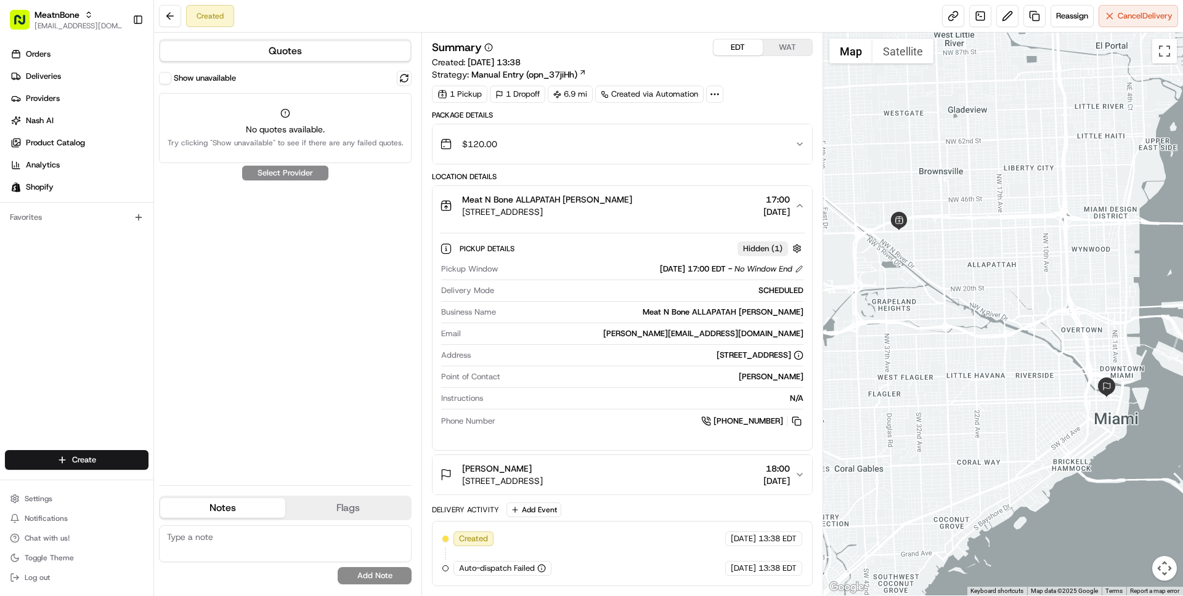
click at [763, 206] on span "[DATE]" at bounding box center [776, 212] width 26 height 12
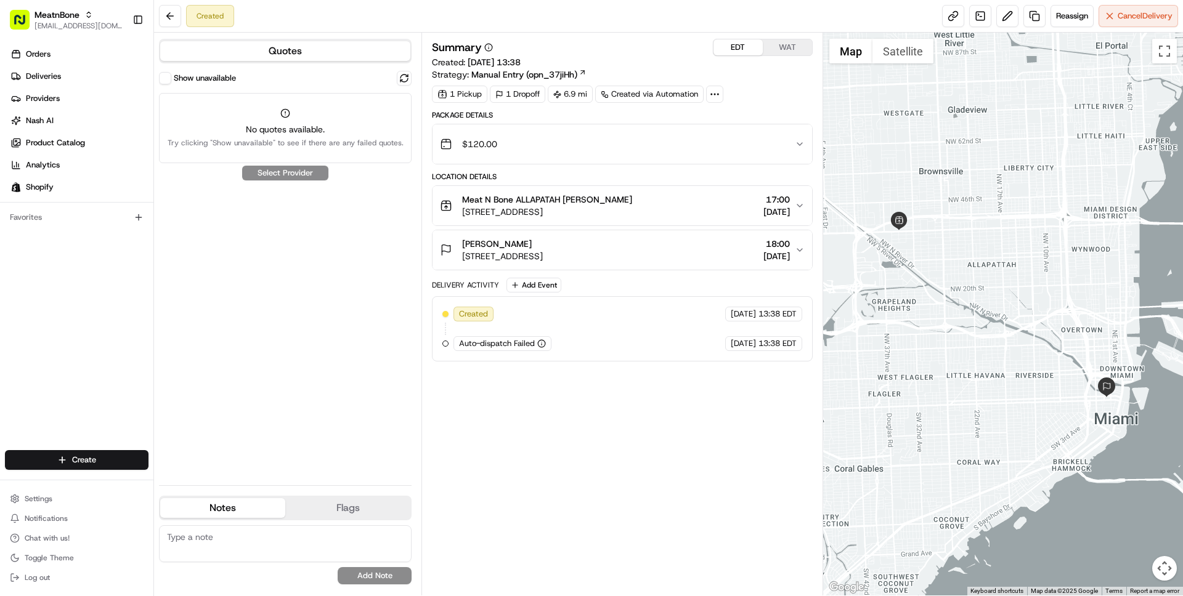
click at [763, 251] on span "[DATE]" at bounding box center [776, 256] width 26 height 12
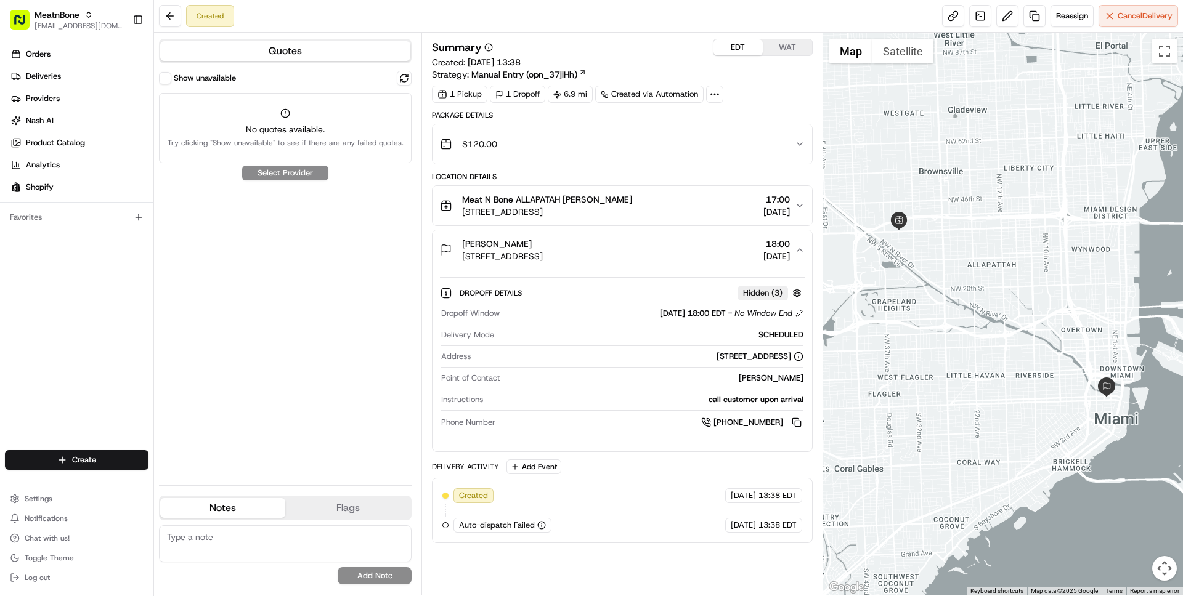
click at [763, 251] on span "[DATE]" at bounding box center [776, 256] width 26 height 12
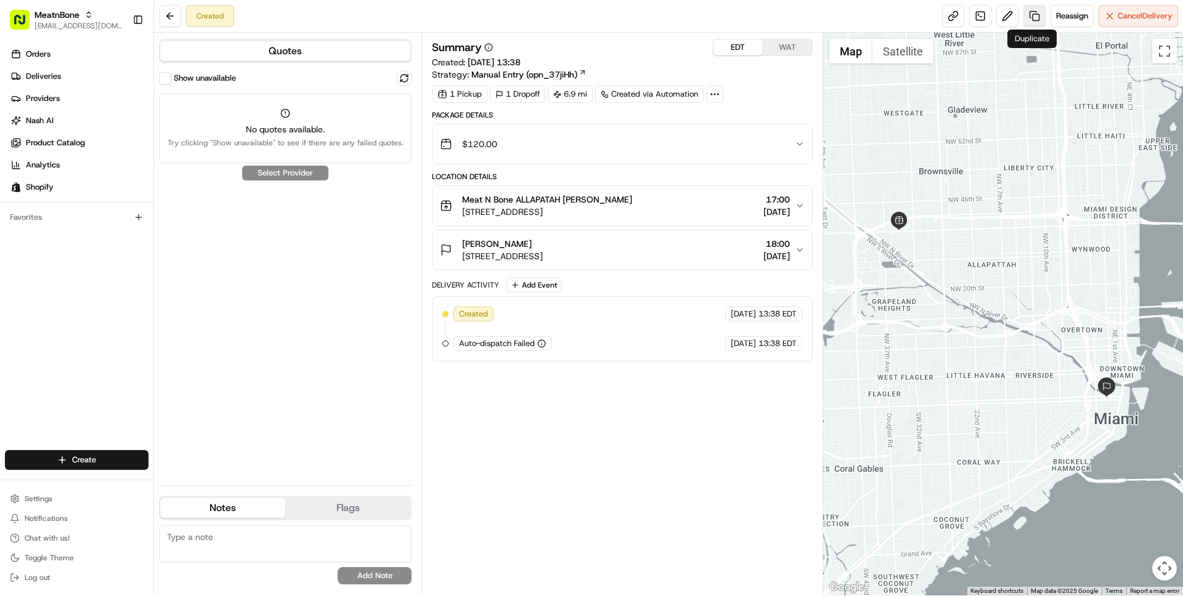
click at [1033, 17] on link at bounding box center [1034, 16] width 22 height 22
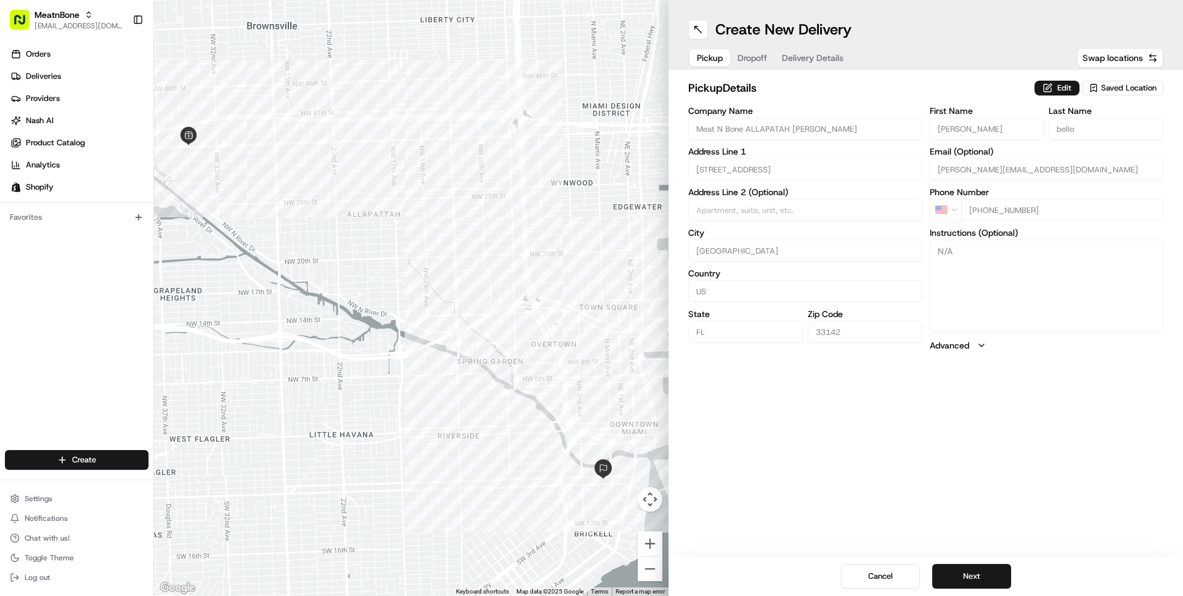
click at [812, 57] on span "Delivery Details" at bounding box center [813, 58] width 62 height 12
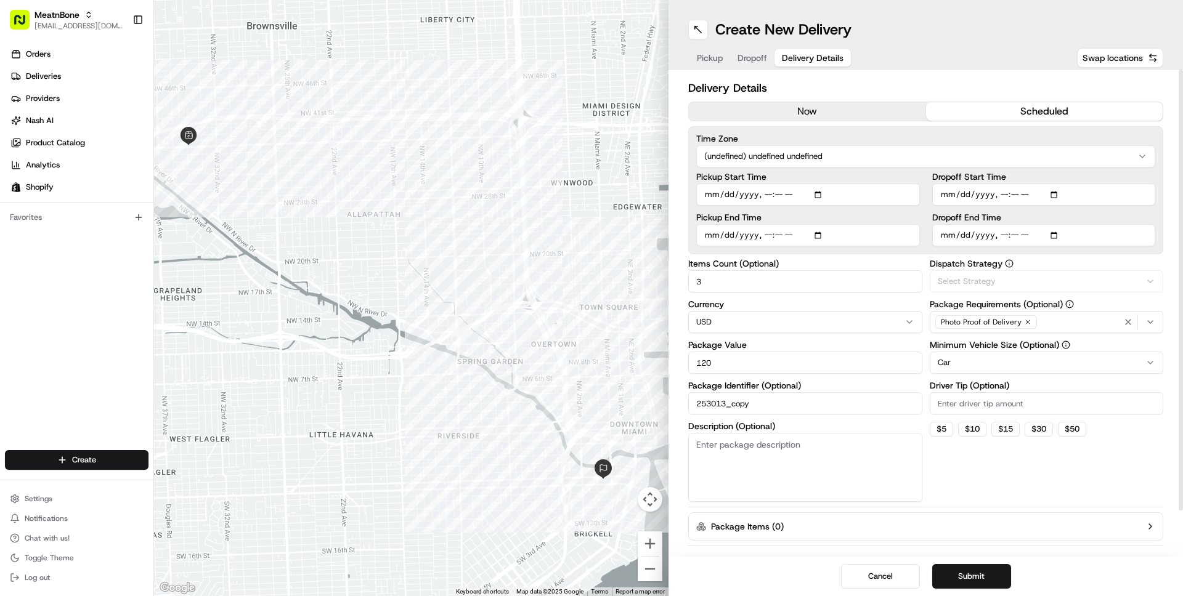
click at [857, 161] on html "MeatnBone wisdom@usenash.com Toggle Sidebar Orders Deliveries Providers Nash AI…" at bounding box center [591, 298] width 1183 height 596
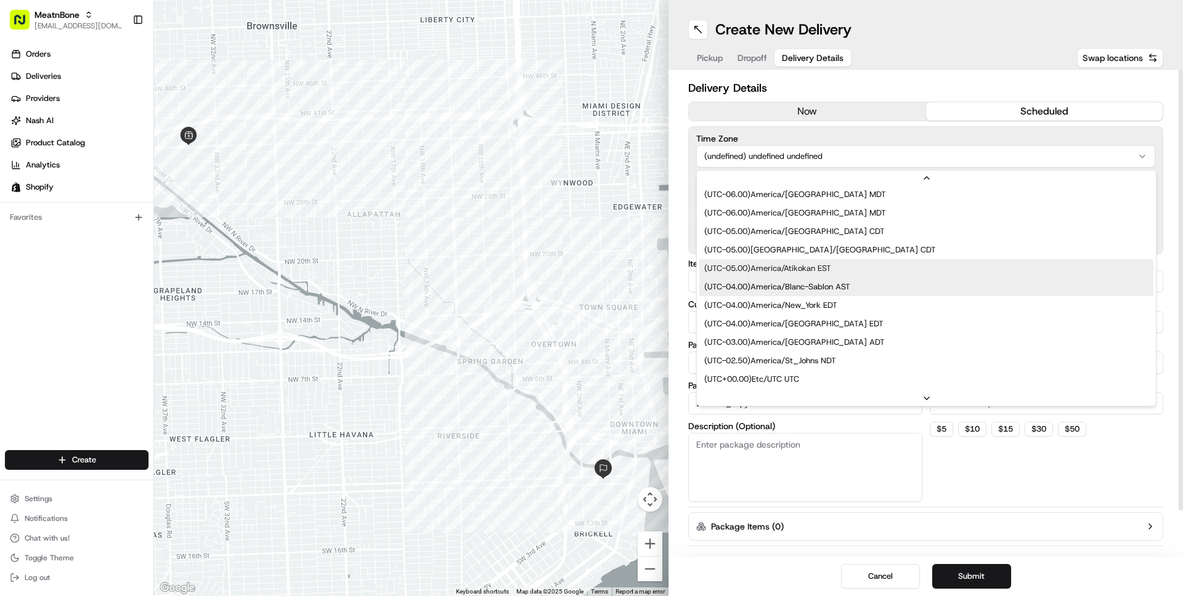
scroll to position [152, 0]
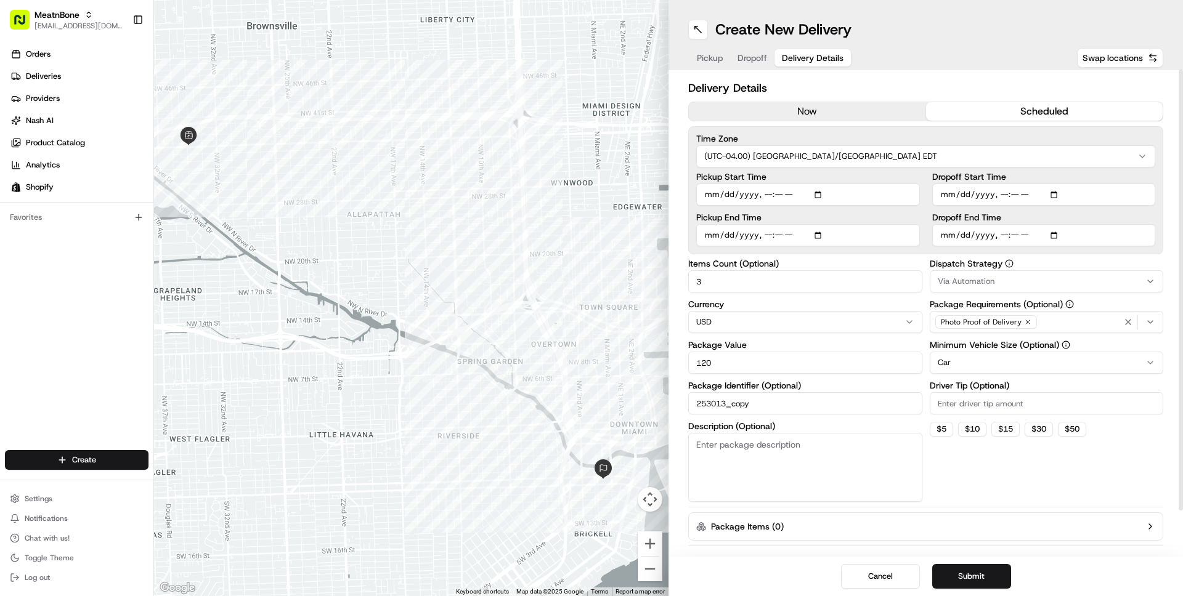
click at [804, 195] on input "Pickup Start Time" at bounding box center [808, 195] width 224 height 22
type input "2025-08-19T17:00"
click at [859, 179] on label "Pickup Start Time" at bounding box center [808, 176] width 224 height 9
click at [859, 184] on input "Pickup Start Time" at bounding box center [808, 195] width 224 height 22
click at [1041, 238] on input "Dropoff End Time" at bounding box center [1044, 235] width 224 height 22
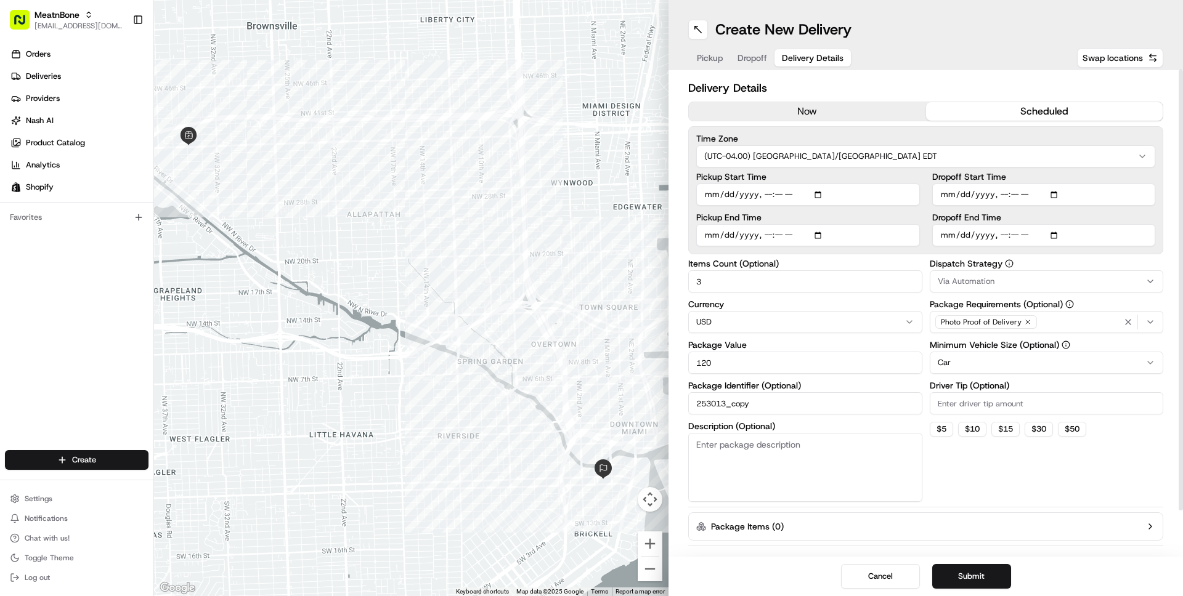
type input "2025-08-19T20:00"
click at [1073, 217] on label "Dropoff End Time" at bounding box center [1044, 217] width 224 height 9
click at [1073, 224] on input "Dropoff End Time" at bounding box center [1044, 235] width 224 height 22
click at [1039, 192] on input "Dropoff Start Time" at bounding box center [1044, 195] width 224 height 22
click at [803, 232] on input "Pickup End Time" at bounding box center [808, 235] width 224 height 22
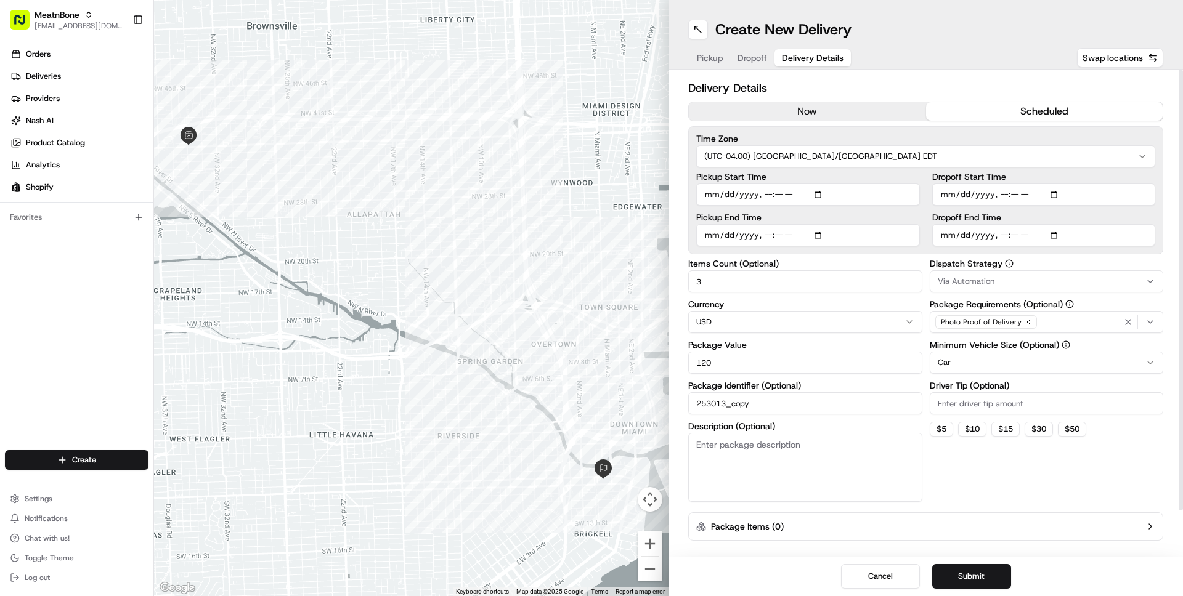
click at [829, 217] on label "Pickup End Time" at bounding box center [808, 217] width 224 height 9
click at [829, 224] on input "Pickup End Time" at bounding box center [808, 235] width 224 height 22
click at [826, 216] on label "Pickup End Time" at bounding box center [808, 217] width 224 height 9
click at [826, 224] on input "Pickup End Time" at bounding box center [808, 235] width 224 height 22
click at [976, 571] on button "Submit" at bounding box center [971, 576] width 79 height 25
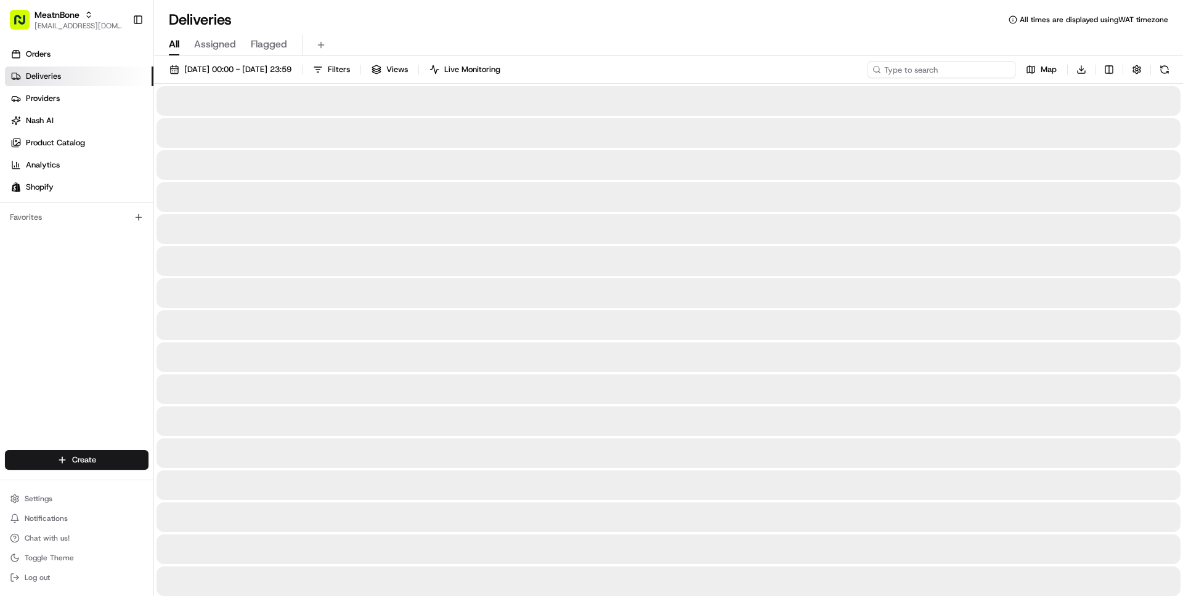
click at [941, 72] on input at bounding box center [941, 69] width 148 height 17
paste input "[PERSON_NAME]"
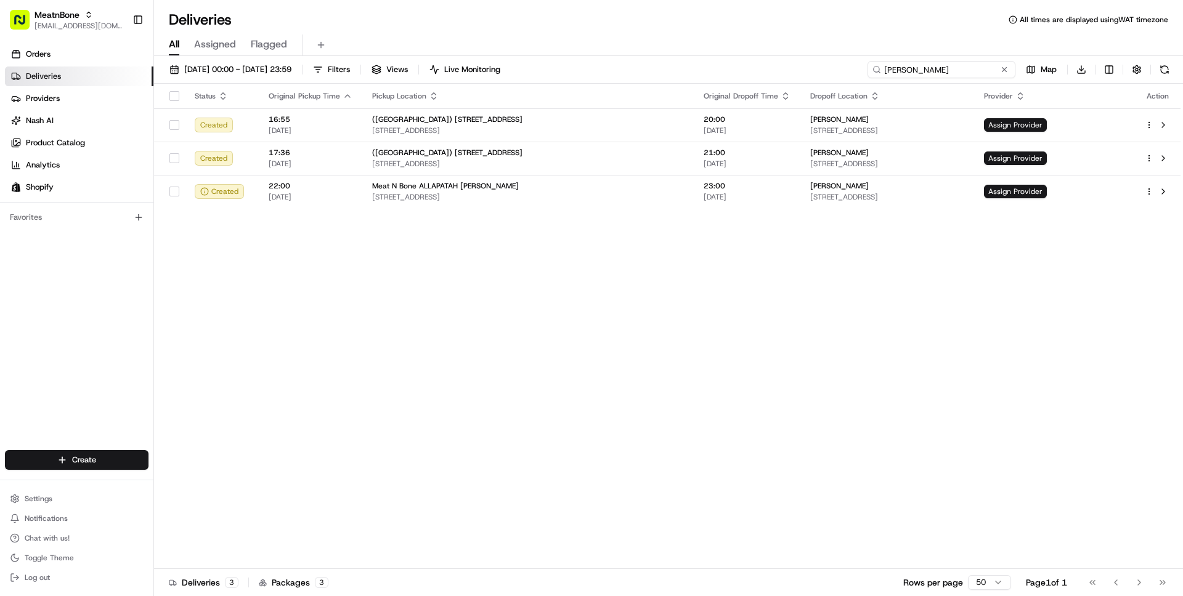
type input "[PERSON_NAME]"
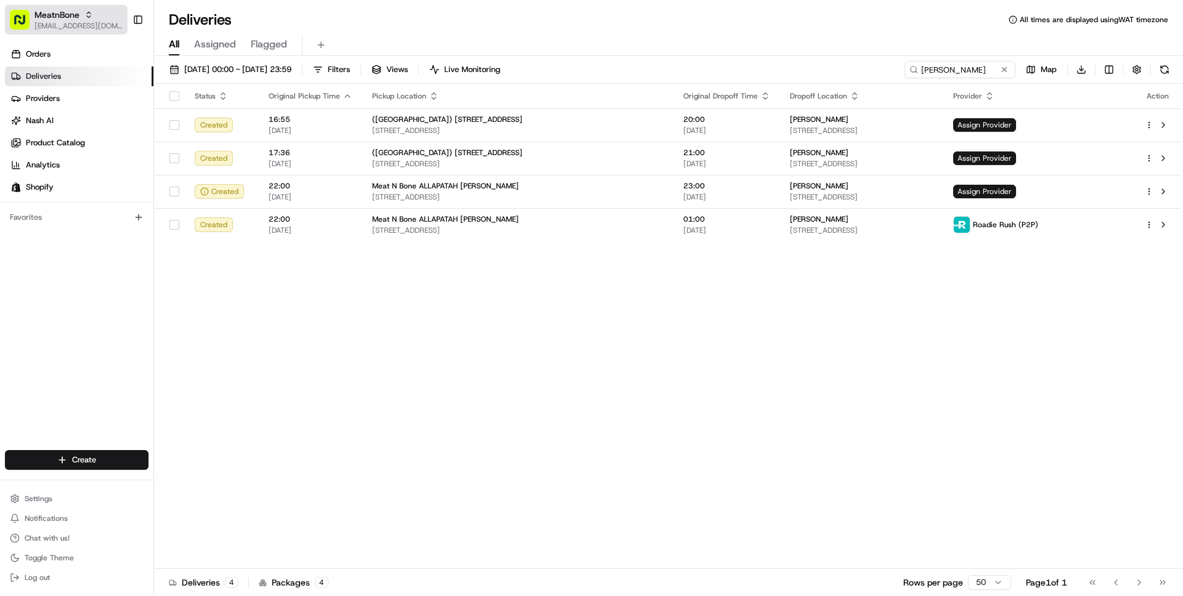
click at [78, 10] on span "MeatnBone" at bounding box center [56, 15] width 45 height 12
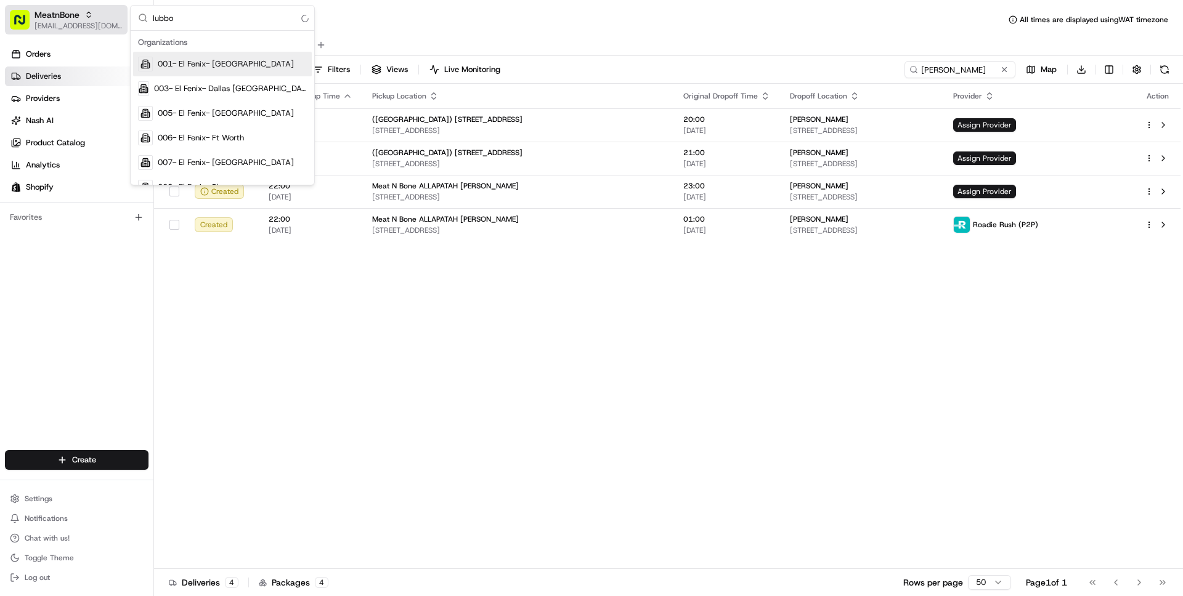
type input "lubbok"
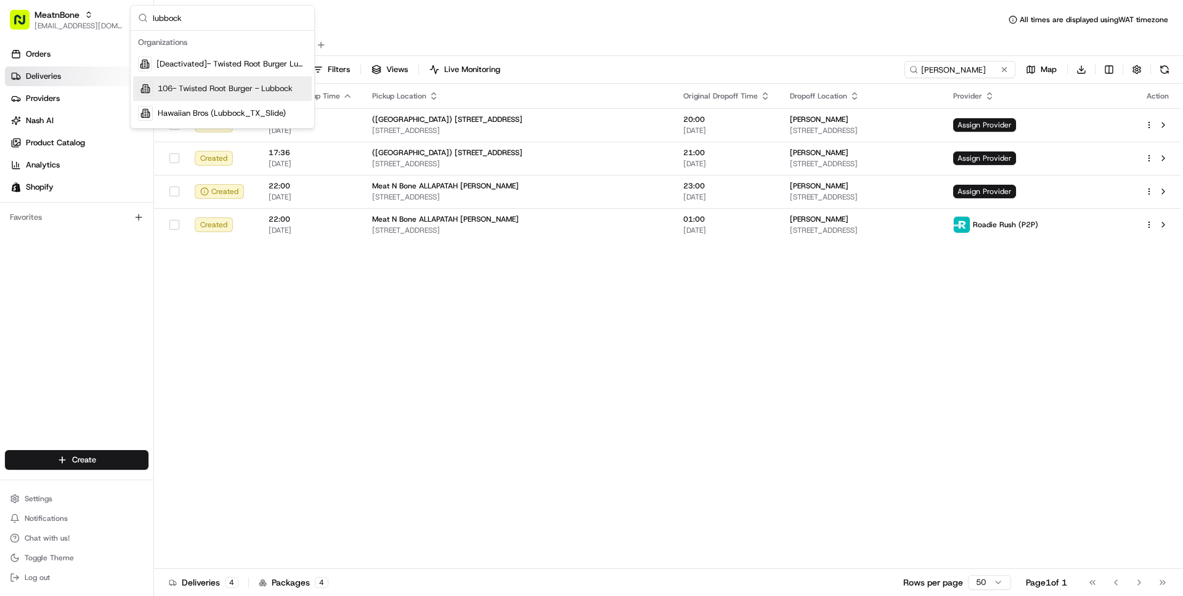
type input "lubbock"
click at [248, 84] on span "106- Twisted Root Burger - Lubbock" at bounding box center [225, 88] width 135 height 11
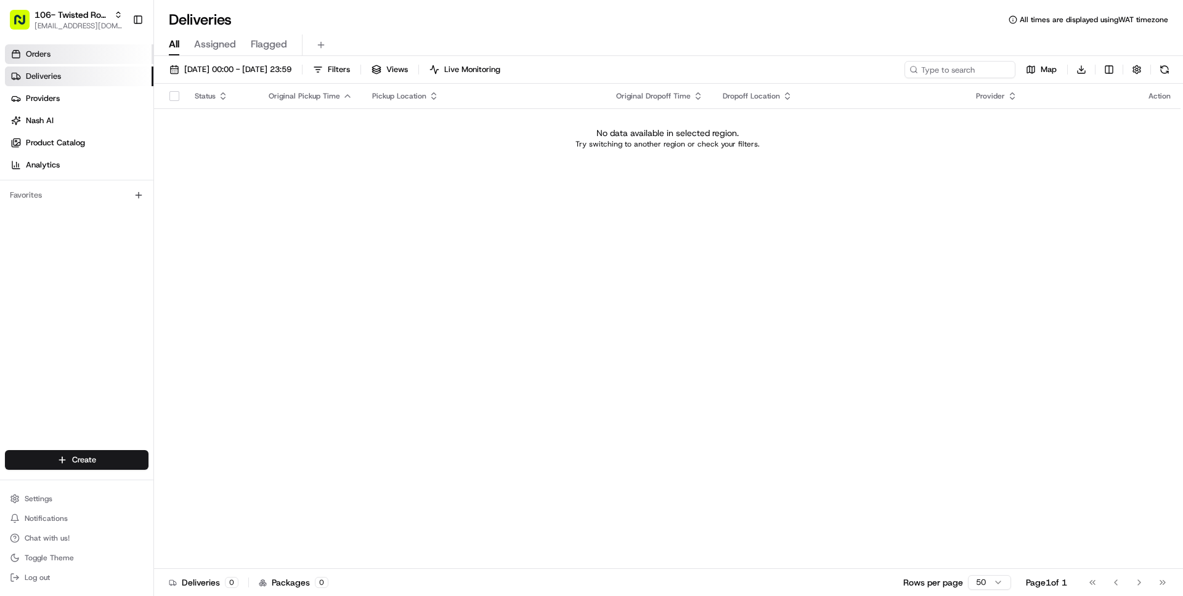
click at [58, 57] on link "Orders" at bounding box center [79, 54] width 148 height 20
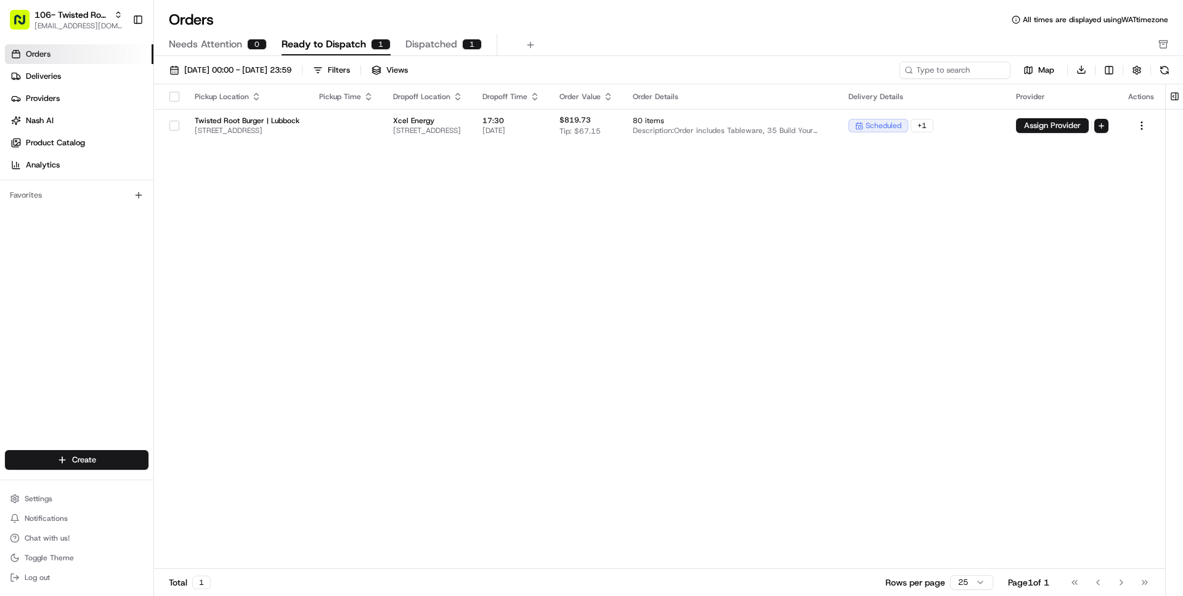
click at [439, 44] on span "Dispatched" at bounding box center [431, 44] width 52 height 15
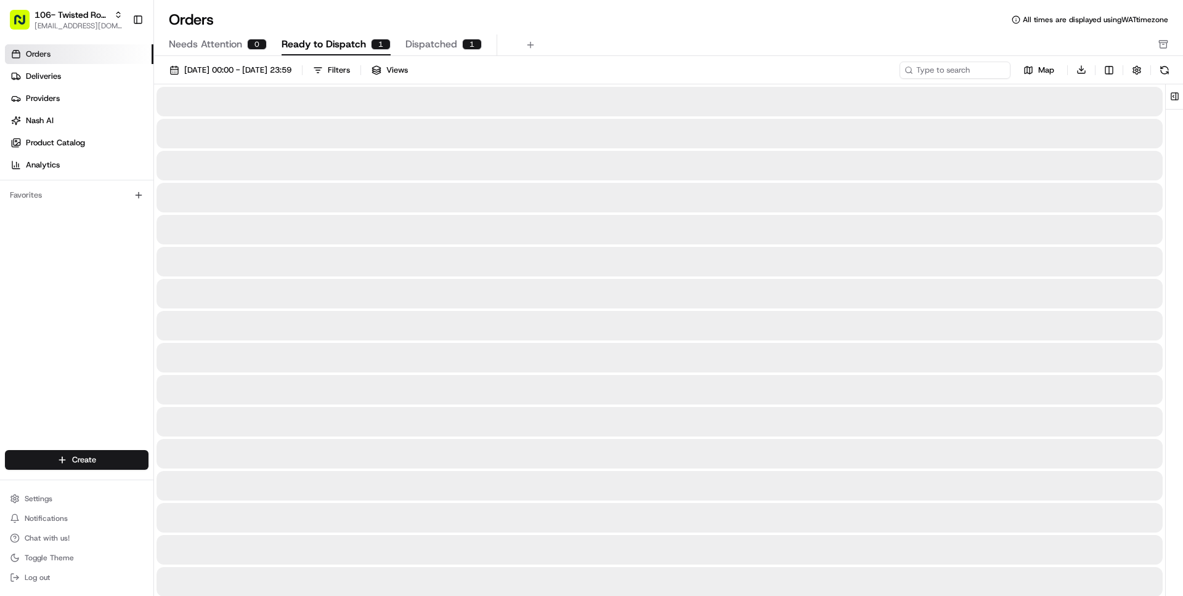
click at [333, 47] on span "Ready to Dispatch" at bounding box center [324, 44] width 84 height 15
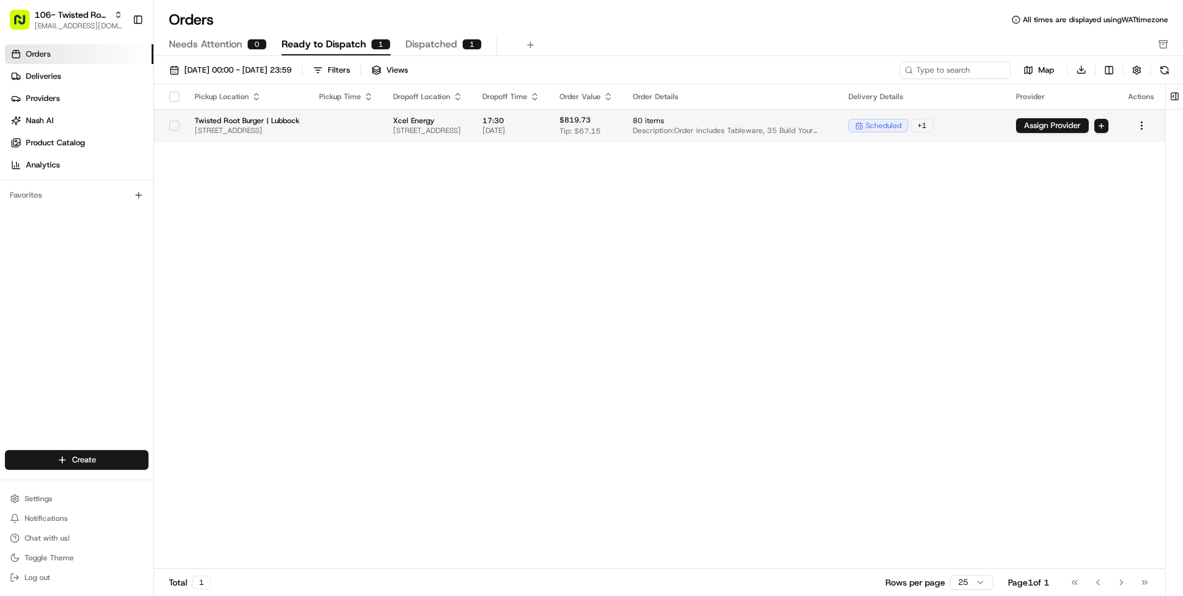
click at [383, 137] on td at bounding box center [346, 125] width 74 height 33
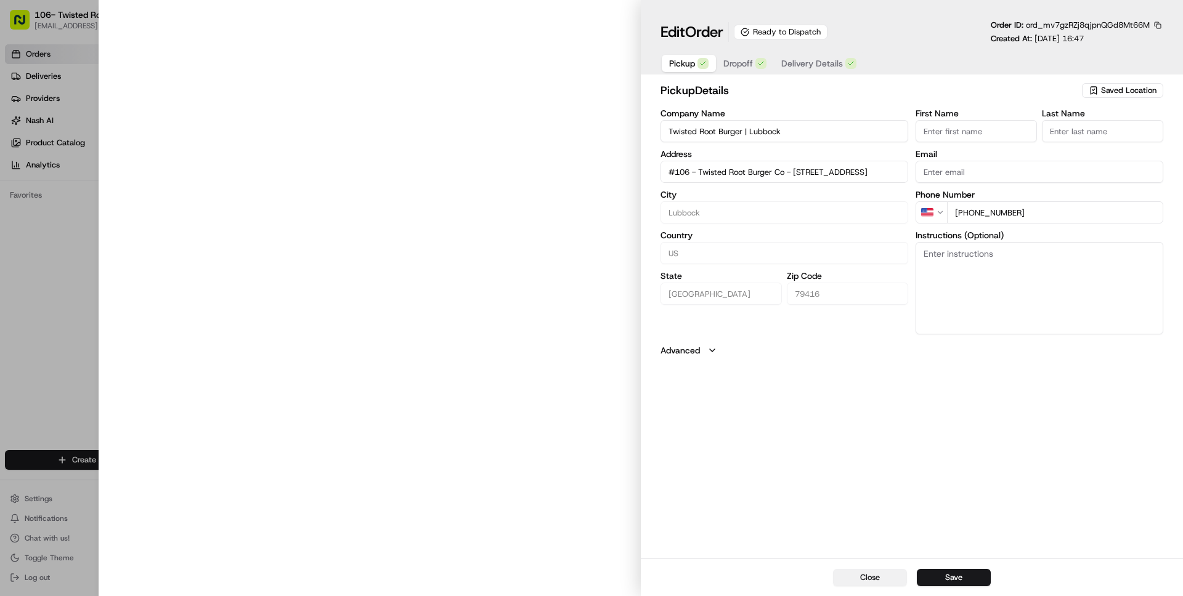
type input "#106 - Twisted Root Burger Co - 116 W Loop 289Lubbock, TX 79416"
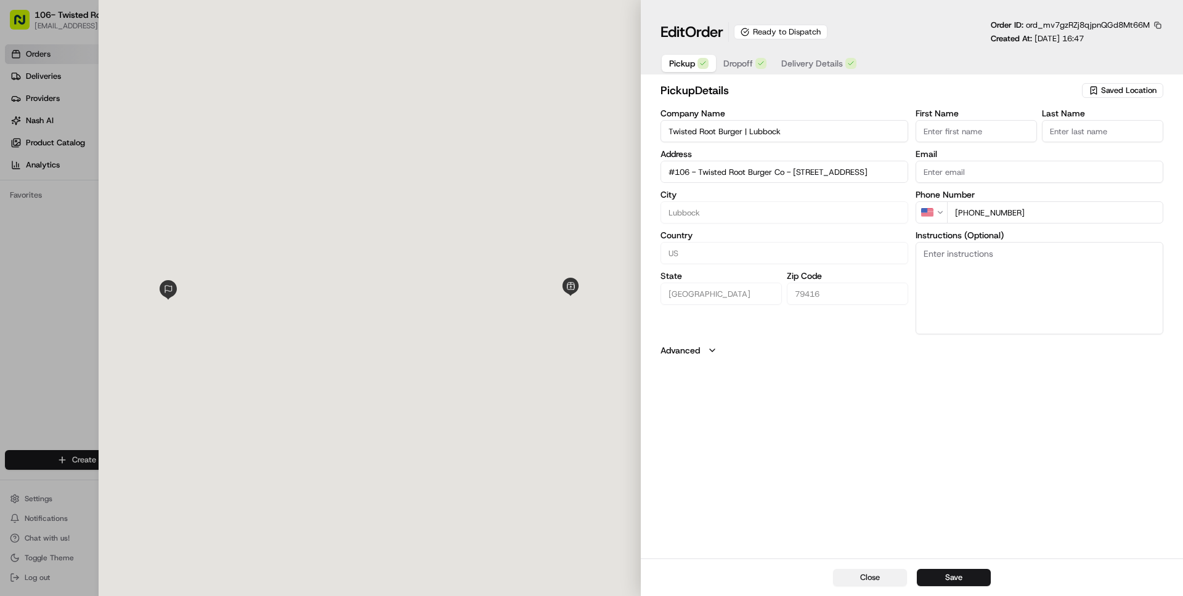
click at [871, 572] on button "Close" at bounding box center [870, 577] width 74 height 17
type input "+1"
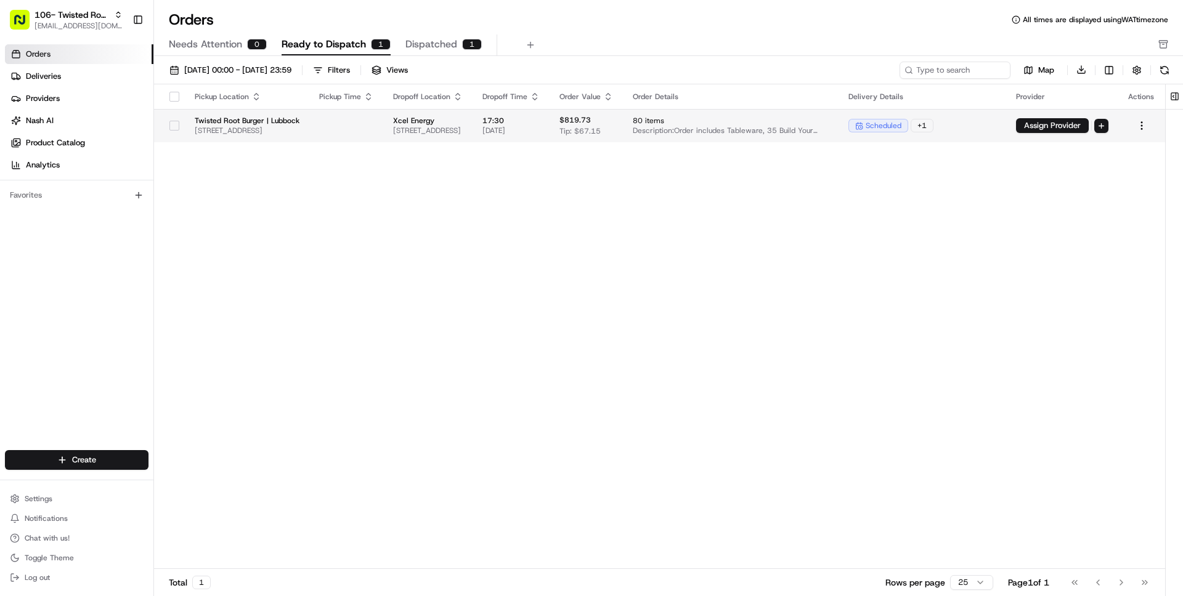
click at [383, 117] on td at bounding box center [346, 125] width 74 height 33
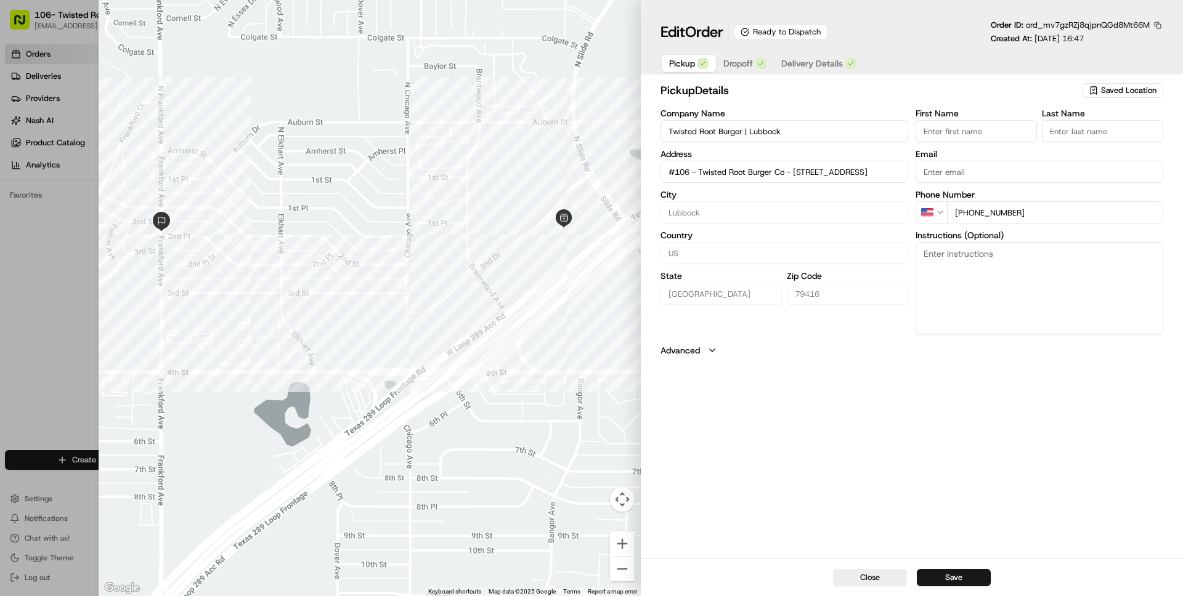
click at [1159, 23] on button "button" at bounding box center [1157, 25] width 11 height 11
click at [1091, 43] on button "Copy ID" at bounding box center [1124, 43] width 112 height 15
type input "#106 - Twisted Root Burger Co - 116 W Loop 289Lubbock, TX 79416"
click at [869, 580] on button "Close" at bounding box center [870, 577] width 74 height 17
type input "+1"
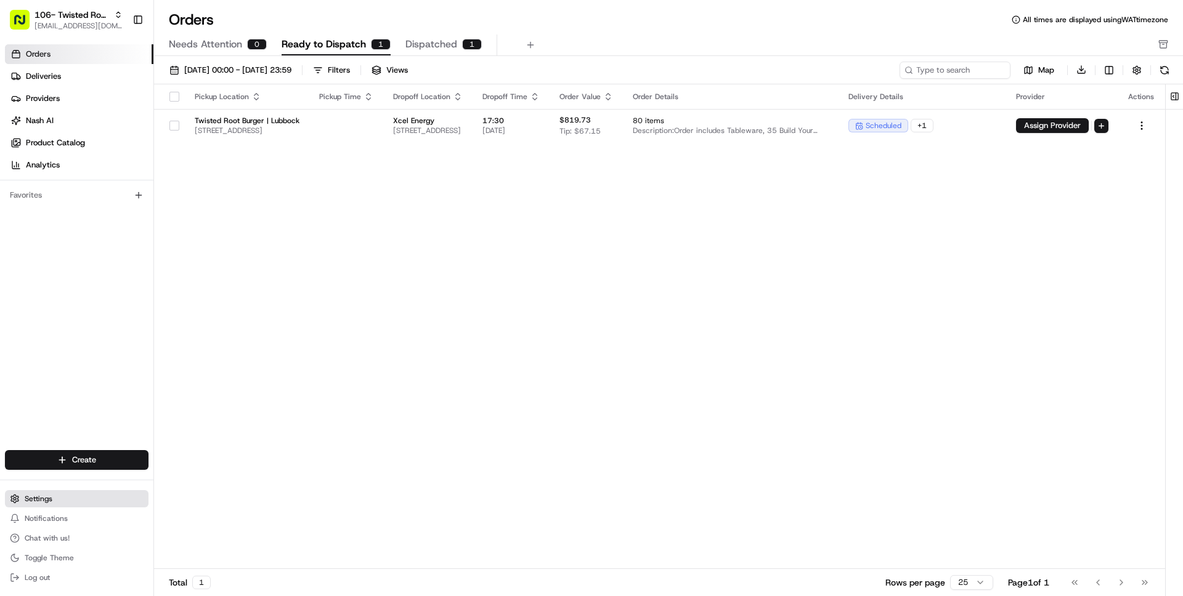
click at [31, 500] on span "Settings" at bounding box center [39, 499] width 28 height 10
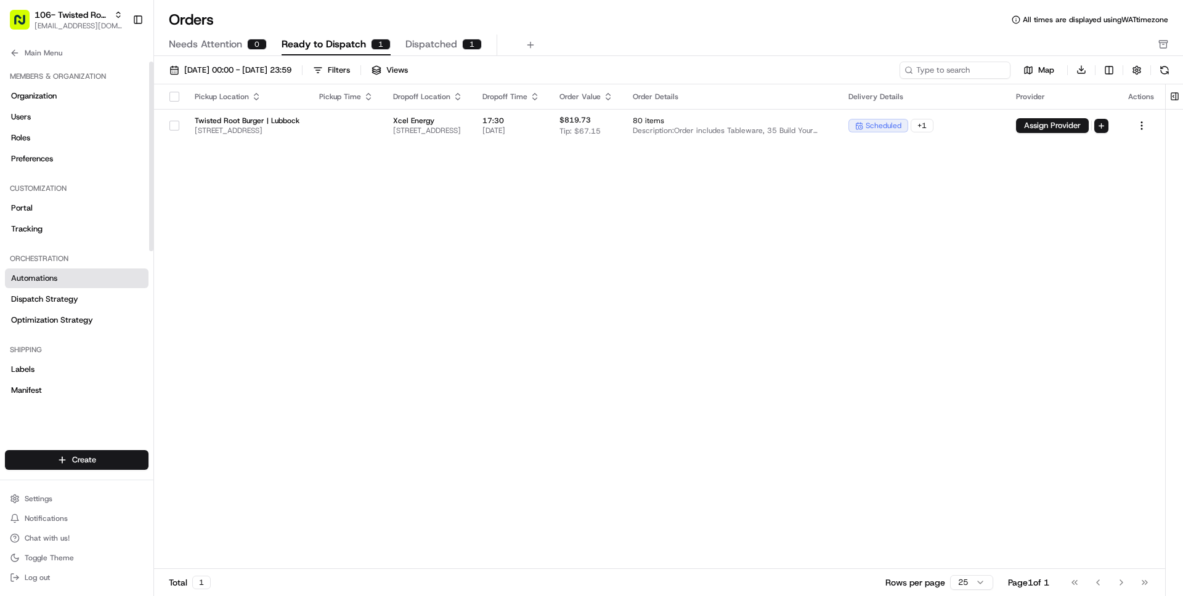
click at [38, 275] on span "Automations" at bounding box center [34, 278] width 46 height 11
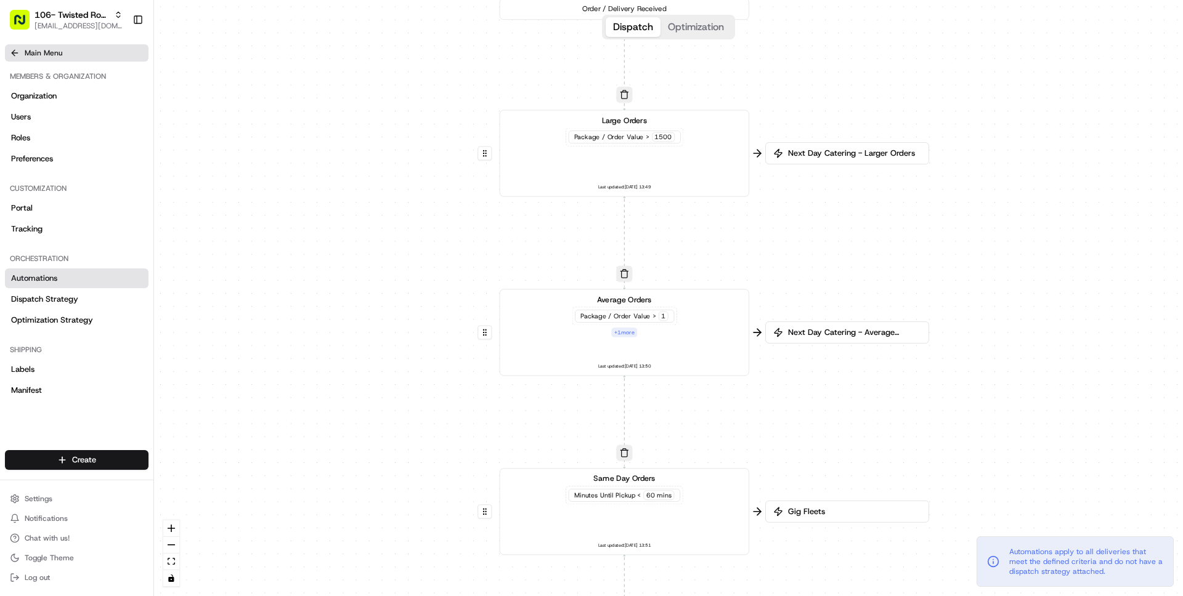
click at [43, 54] on span "Main Menu" at bounding box center [44, 53] width 38 height 10
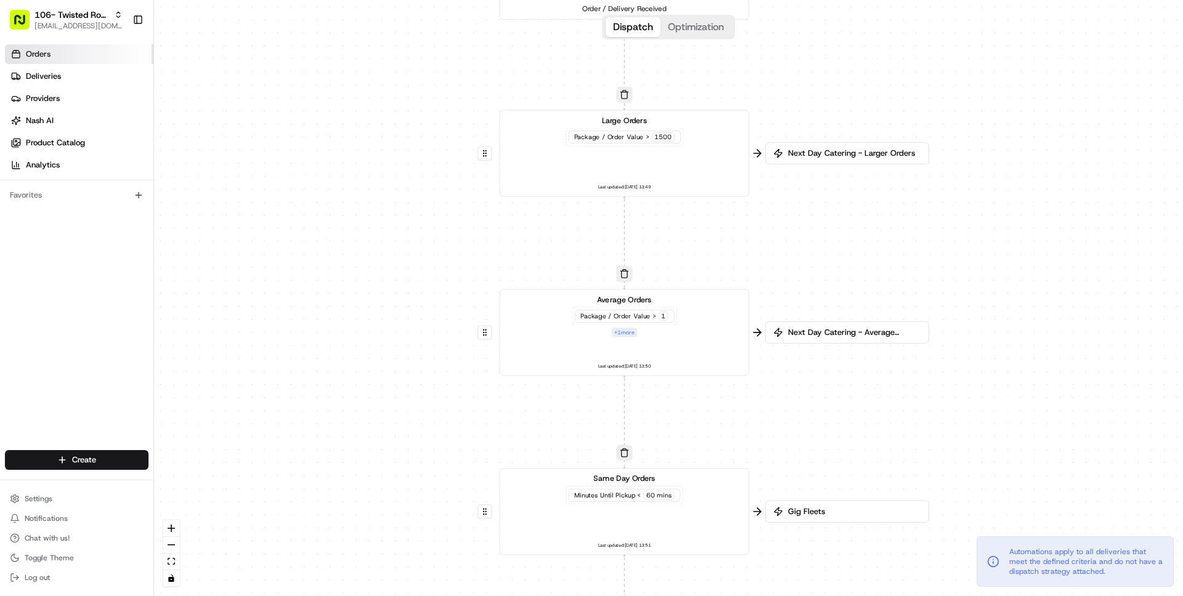
click at [44, 55] on span "Orders" at bounding box center [38, 54] width 25 height 11
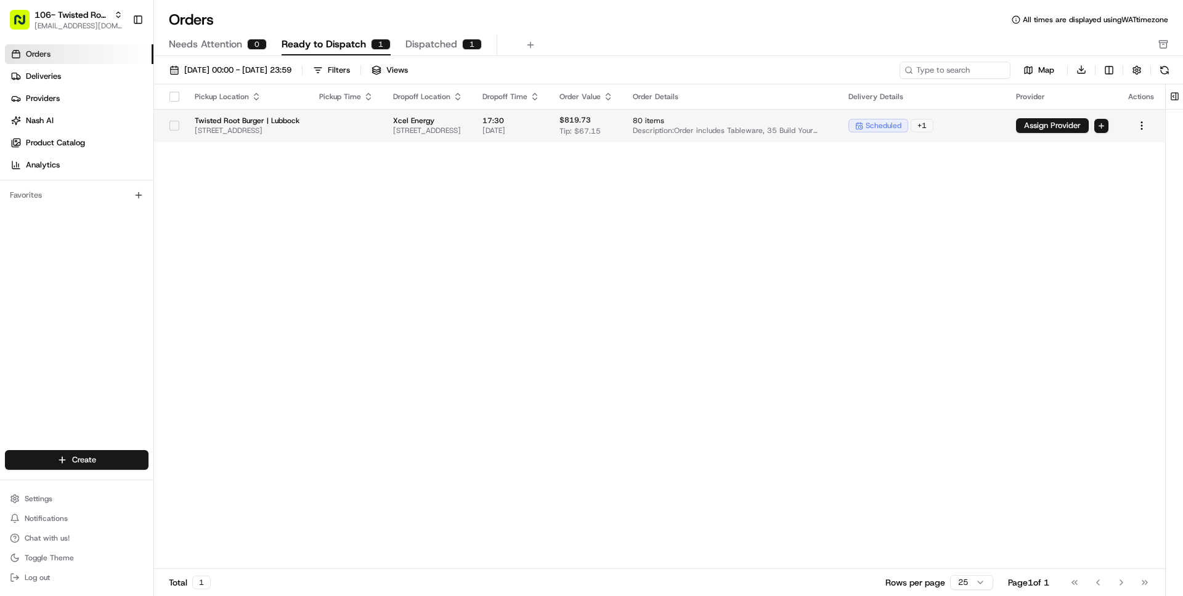
click at [383, 133] on td at bounding box center [346, 125] width 74 height 33
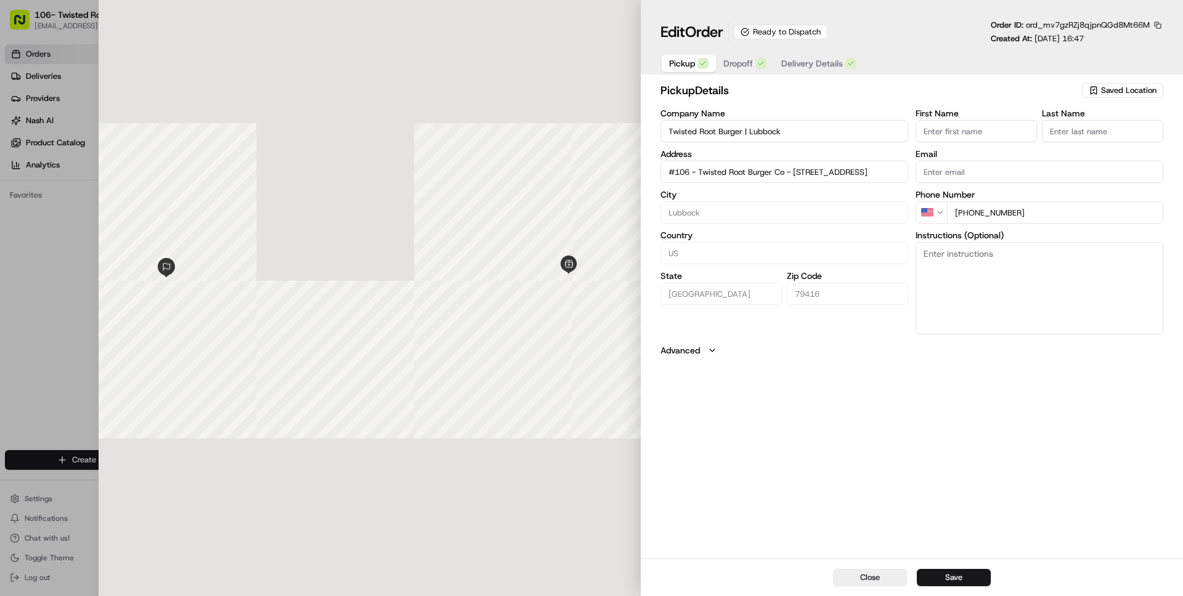
type input "#106 - Twisted Root Burger Co - 116 W Loop 289Lubbock, TX 79416"
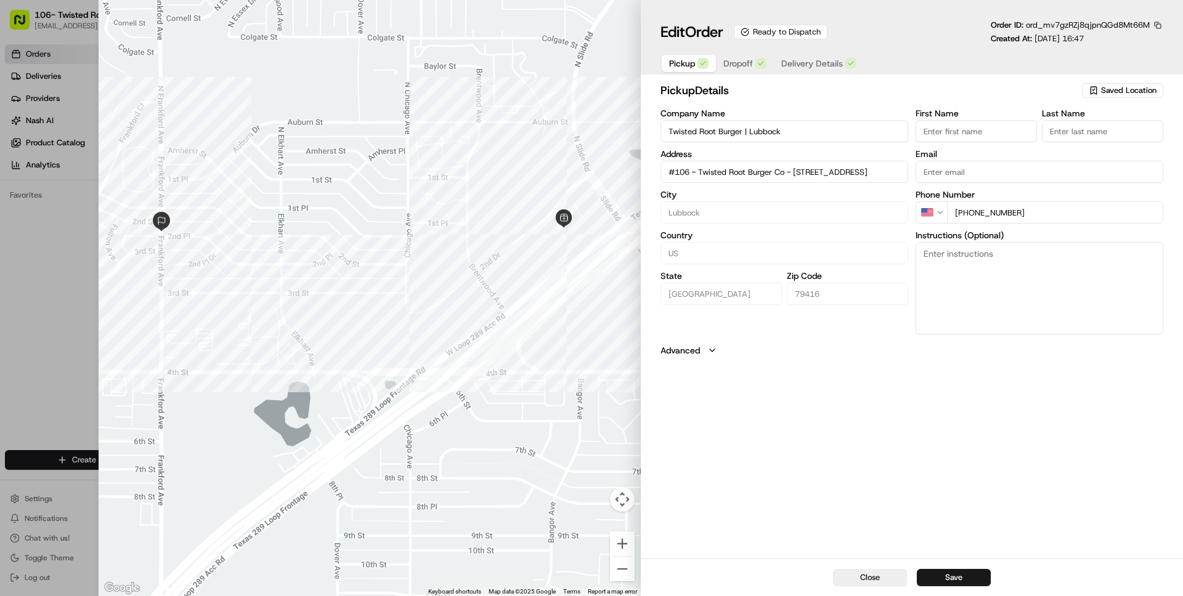
click at [814, 64] on span "Delivery Details" at bounding box center [812, 63] width 62 height 12
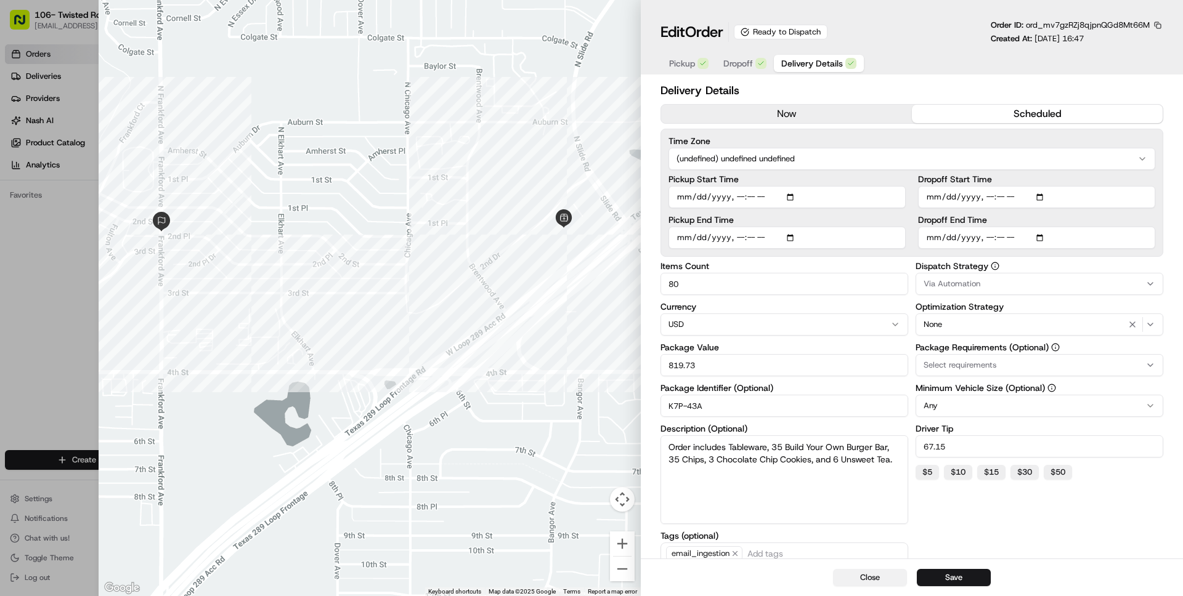
click at [877, 574] on button "Close" at bounding box center [870, 577] width 74 height 17
type input "1"
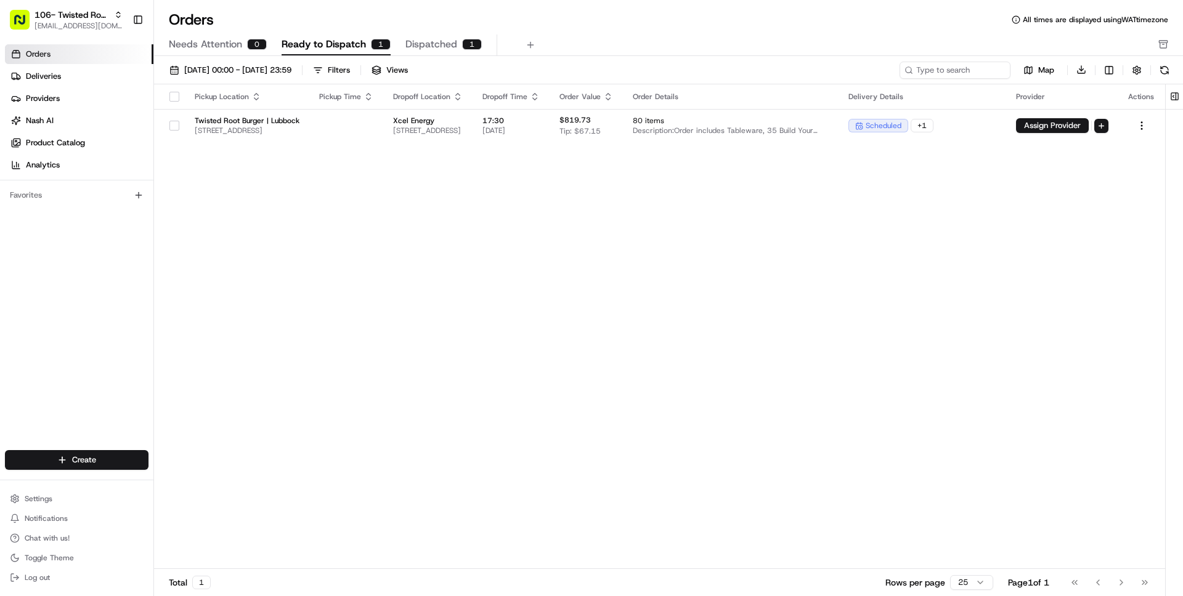
click at [427, 39] on span "Dispatched" at bounding box center [431, 44] width 52 height 15
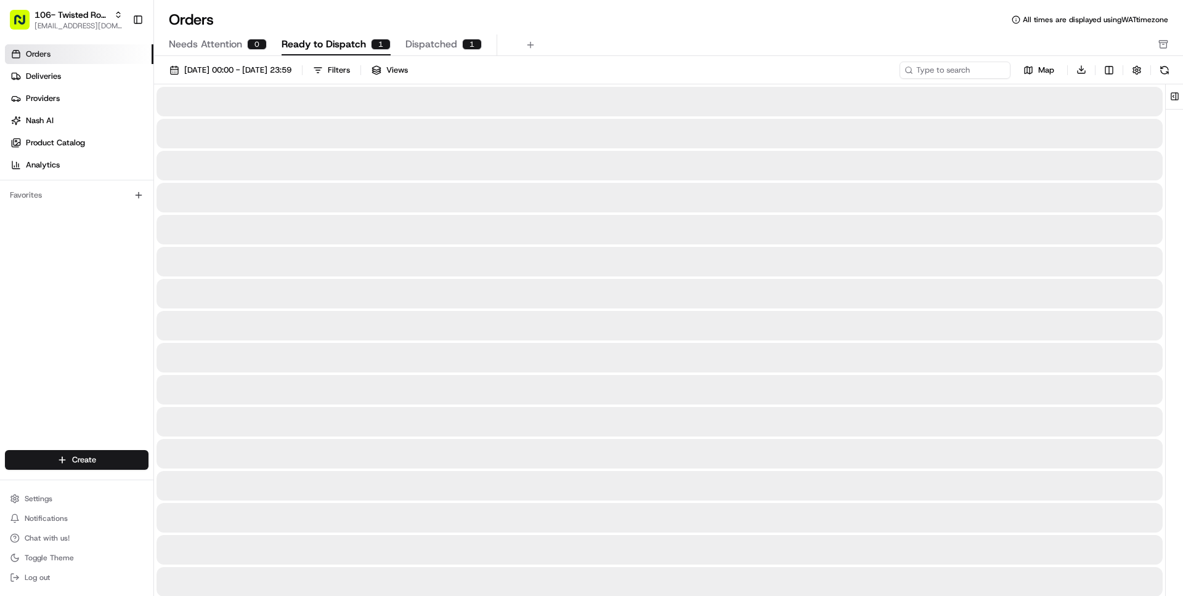
click at [336, 41] on span "Ready to Dispatch" at bounding box center [324, 44] width 84 height 15
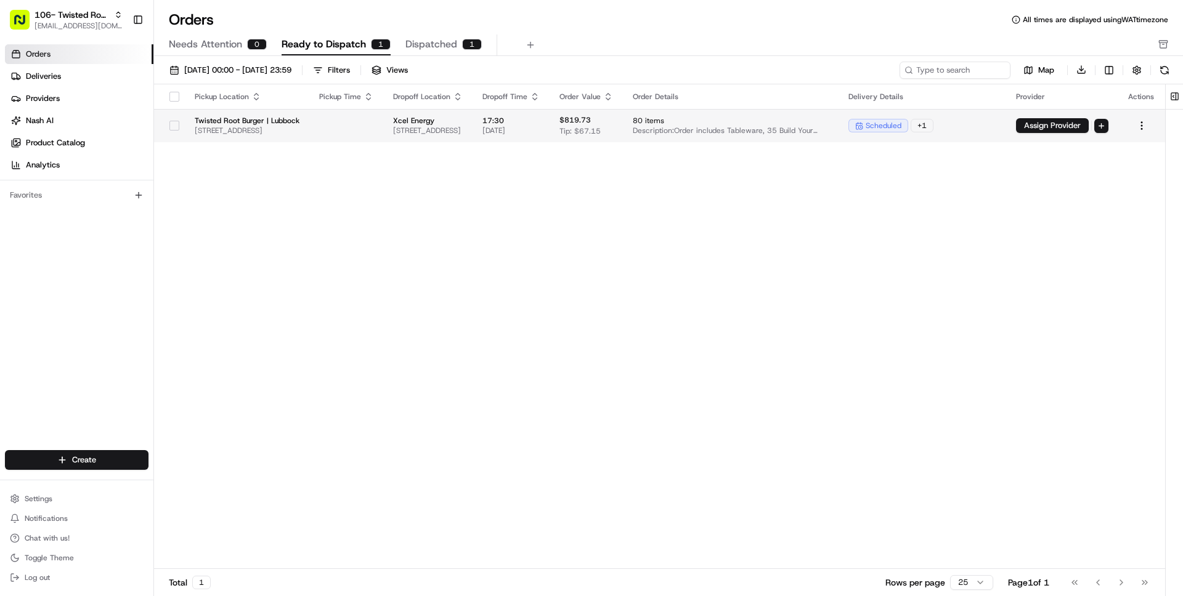
click at [383, 126] on td at bounding box center [346, 125] width 74 height 33
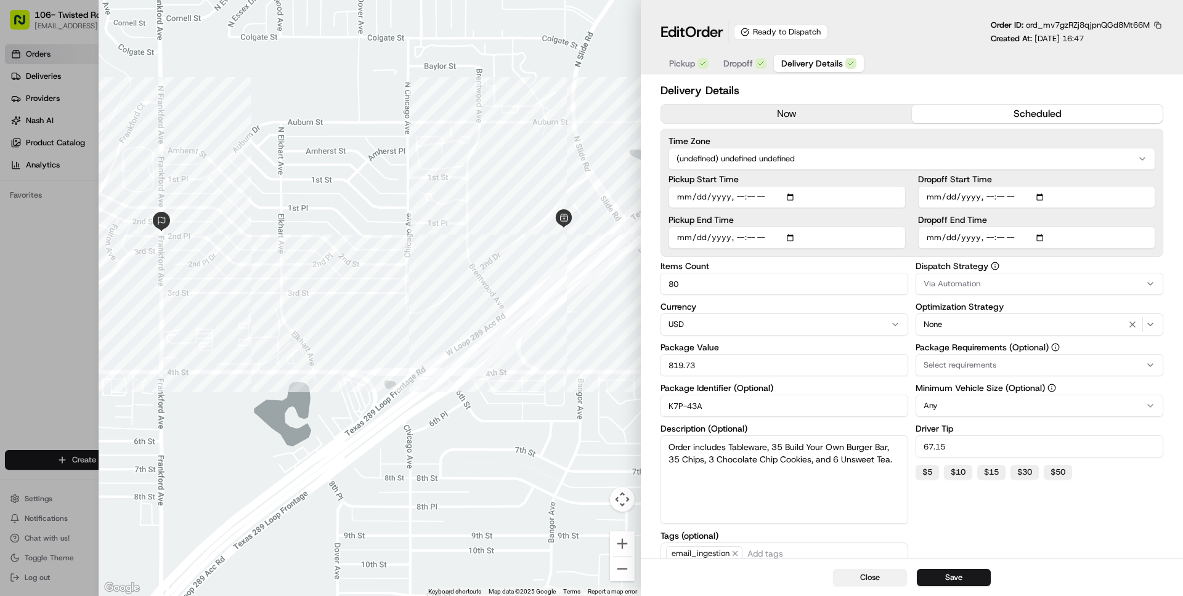
click at [868, 581] on button "Close" at bounding box center [870, 577] width 74 height 17
type input "1"
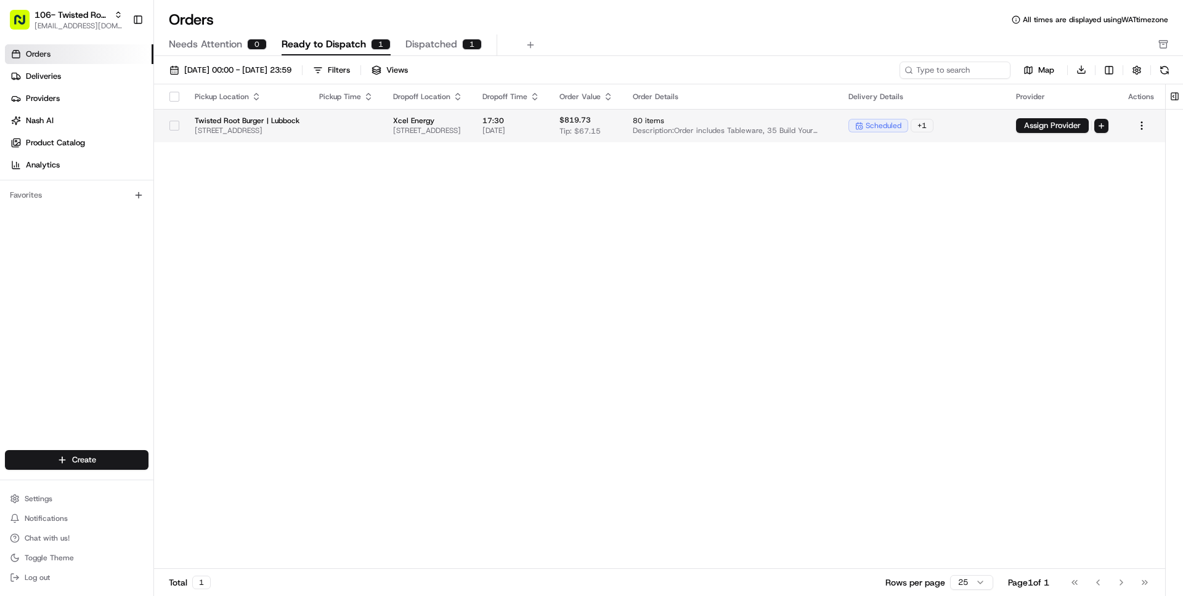
click at [463, 114] on td "Xcel Energy 201 Frankford Ave, Lubbock, TX 79416, USA" at bounding box center [427, 125] width 89 height 33
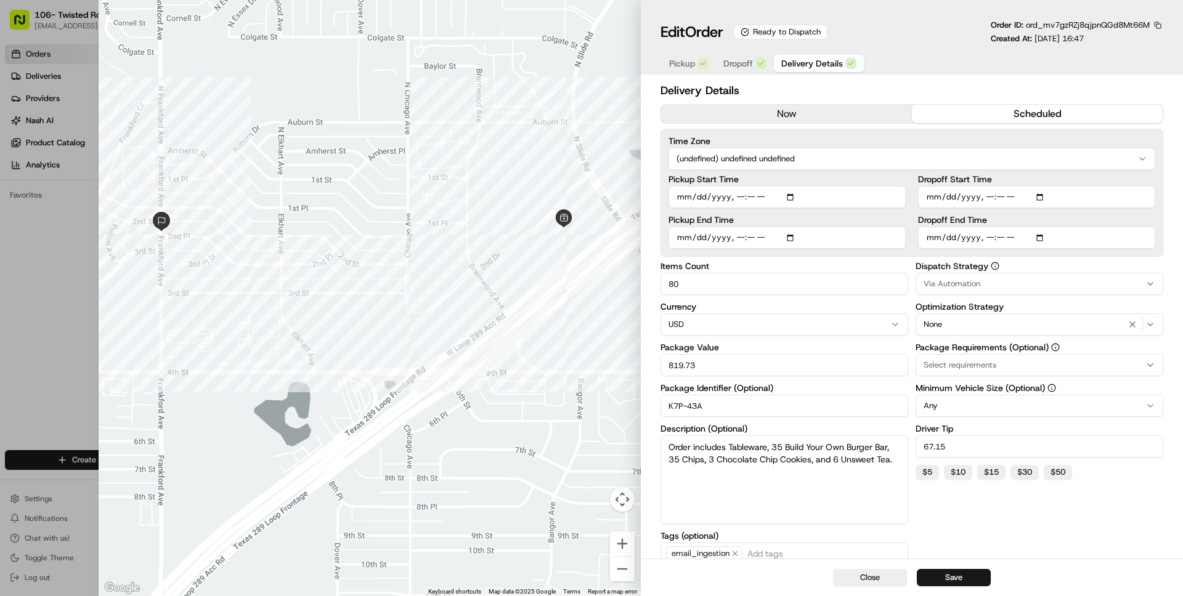
click at [752, 66] on span "Dropoff" at bounding box center [738, 63] width 30 height 12
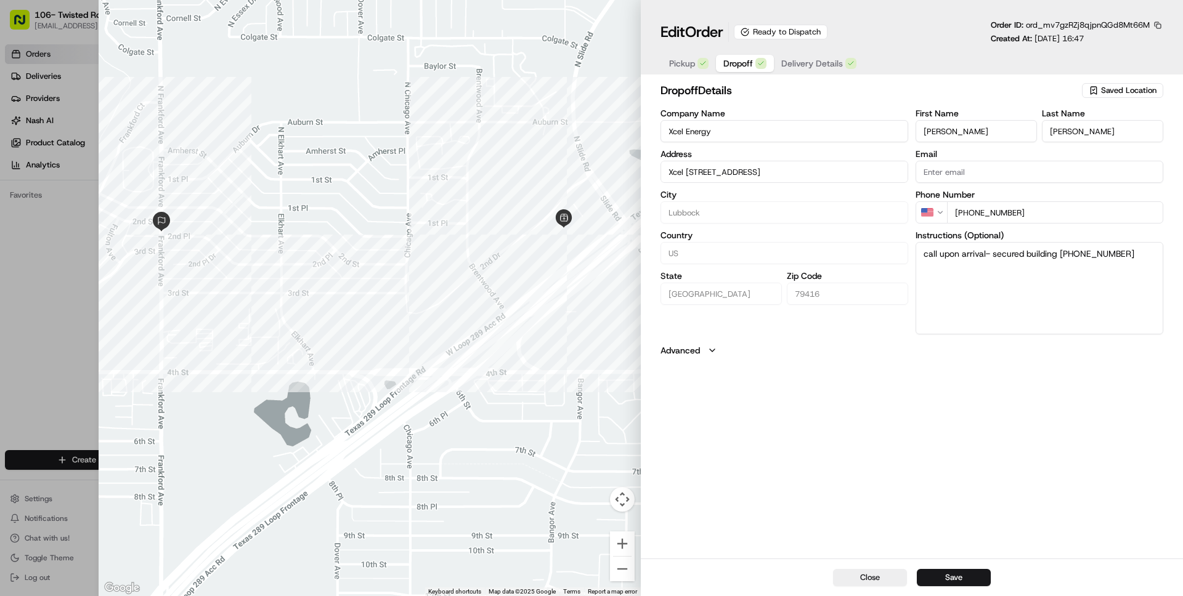
click at [934, 136] on input "Brandy" at bounding box center [975, 131] width 121 height 22
type input "Xcel Energy201 Frankford AveLubbock, TX 79407"
click at [861, 573] on button "Close" at bounding box center [870, 577] width 74 height 17
type input "+1"
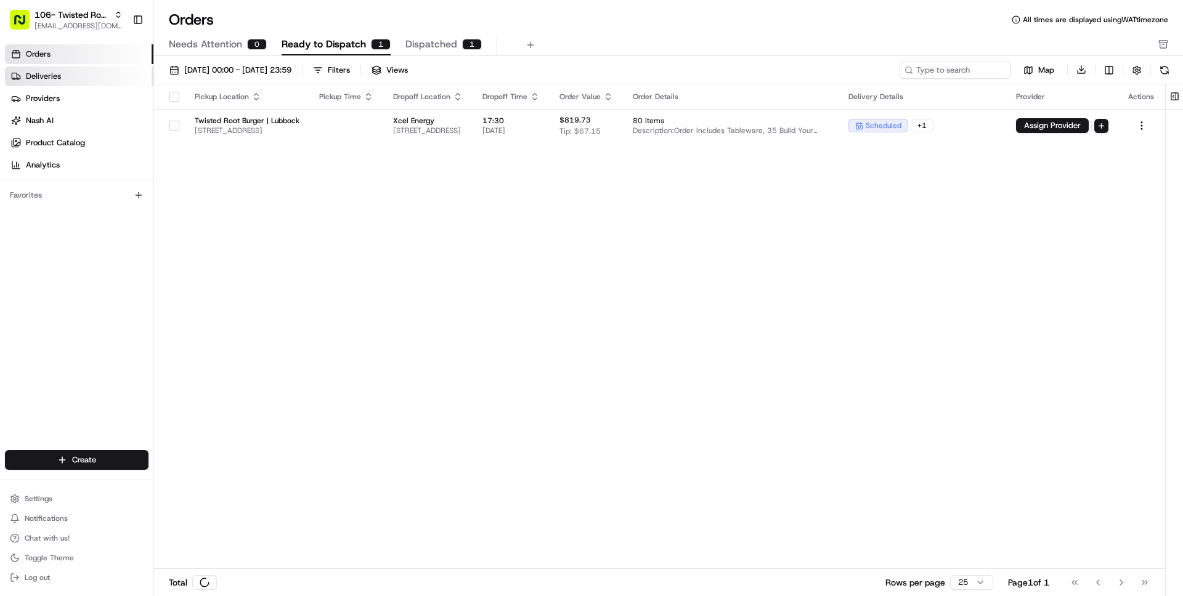
click at [50, 71] on span "Deliveries" at bounding box center [43, 76] width 35 height 11
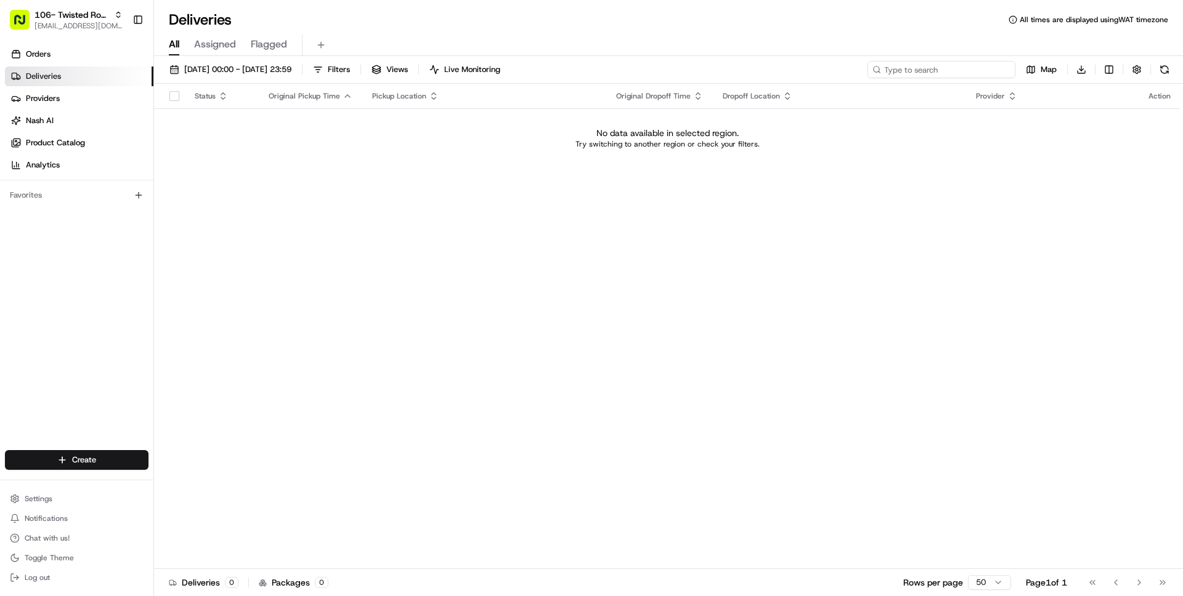
click at [939, 71] on input at bounding box center [941, 69] width 148 height 17
paste input "Brandy"
type input "Brandy"
click at [219, 70] on span "19/08/2025 00:00 - 19/08/2025 23:59" at bounding box center [237, 69] width 107 height 11
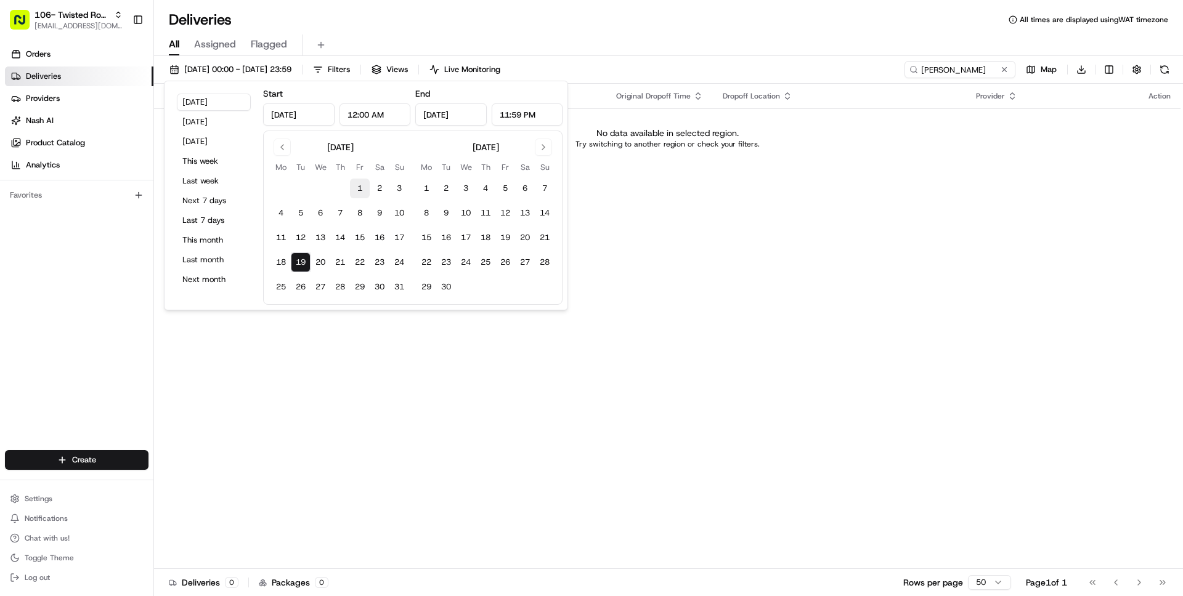
click at [357, 190] on button "1" at bounding box center [360, 189] width 20 height 20
type input "Aug 1, 2025"
click at [398, 289] on button "31" at bounding box center [399, 287] width 20 height 20
type input "Aug 31, 2025"
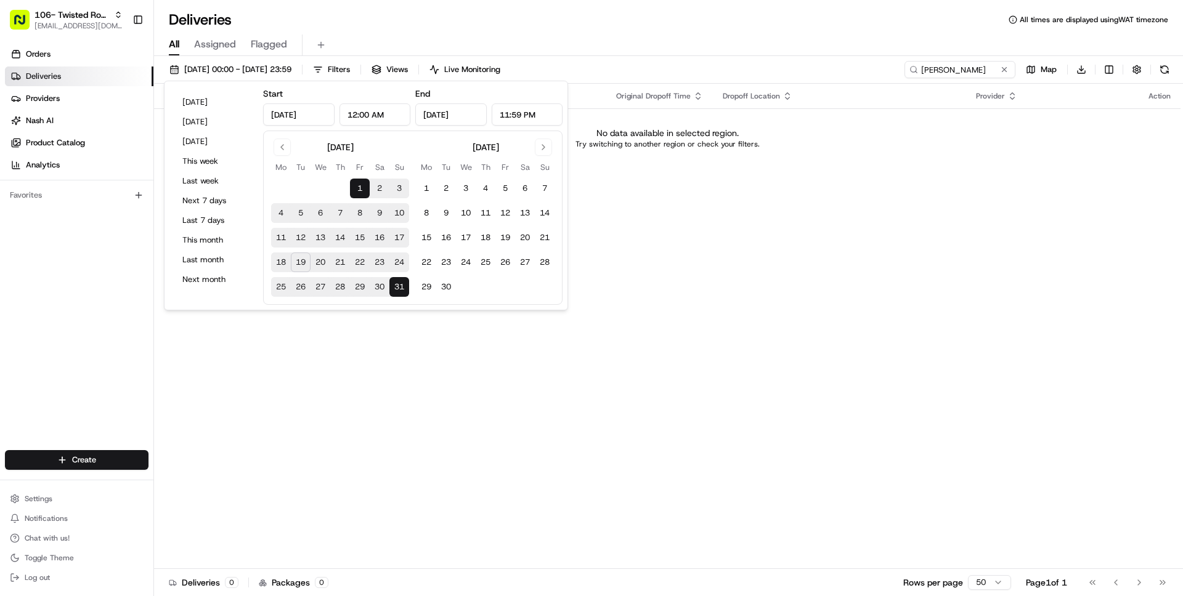
click at [597, 27] on div "Deliveries All times are displayed using WAT timezone" at bounding box center [668, 20] width 1029 height 20
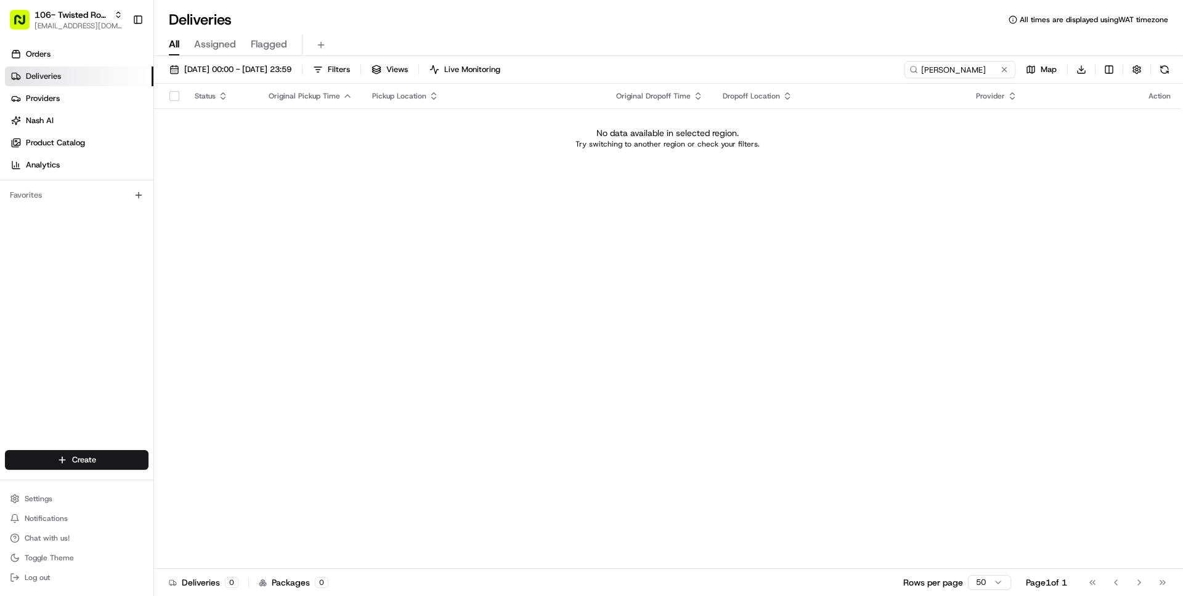
click at [374, 164] on td "No data available in selected region. Try switching to another region or check …" at bounding box center [667, 137] width 1026 height 59
click at [38, 22] on span "[EMAIL_ADDRESS][DOMAIN_NAME]" at bounding box center [78, 26] width 88 height 10
type input "emory"
click at [166, 65] on span "Cava - Emory" at bounding box center [183, 64] width 51 height 11
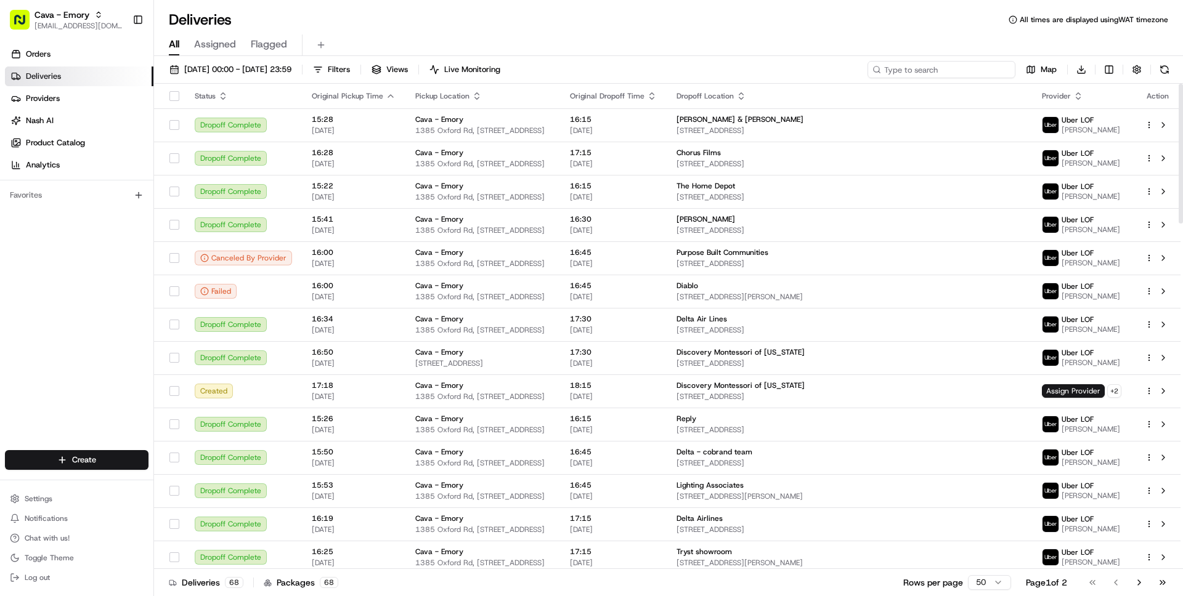
click at [955, 70] on input at bounding box center [941, 69] width 148 height 17
paste input "jennifer"
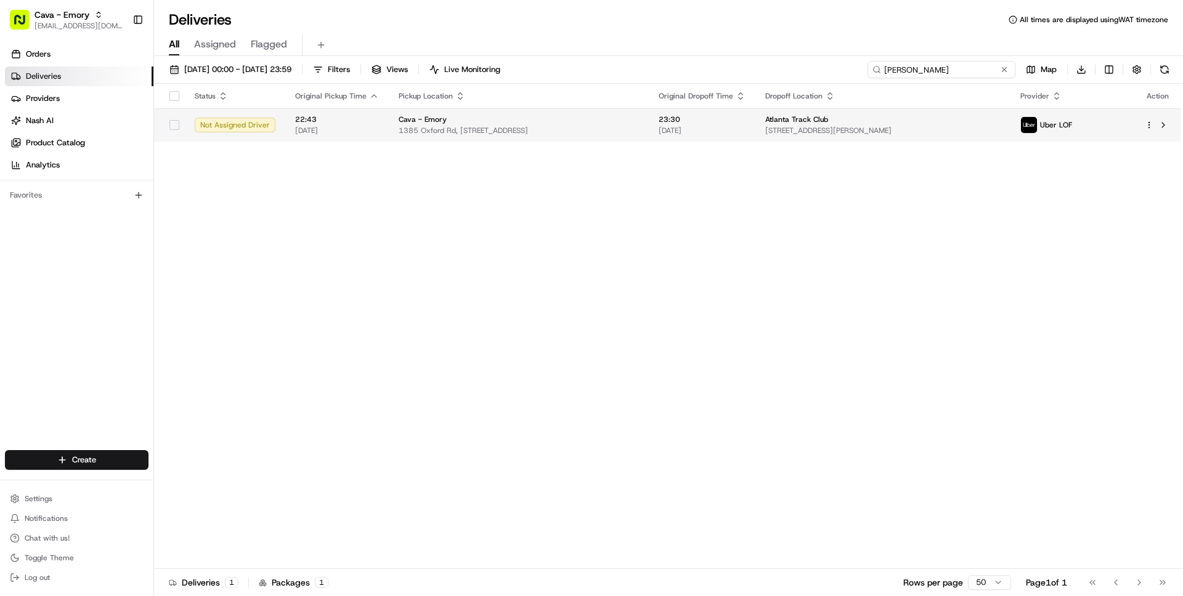
type input "jennifer"
click at [530, 128] on span "1385 Oxford Rd, 1385 Oxford Rd NE, Atlanta, GA 30307, USA" at bounding box center [519, 131] width 240 height 10
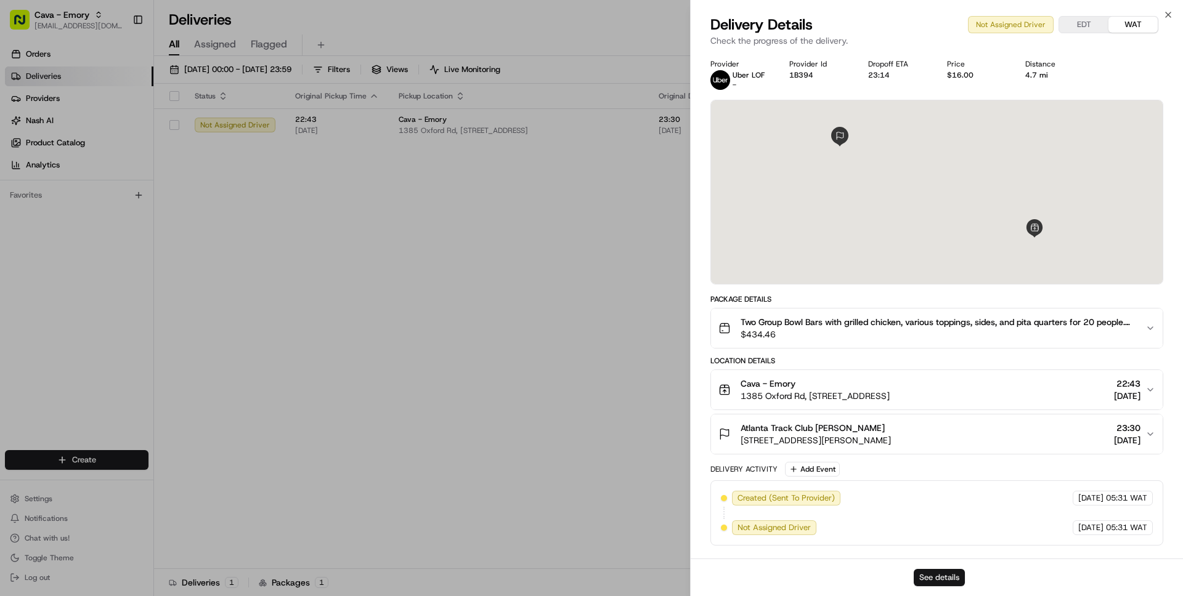
click at [944, 581] on button "See details" at bounding box center [939, 577] width 51 height 17
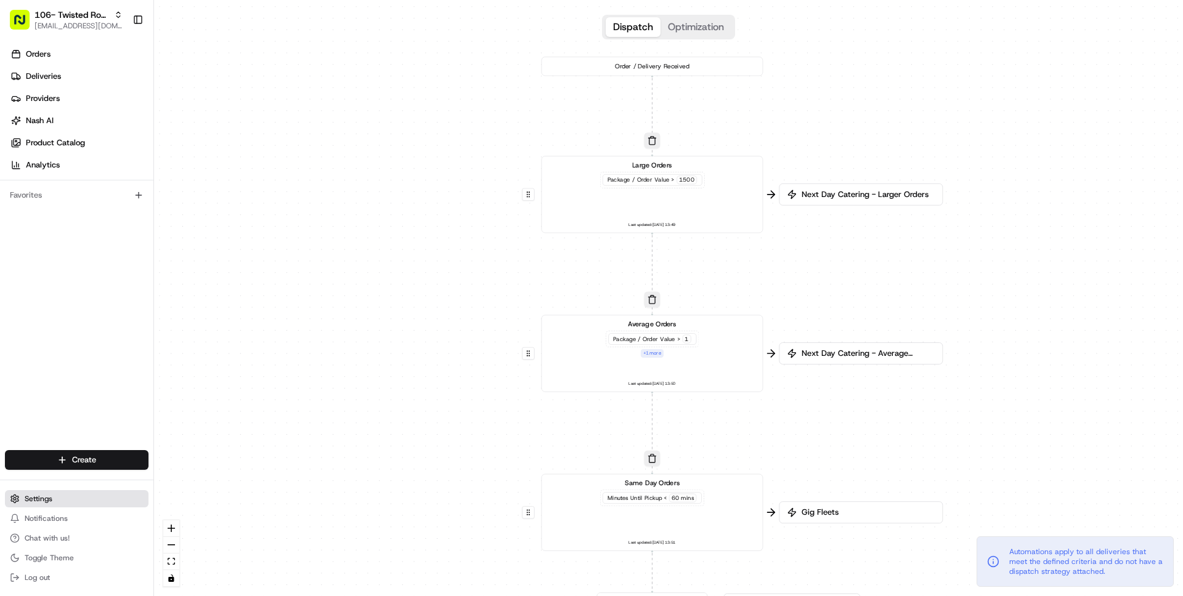
click at [44, 499] on span "Settings" at bounding box center [39, 499] width 28 height 10
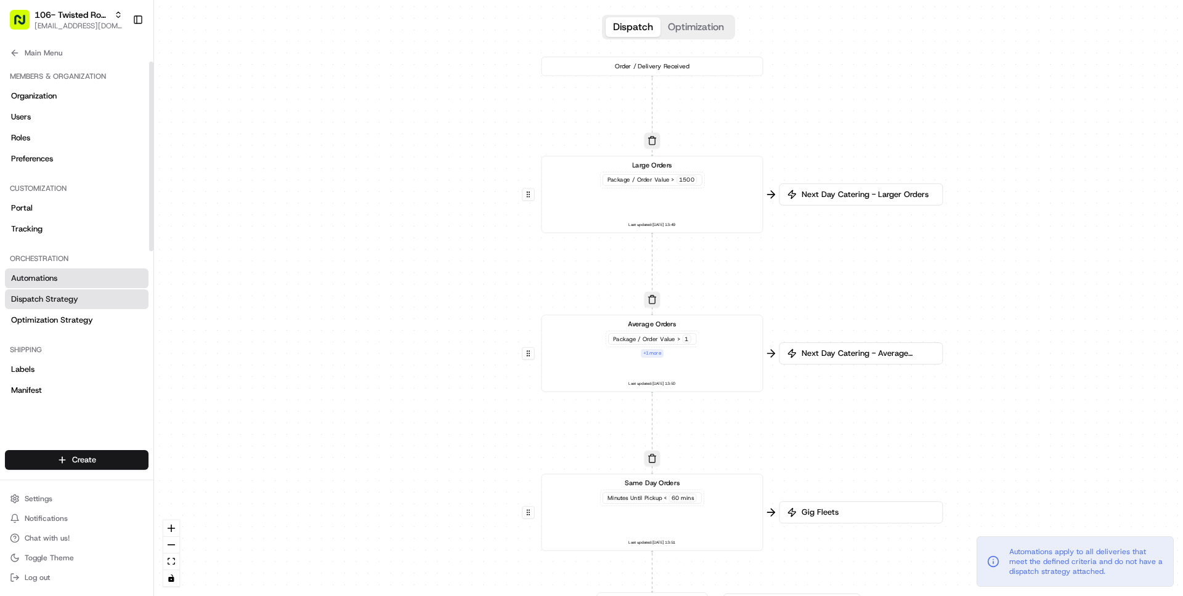
click at [51, 301] on span "Dispatch Strategy" at bounding box center [44, 299] width 67 height 11
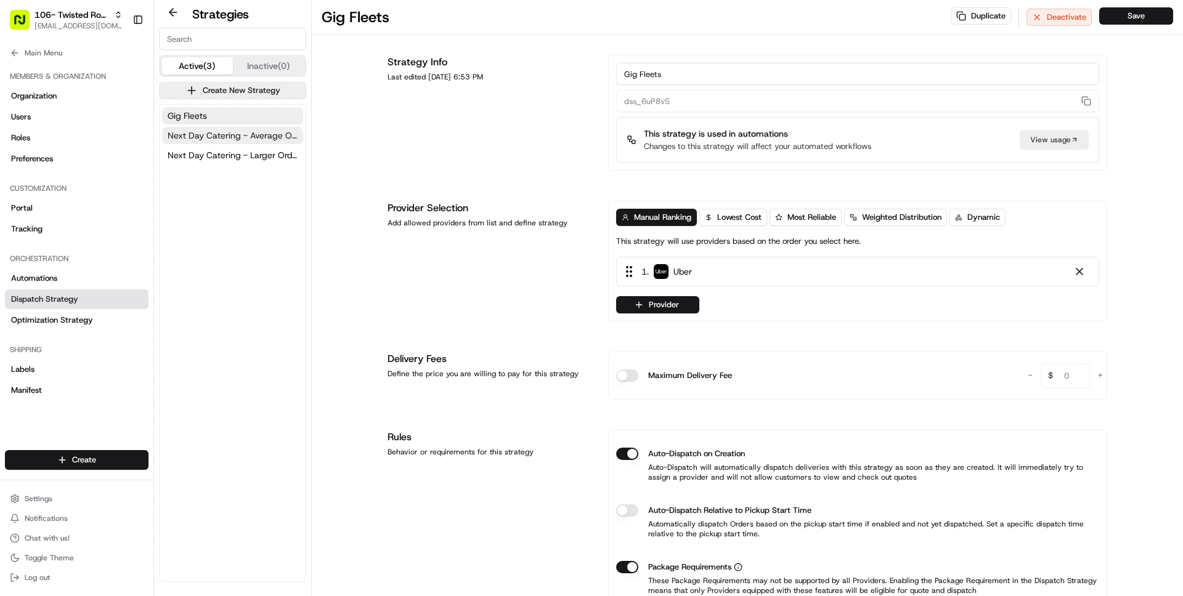
click at [227, 144] on button "Next Day Catering - Average Orders" at bounding box center [232, 135] width 141 height 17
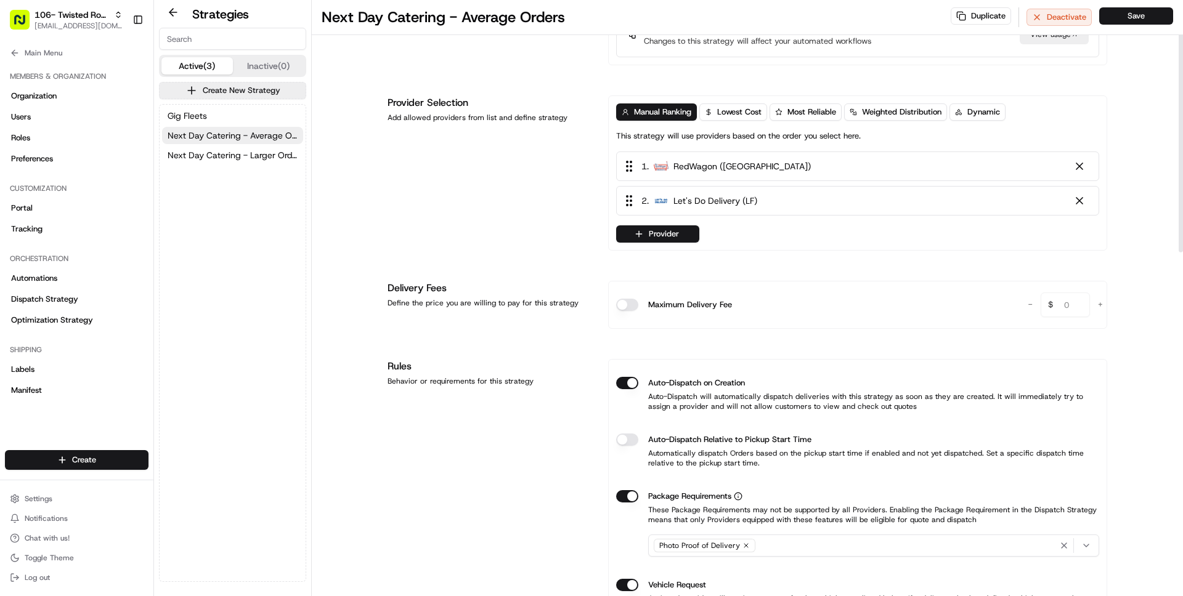
scroll to position [111, 0]
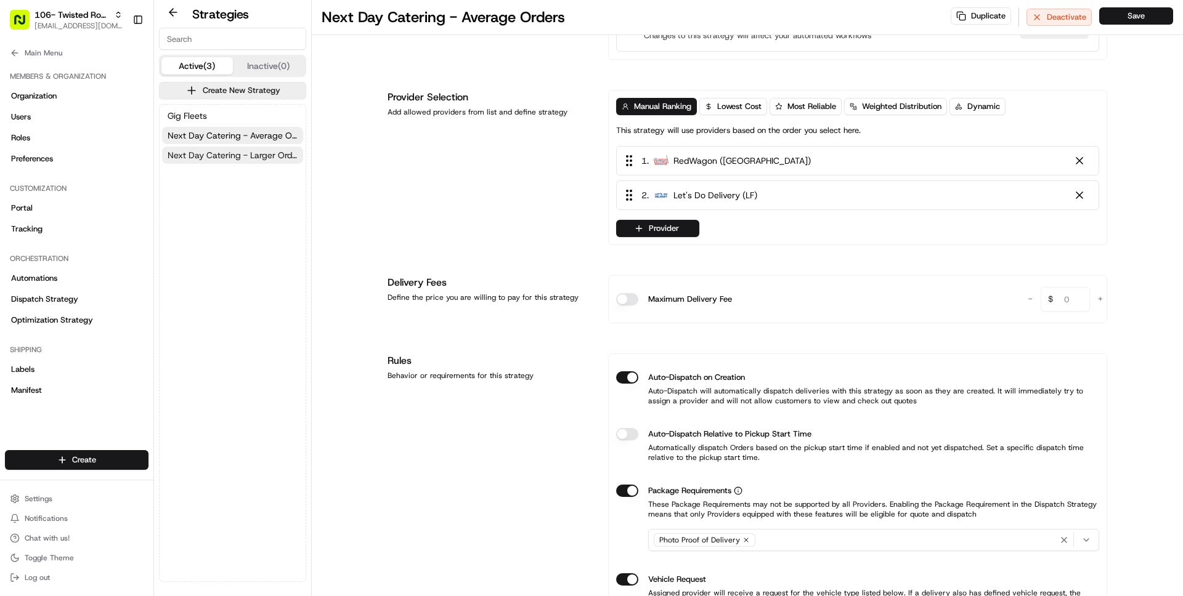
click at [207, 154] on span "Next Day Catering - Larger Orders" at bounding box center [233, 155] width 130 height 12
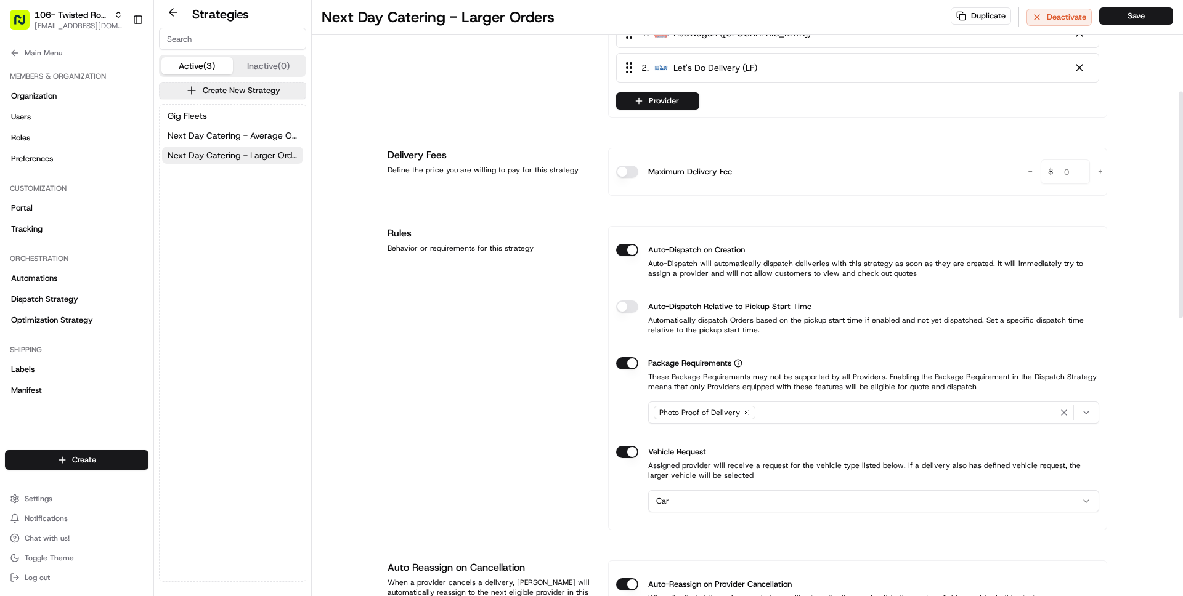
scroll to position [241, 0]
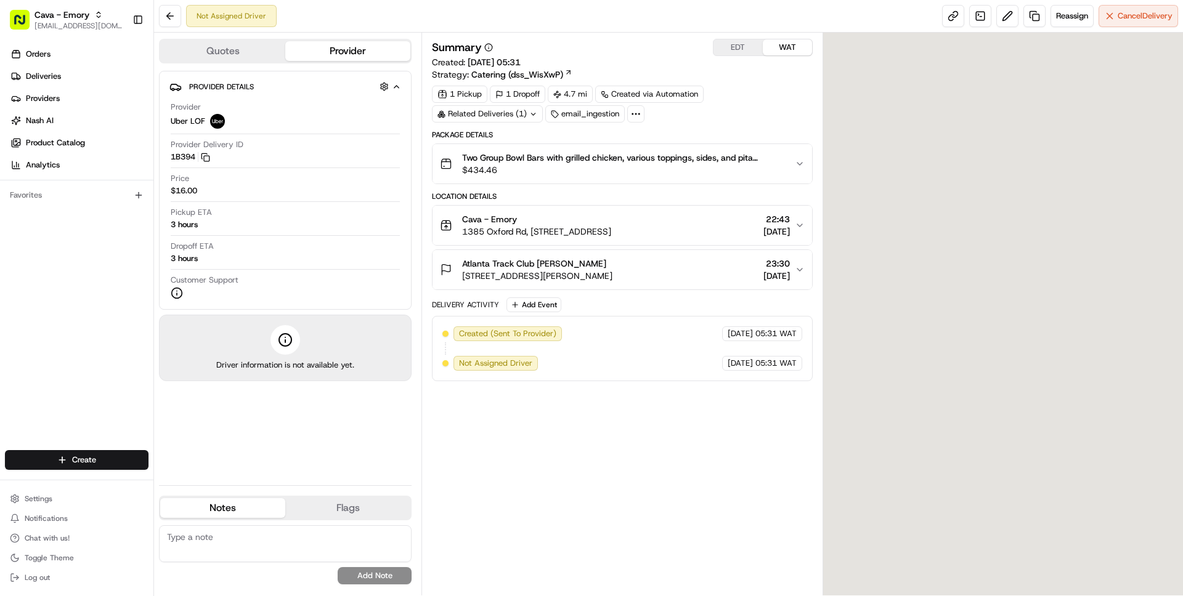
click at [747, 42] on button "EDT" at bounding box center [737, 47] width 49 height 16
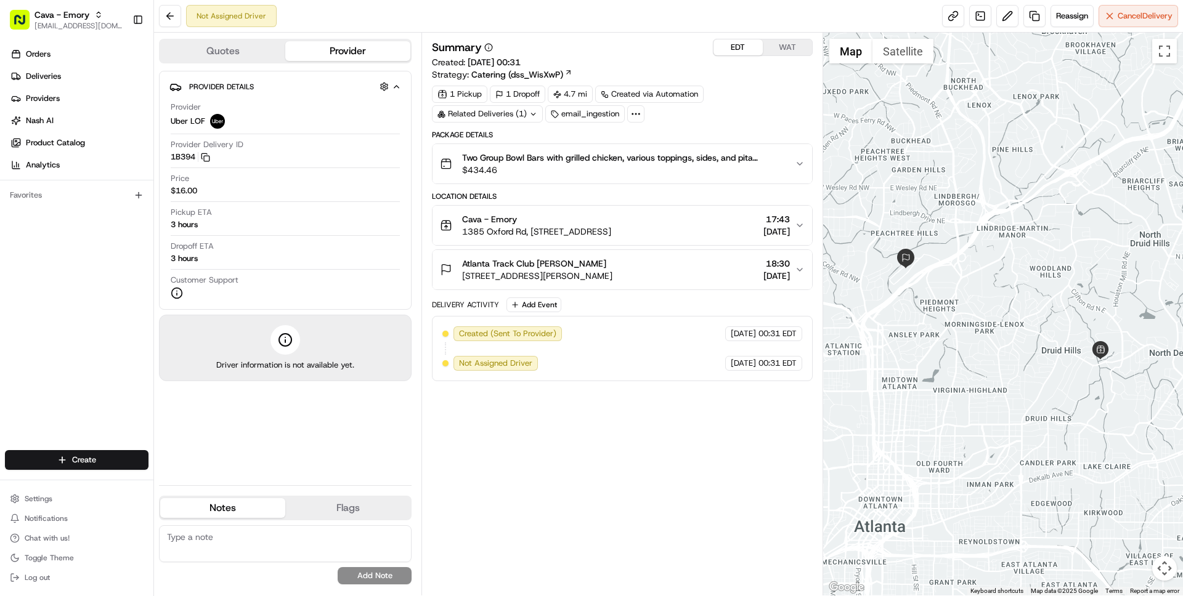
click at [696, 280] on div "Atlanta Track Club [PERSON_NAME] [STREET_ADDRESS][PERSON_NAME] 18:30 [DATE]" at bounding box center [617, 269] width 354 height 25
click at [546, 328] on div "Ingested via Email" at bounding box center [505, 333] width 92 height 11
click at [541, 333] on div "Ingested via Email" at bounding box center [505, 333] width 92 height 11
click at [548, 334] on icon "button" at bounding box center [547, 334] width 9 height 9
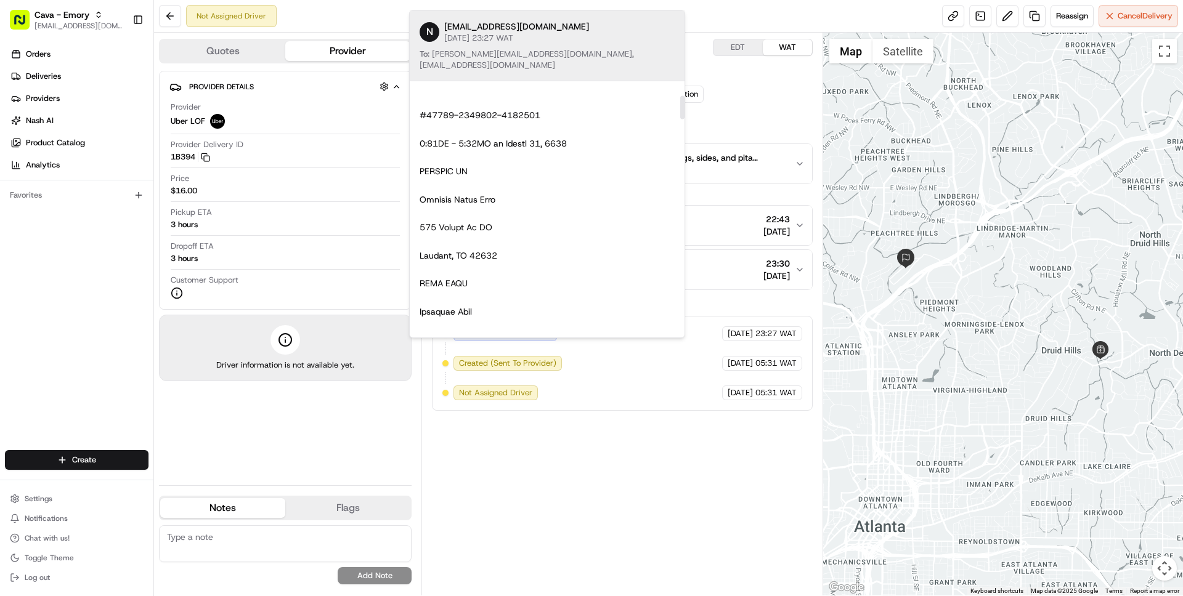
scroll to position [148, 0]
click at [738, 114] on div "1 Pickup 1 Dropoff 4.7 mi Created via Automation Related Deliveries (1) email_i…" at bounding box center [622, 104] width 380 height 37
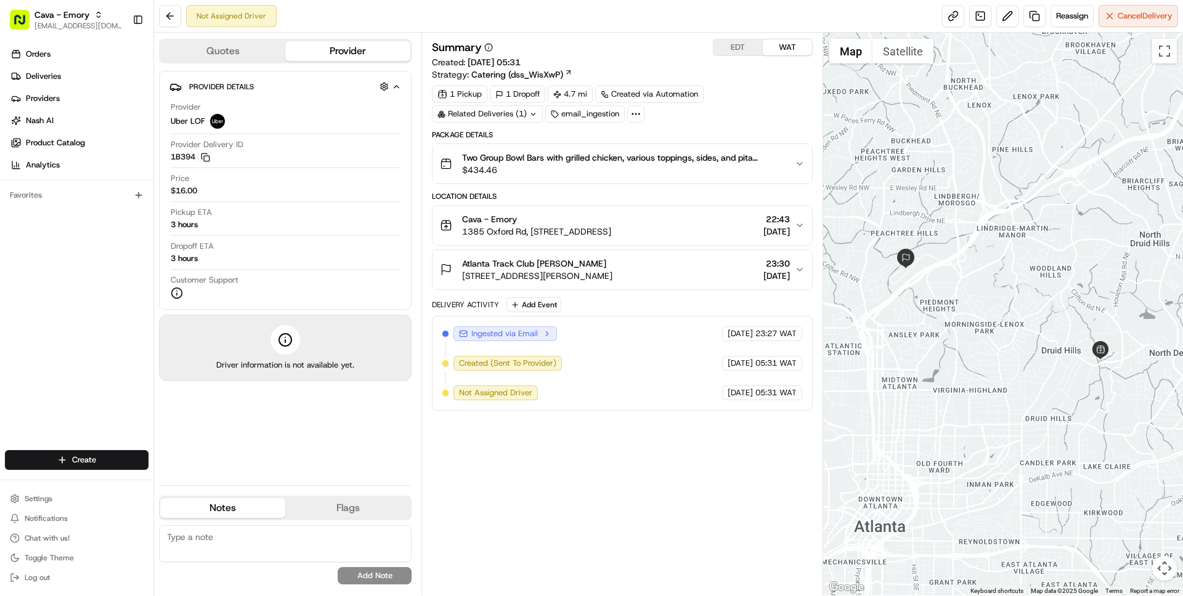
click at [611, 231] on span "1385 Oxford Rd, 1385 Oxford Rd NE, Atlanta, GA 30307, USA" at bounding box center [536, 231] width 149 height 12
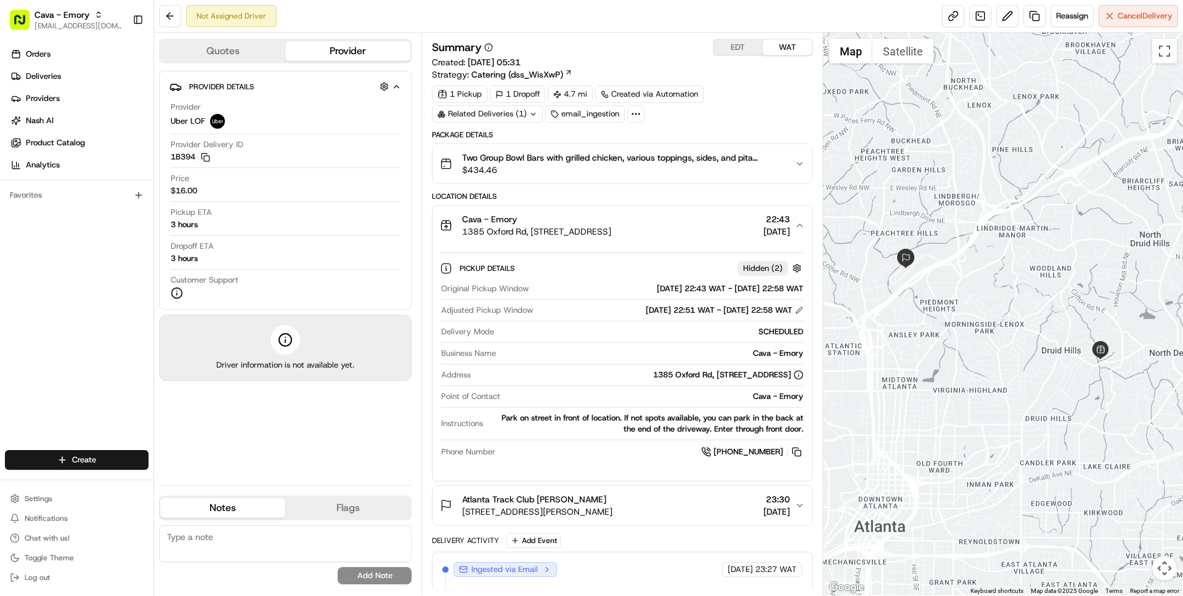
click at [729, 29] on div "Not Assigned Driver Reassign Cancel Delivery" at bounding box center [668, 16] width 1029 height 33
click at [731, 41] on button "EDT" at bounding box center [737, 47] width 49 height 16
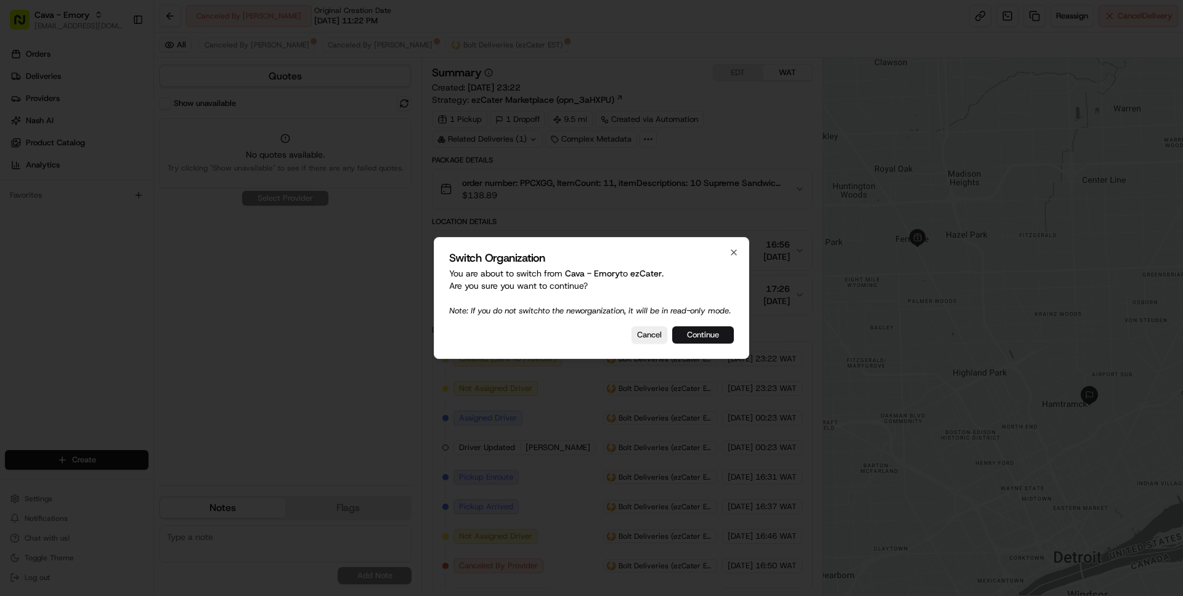
click at [691, 336] on button "Continue" at bounding box center [703, 334] width 62 height 17
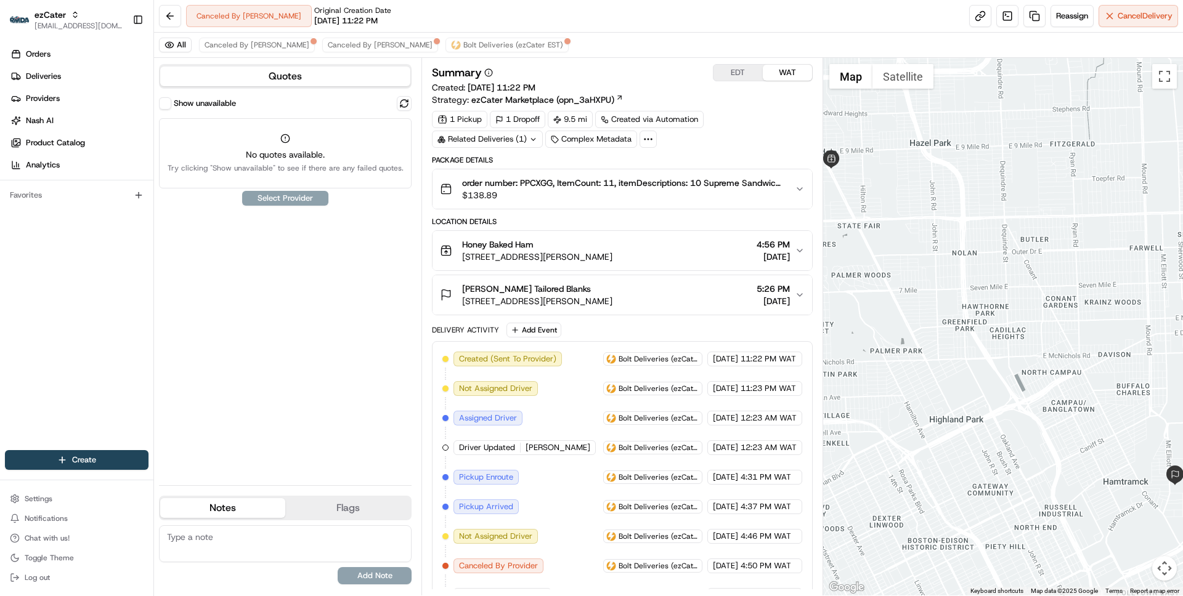
click at [730, 73] on button "EDT" at bounding box center [737, 73] width 49 height 16
click at [463, 44] on span "Bolt Deliveries (ezCater EST)" at bounding box center [513, 45] width 100 height 10
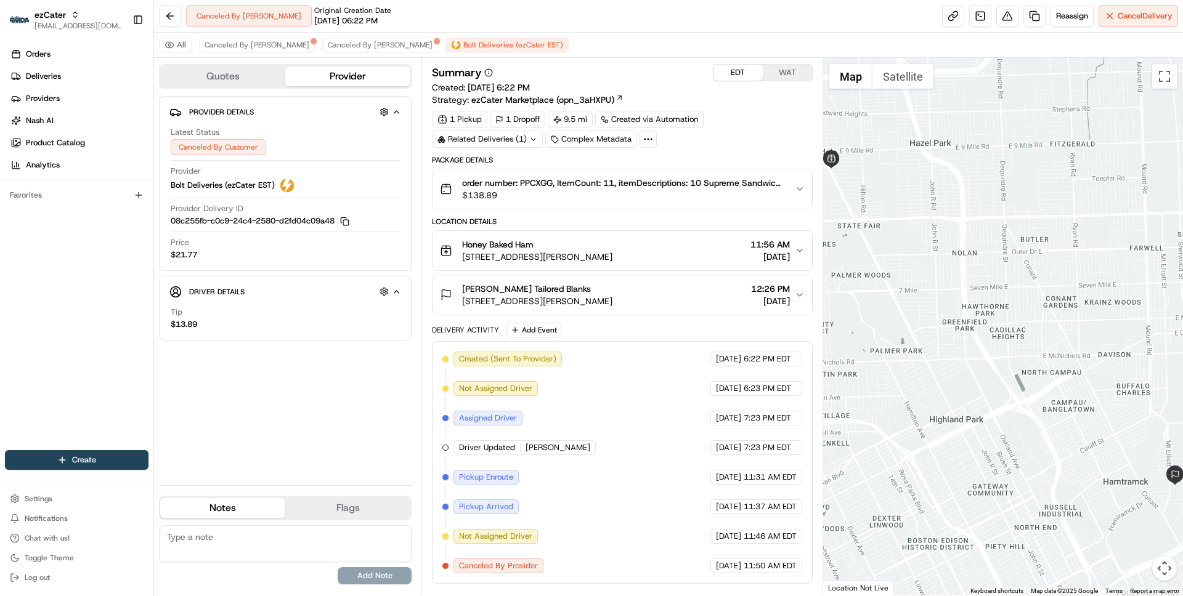
click at [612, 247] on div "Honey Baked Ham" at bounding box center [537, 244] width 150 height 12
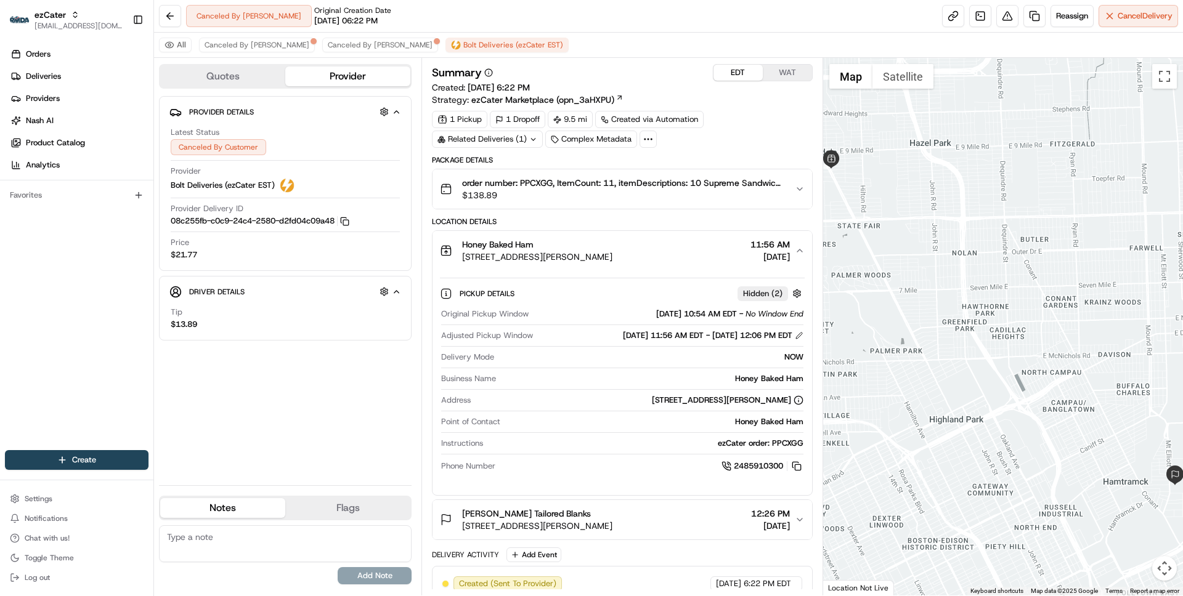
click at [612, 248] on div "Honey Baked Ham" at bounding box center [537, 244] width 150 height 12
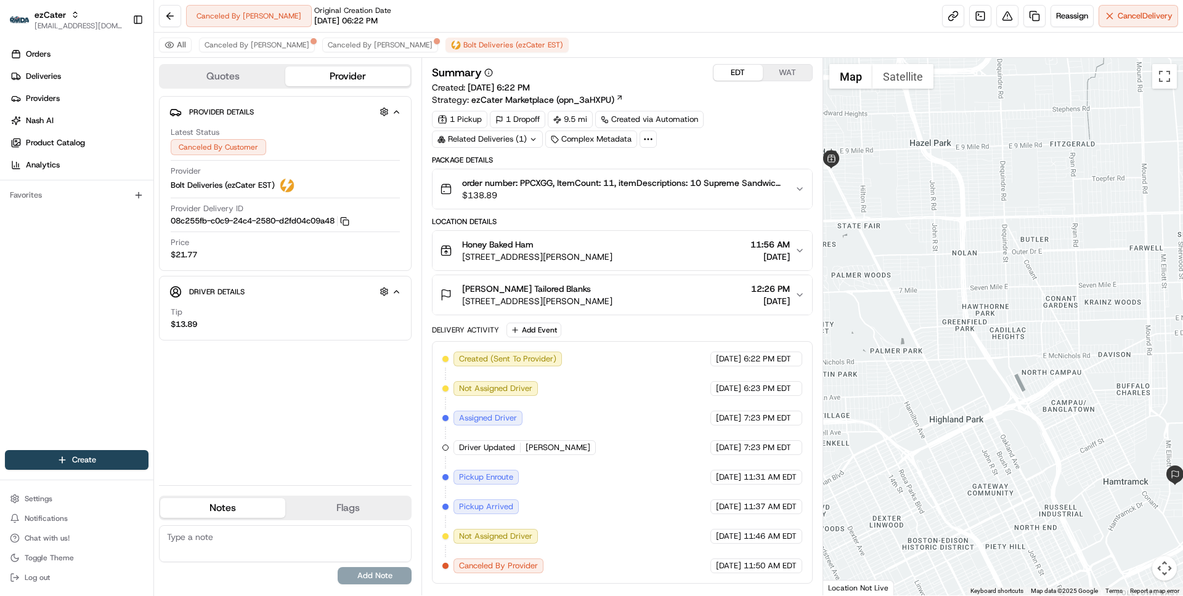
click at [654, 285] on div "Arcelor Mittal Tailored Blanks 8650 Mt Elliott St, Detroit, MI 48211, USA 12:26…" at bounding box center [617, 295] width 354 height 25
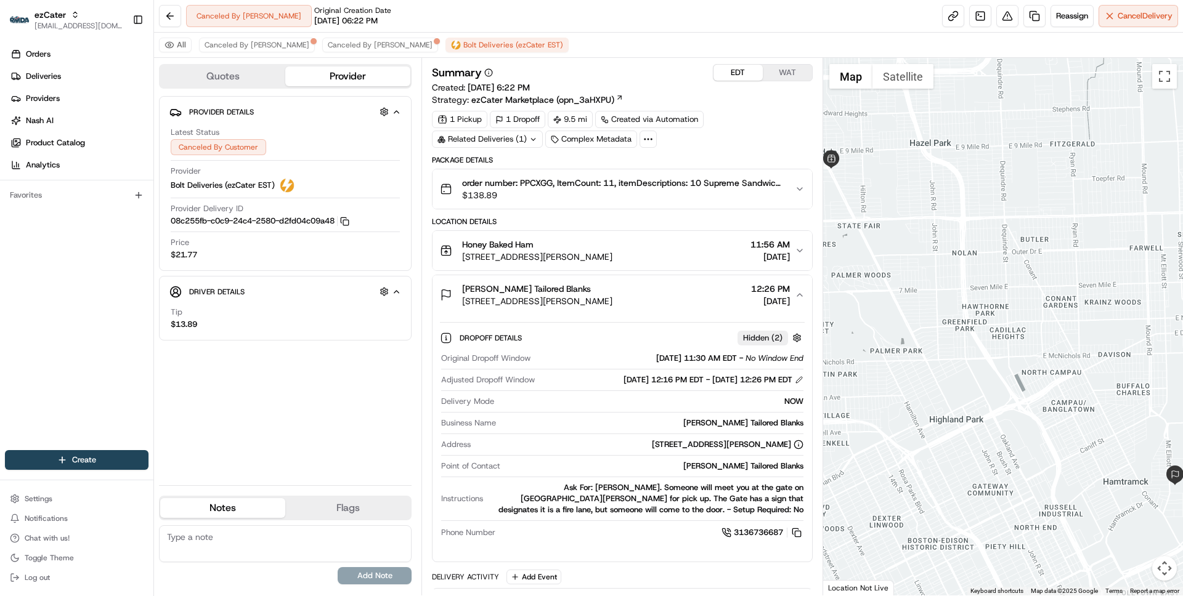
click at [654, 286] on div "Arcelor Mittal Tailored Blanks 8650 Mt Elliott St, Detroit, MI 48211, USA 12:26…" at bounding box center [617, 295] width 354 height 25
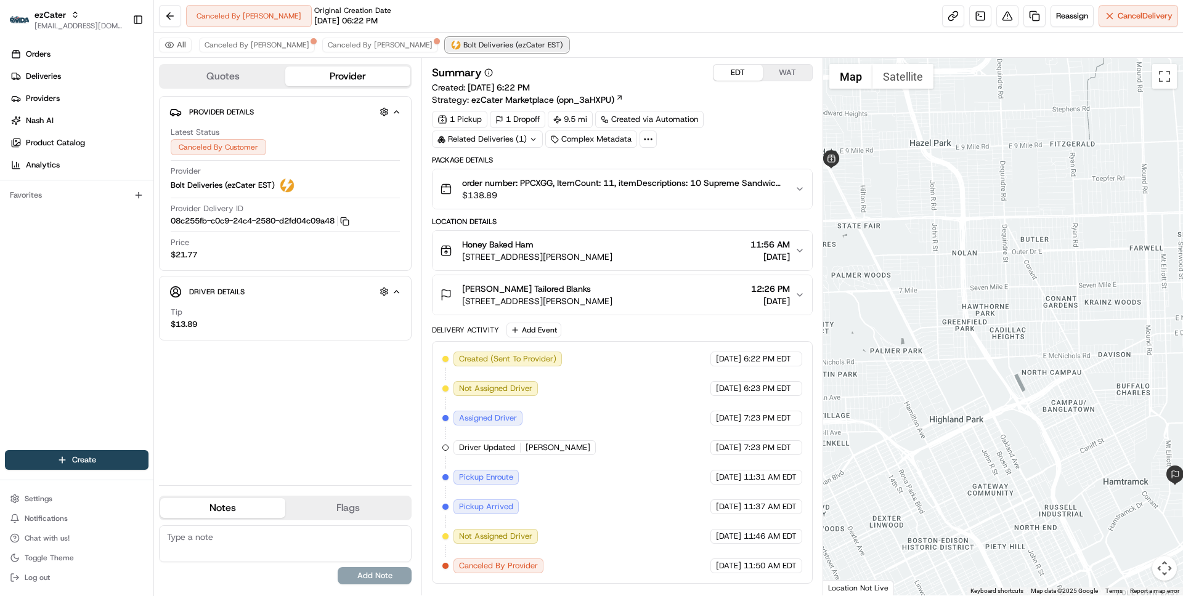
click at [451, 43] on img at bounding box center [456, 45] width 10 height 10
click at [328, 43] on span "Canceled By Nash" at bounding box center [380, 45] width 105 height 10
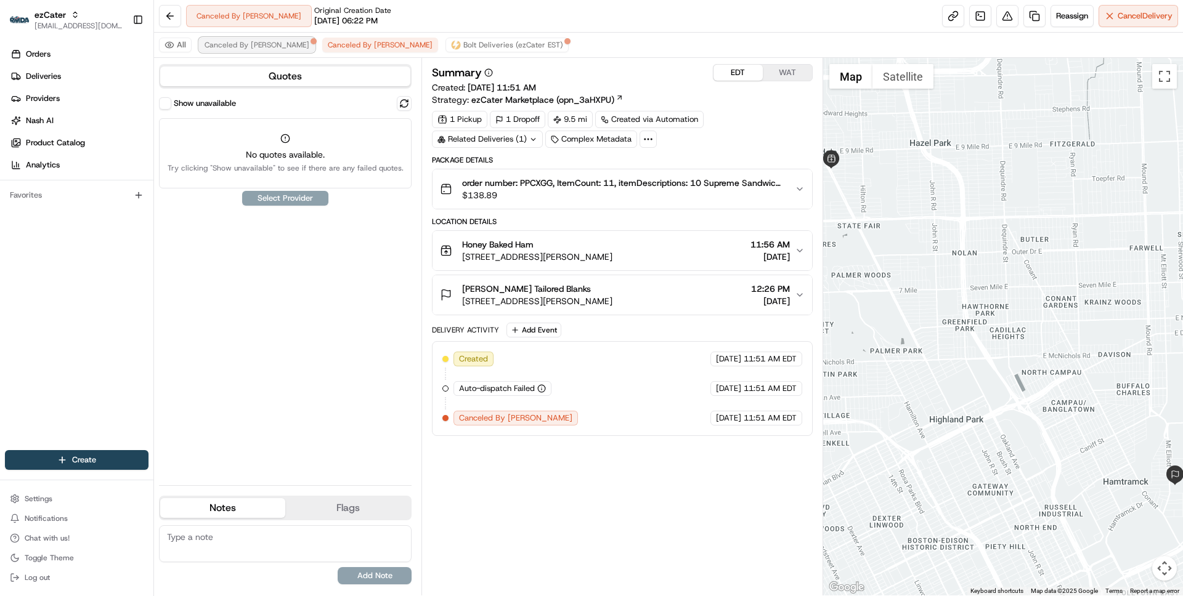
click at [242, 41] on span "Canceled By Nash" at bounding box center [257, 45] width 105 height 10
click at [328, 43] on span "Canceled By Nash" at bounding box center [380, 45] width 105 height 10
click at [463, 47] on span "Bolt Deliveries (ezCater EST)" at bounding box center [513, 45] width 100 height 10
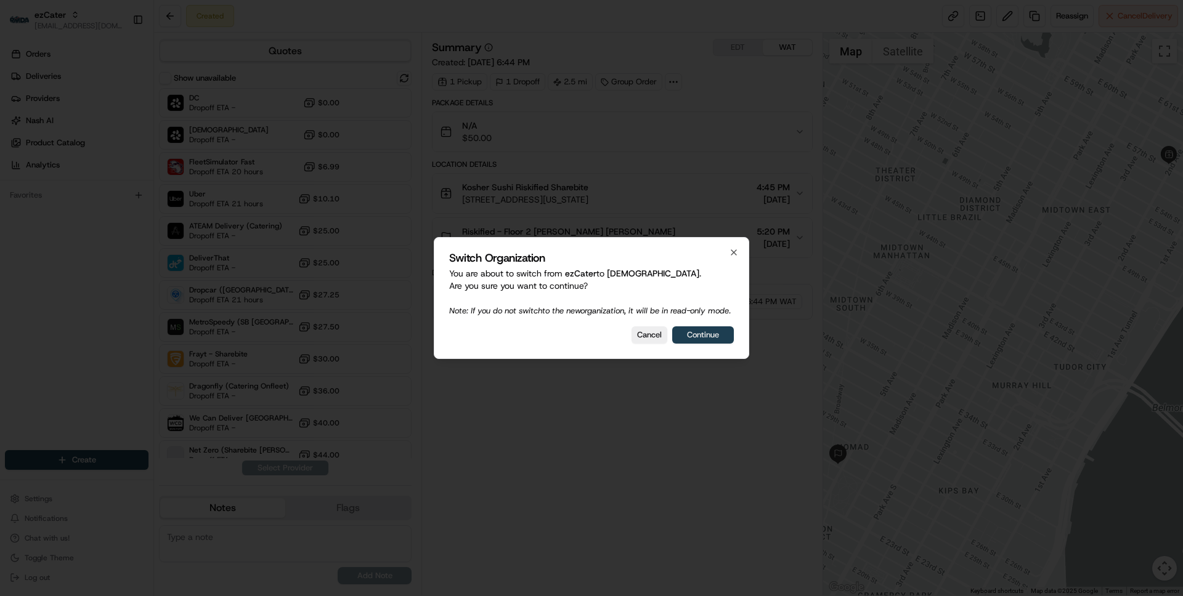
click at [689, 343] on button "Continue" at bounding box center [703, 334] width 62 height 17
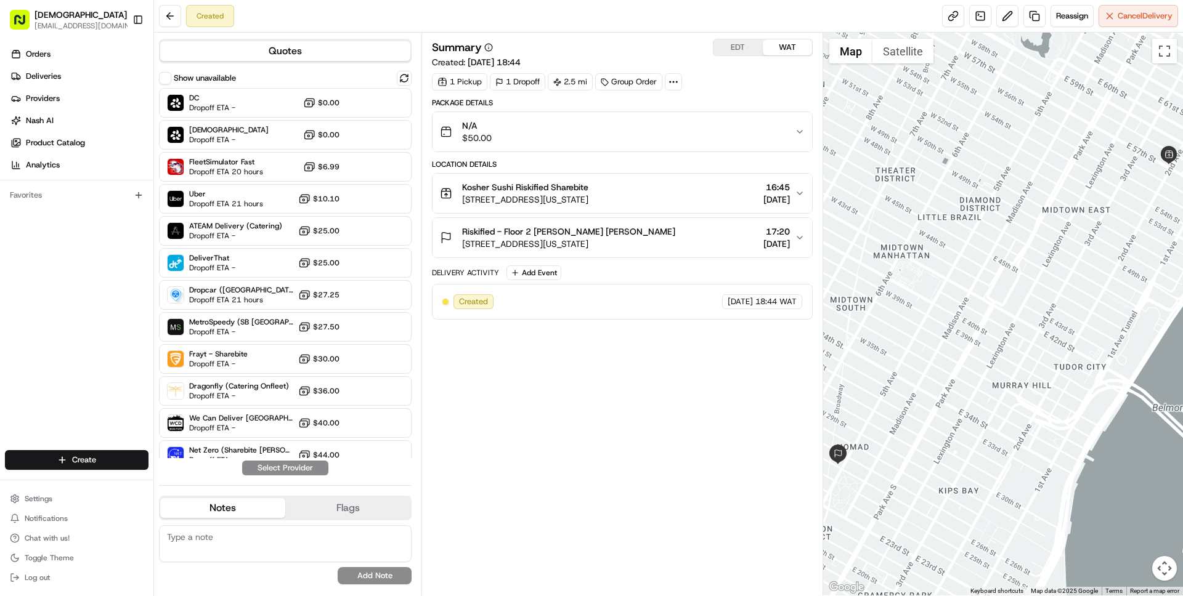
click at [553, 368] on div "Summary EDT WAT Created: 19/08/2025 18:44 1 Pickup 1 Dropoff 2.5 mi Group Order…" at bounding box center [622, 314] width 380 height 551
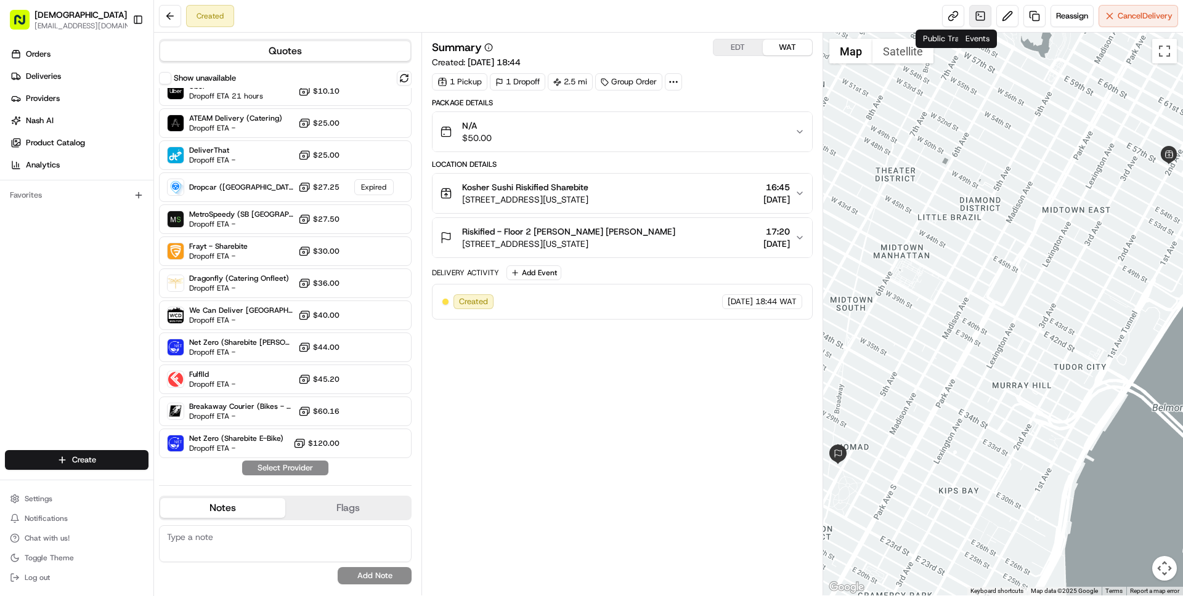
click at [986, 17] on link at bounding box center [980, 16] width 22 height 22
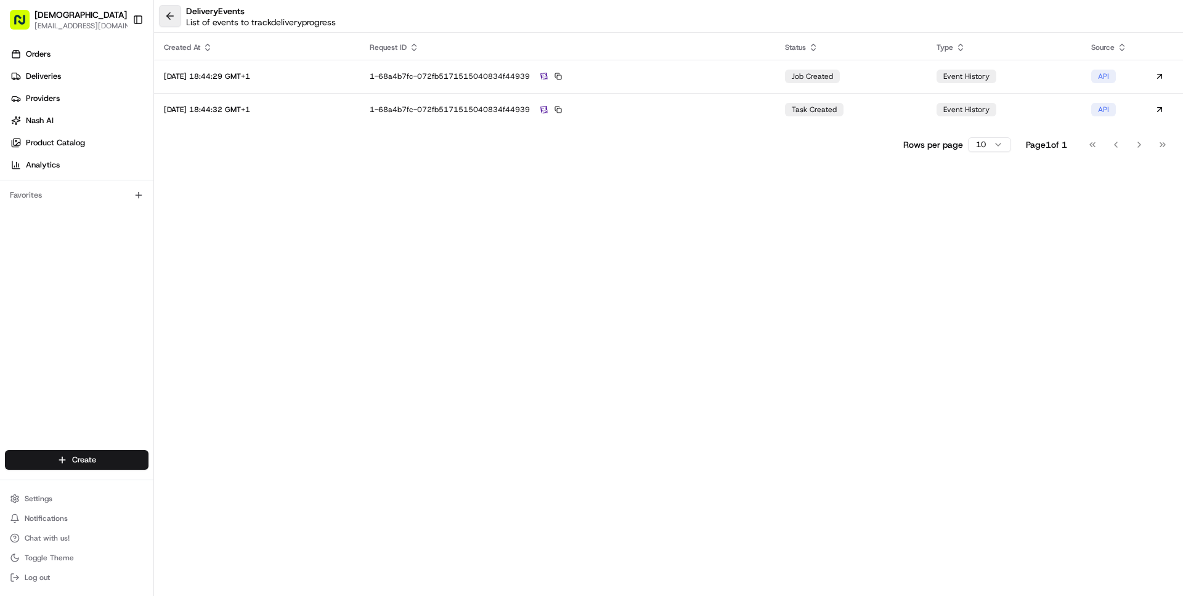
click at [165, 9] on button at bounding box center [170, 16] width 22 height 22
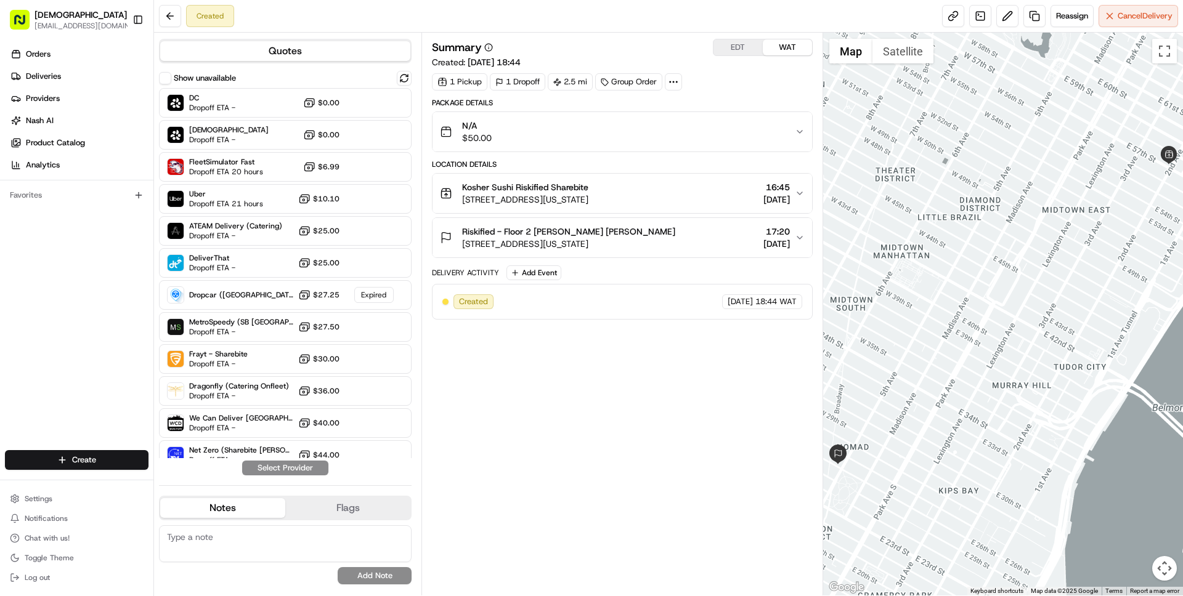
click at [168, 80] on button "Show unavailable" at bounding box center [165, 78] width 12 height 12
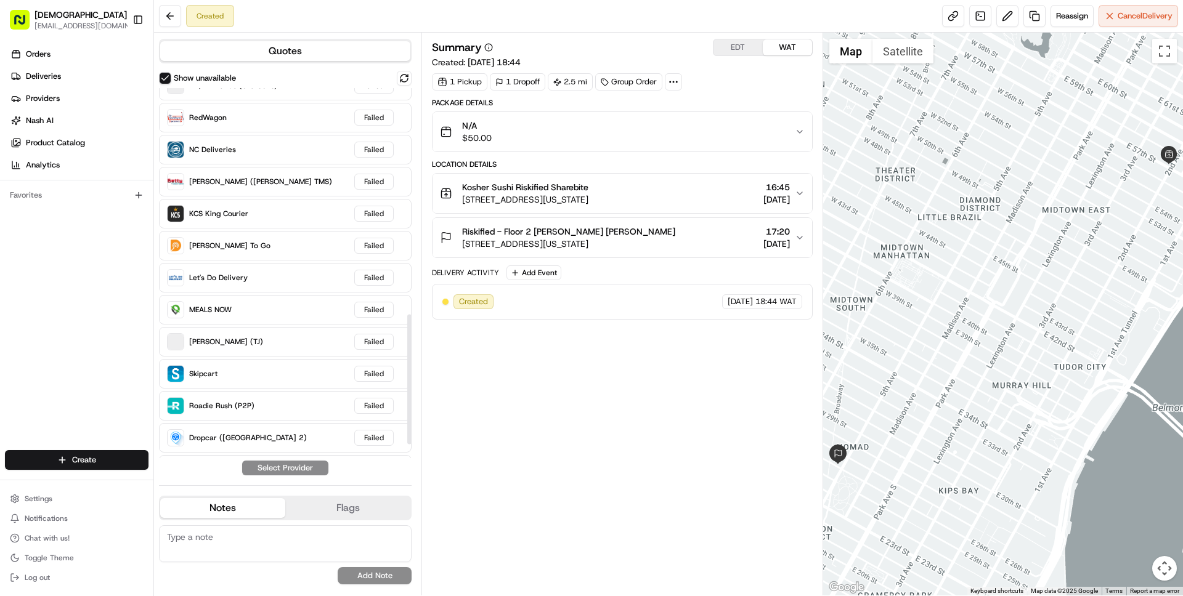
scroll to position [684, 0]
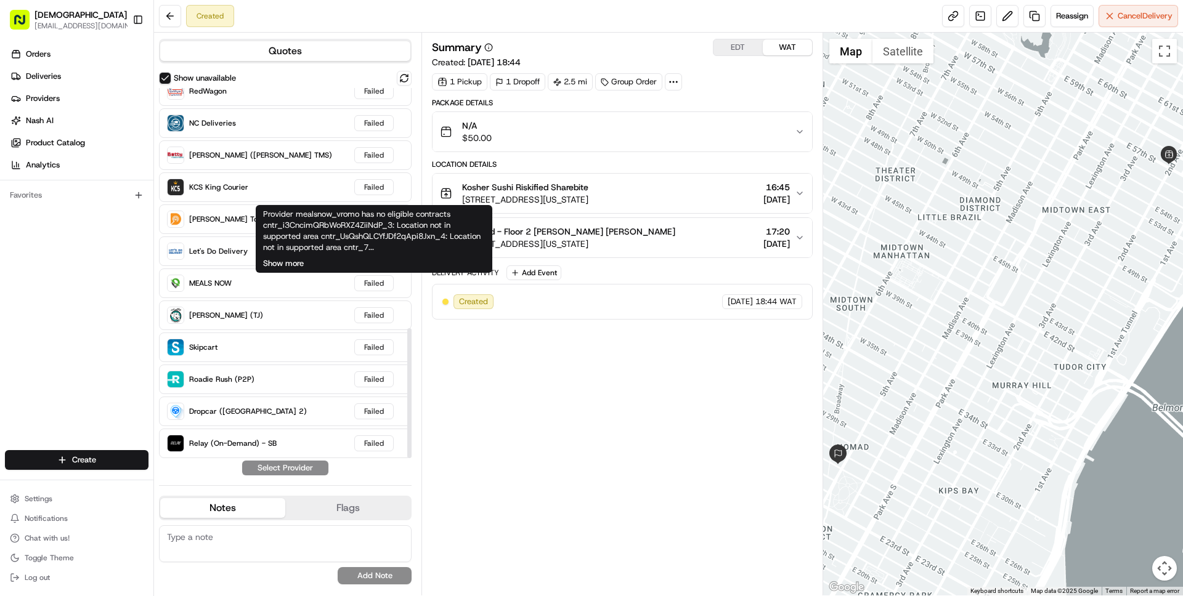
click at [288, 265] on button "Show more" at bounding box center [283, 263] width 41 height 11
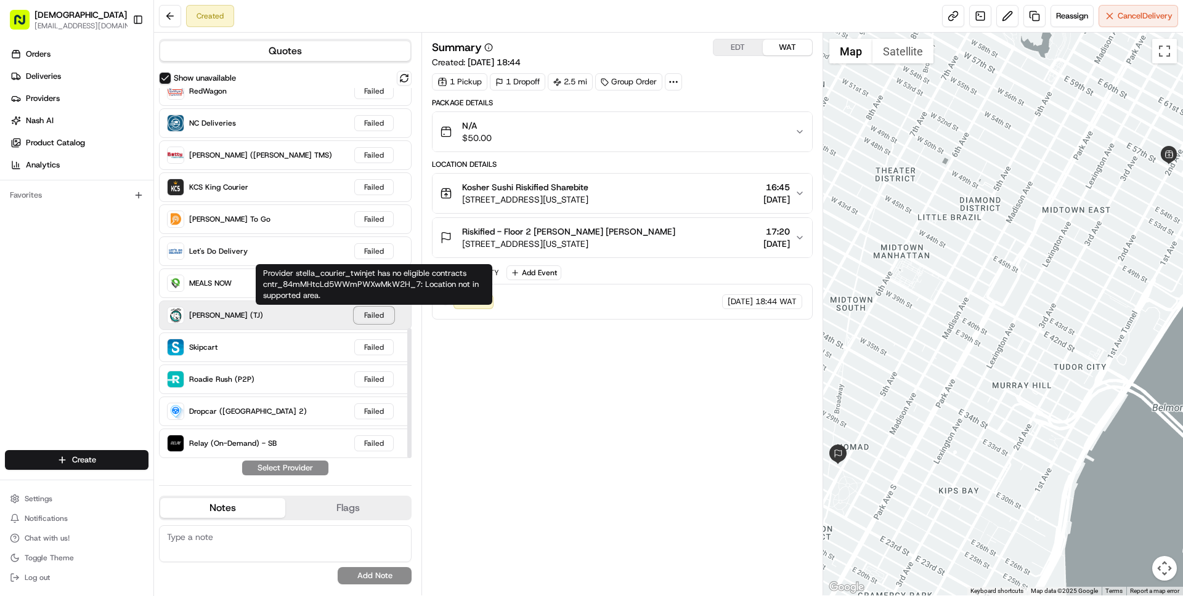
click at [367, 316] on div "Failed" at bounding box center [373, 315] width 39 height 16
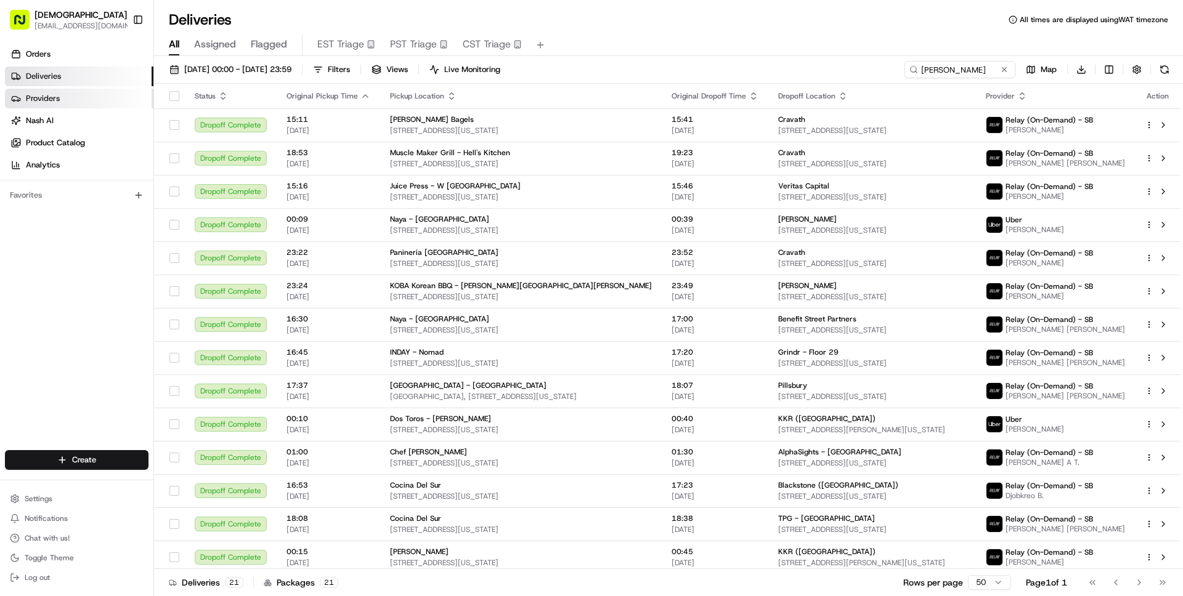
click at [23, 102] on link "Providers" at bounding box center [79, 99] width 148 height 20
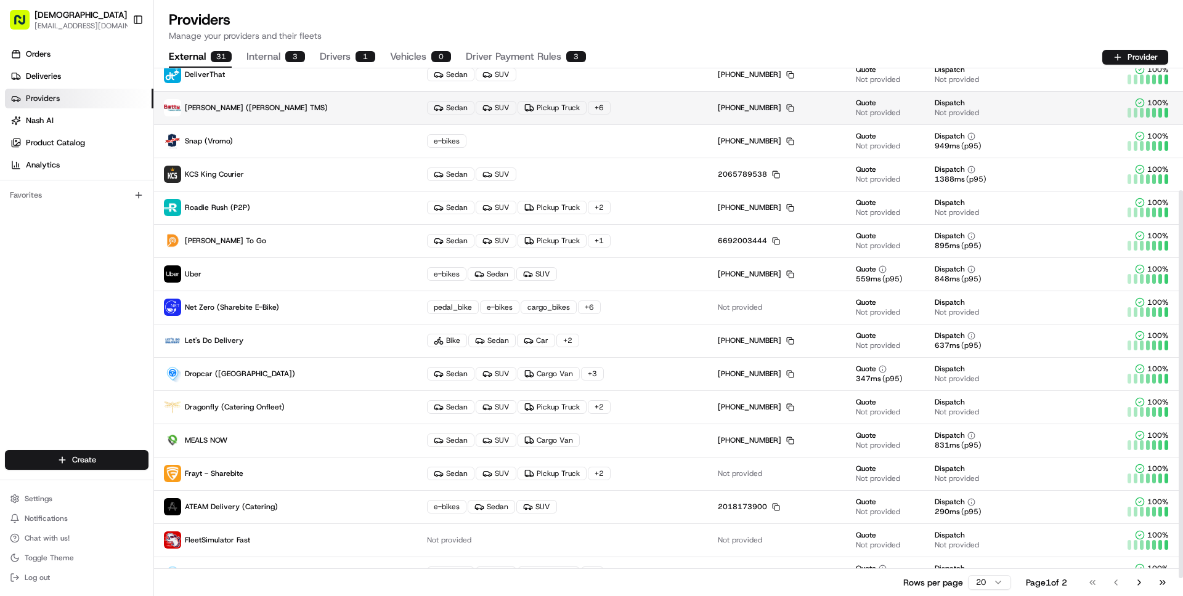
scroll to position [190, 0]
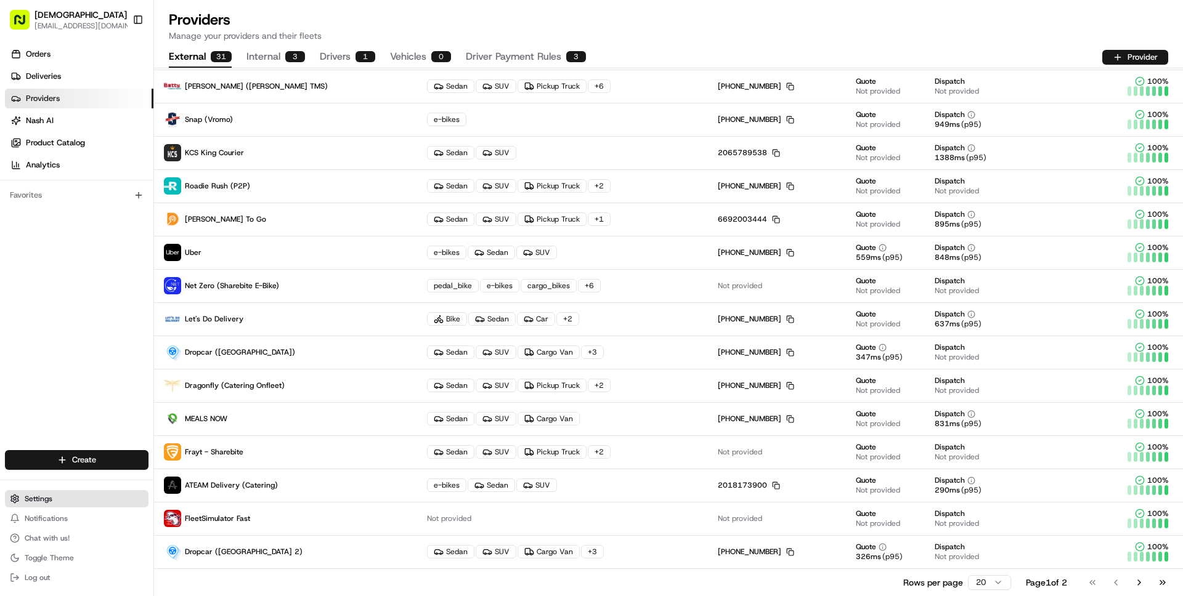
click at [34, 499] on span "Settings" at bounding box center [39, 499] width 28 height 10
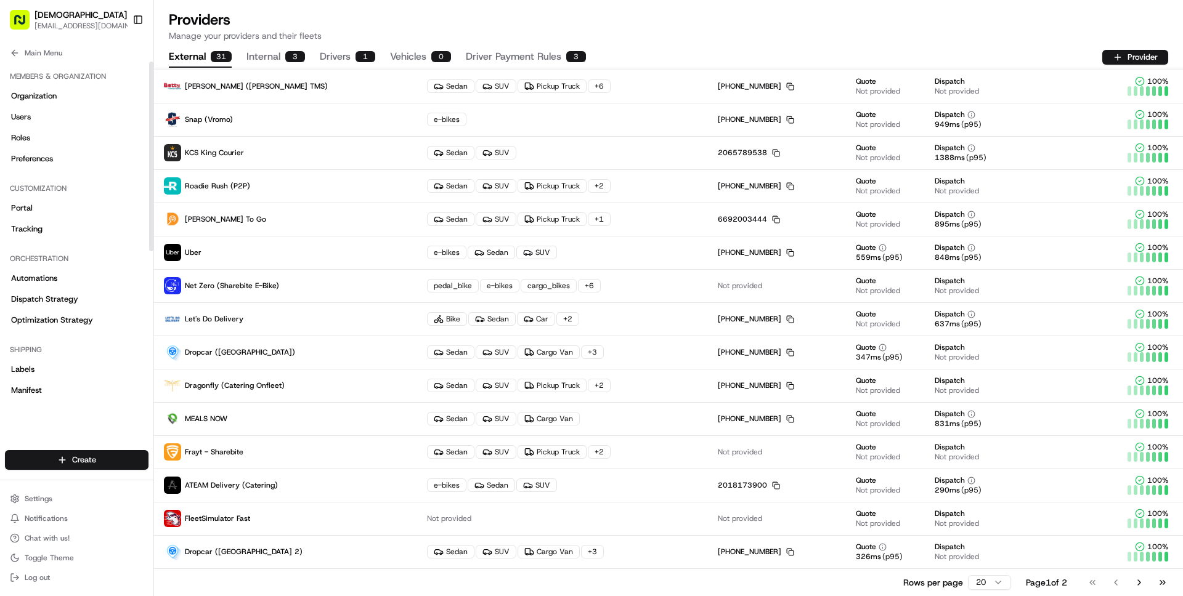
scroll to position [296, 0]
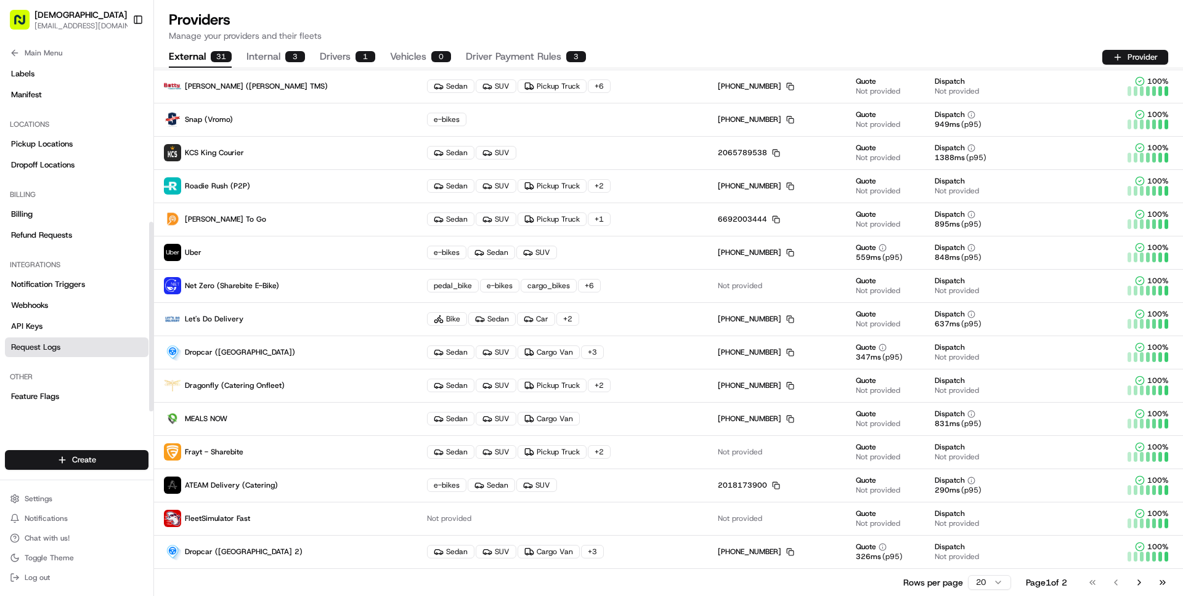
click at [37, 343] on span "Request Logs" at bounding box center [35, 347] width 49 height 11
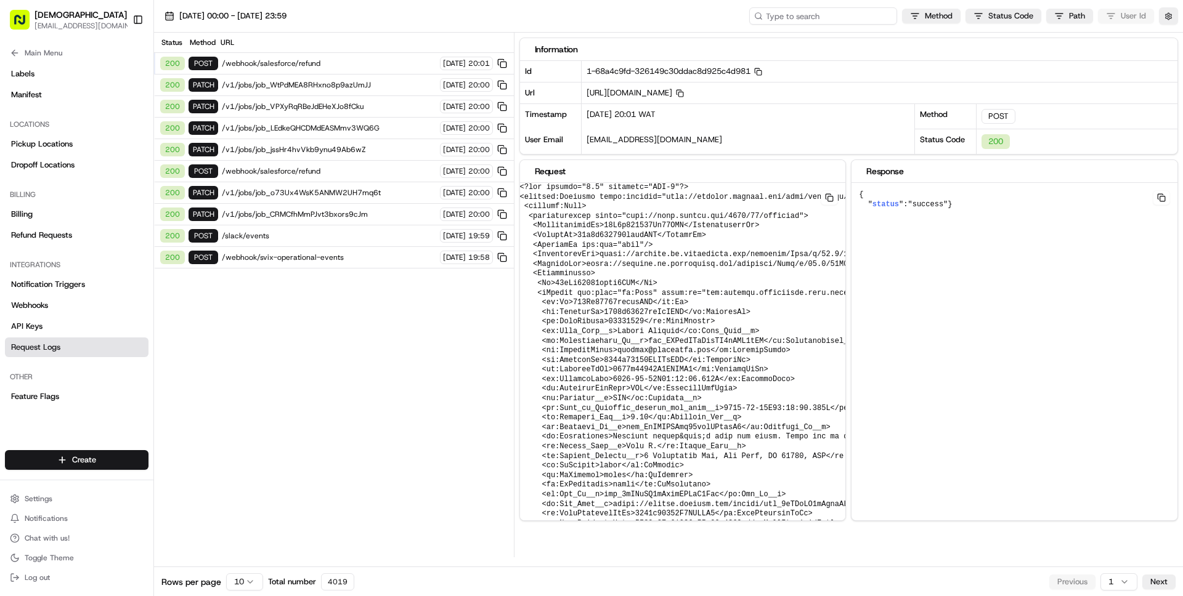
click at [845, 14] on input at bounding box center [823, 15] width 148 height 17
paste input "job_TEsgk5ajV5chWea6mYEgV5"
type input "job_TEsgk5ajV5chWea6mYEgV5"
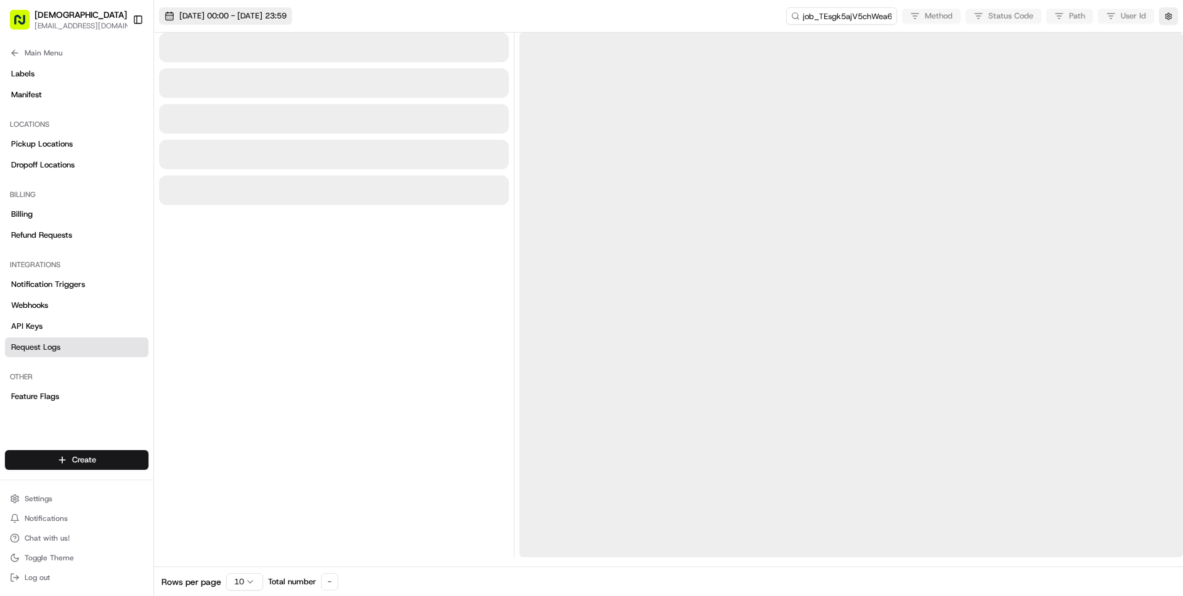
click at [264, 15] on span "[DATE] 00:00 - [DATE] 23:59" at bounding box center [232, 15] width 107 height 11
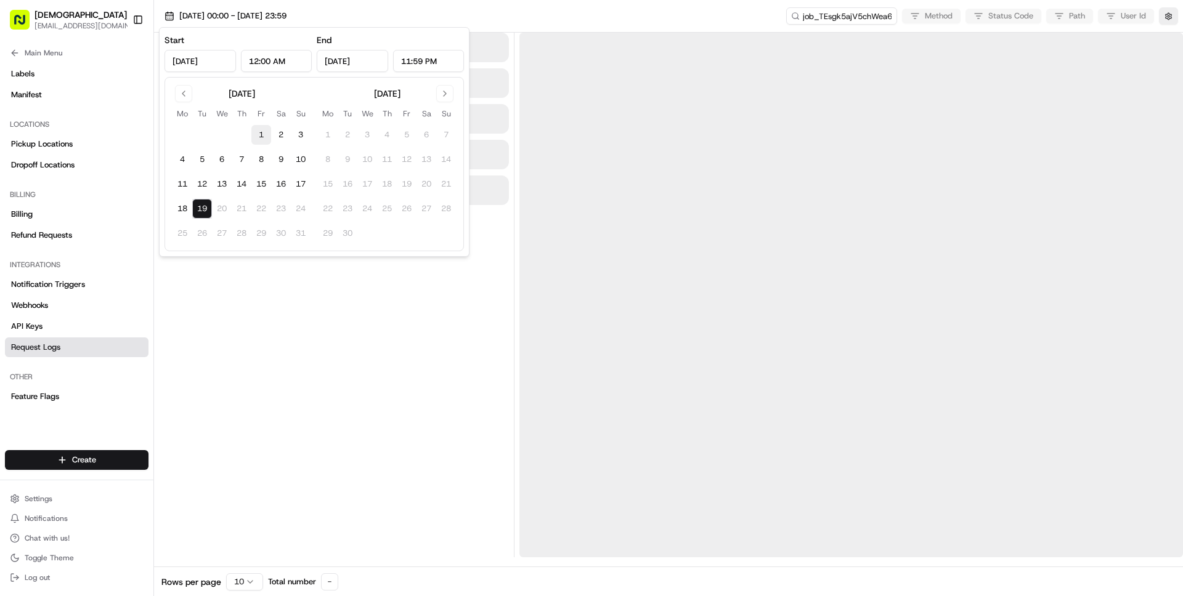
click at [263, 134] on button "1" at bounding box center [261, 135] width 20 height 20
type input "[DATE]"
click at [201, 211] on button "19" at bounding box center [202, 209] width 20 height 20
type input "[DATE]"
click at [485, 22] on div "[DATE] 00:00 - [DATE] 23:59 job_TEsgk5ajV5chWea6mYEgV5 Method Status Code Path …" at bounding box center [668, 16] width 1029 height 33
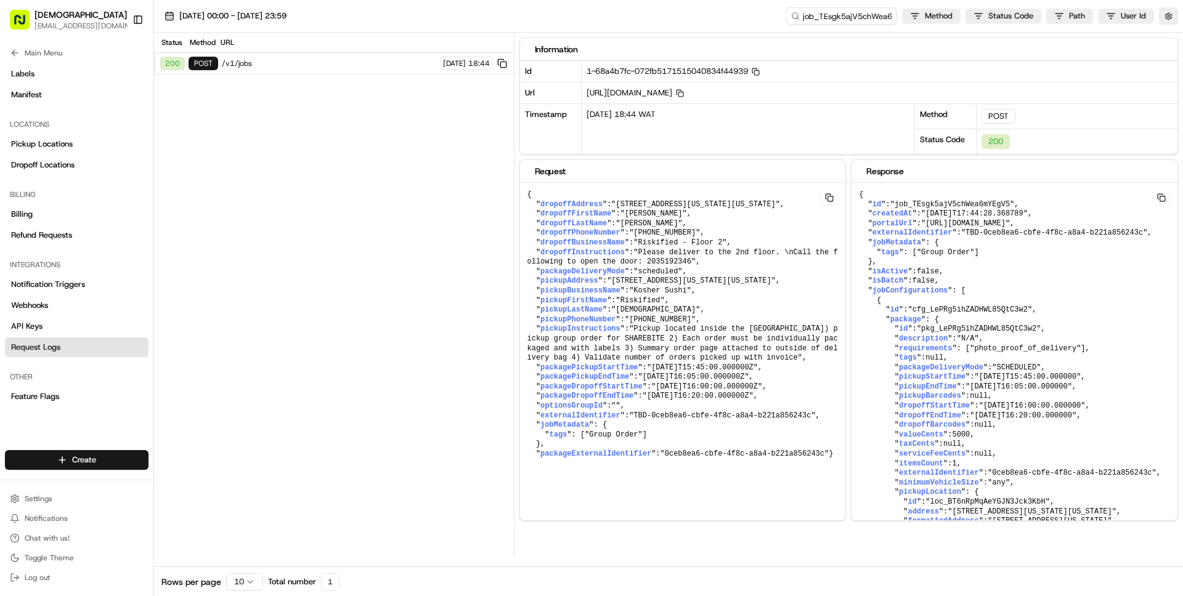
click at [304, 62] on span "/v1/jobs" at bounding box center [329, 64] width 214 height 10
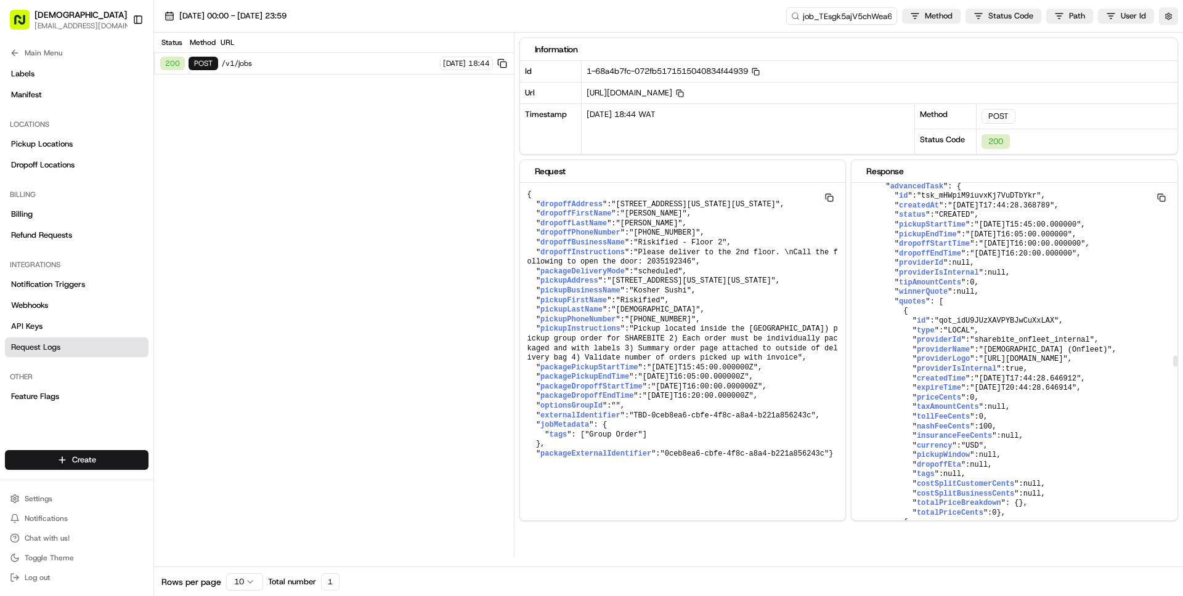
scroll to position [6074, 0]
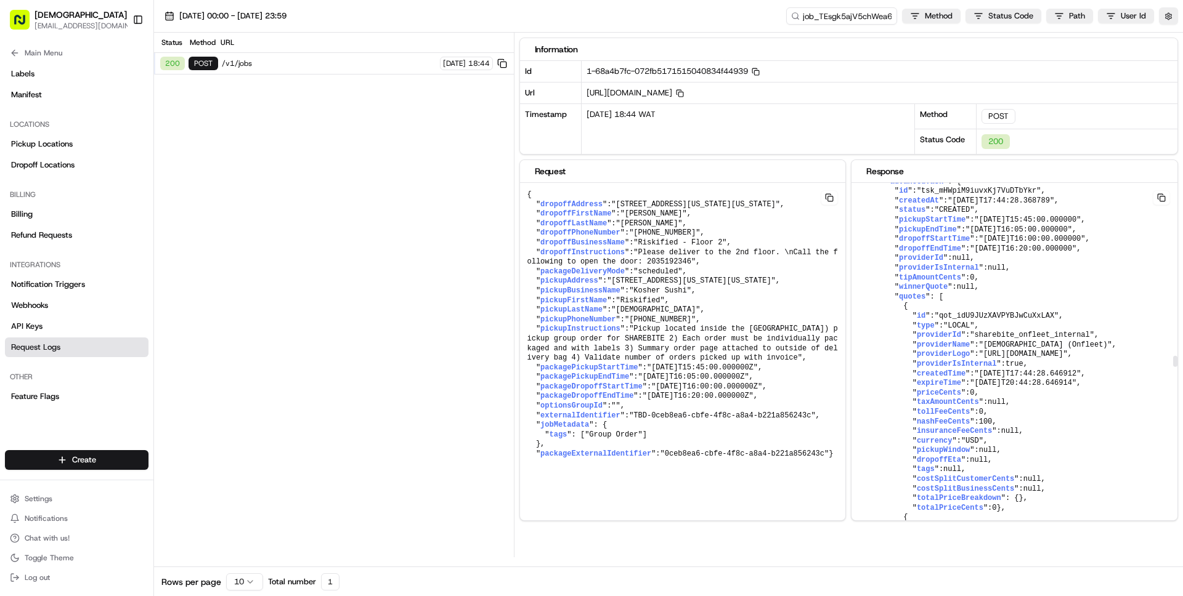
copy span "cntr_i3CncimQRbWoRXZ4ZiiNdP_3"
